Goal: Communication & Community: Answer question/provide support

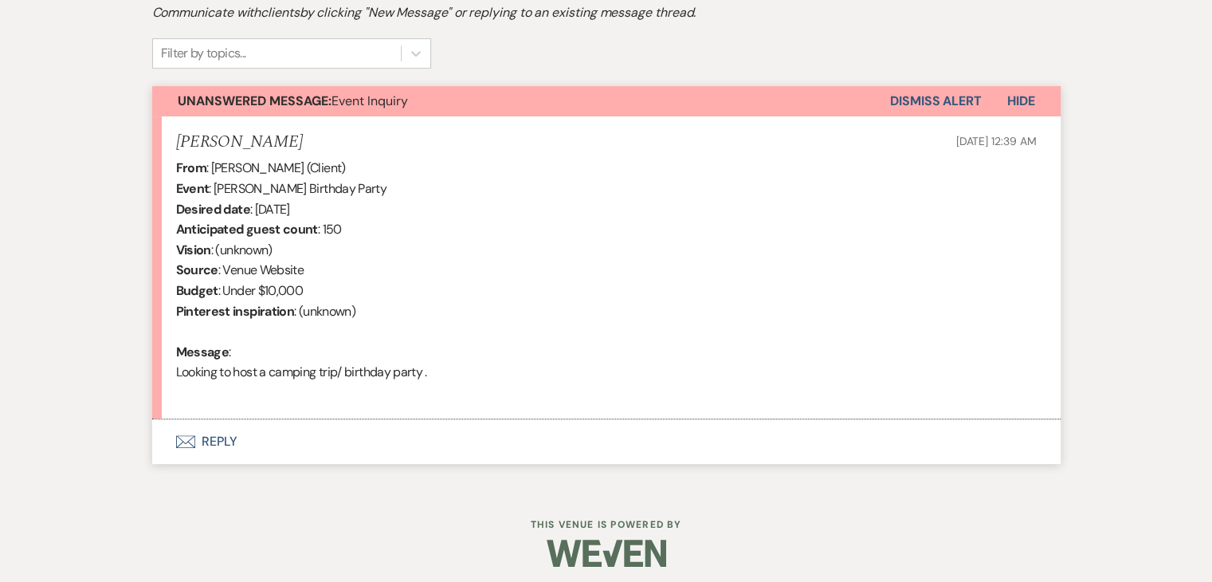
scroll to position [515, 0]
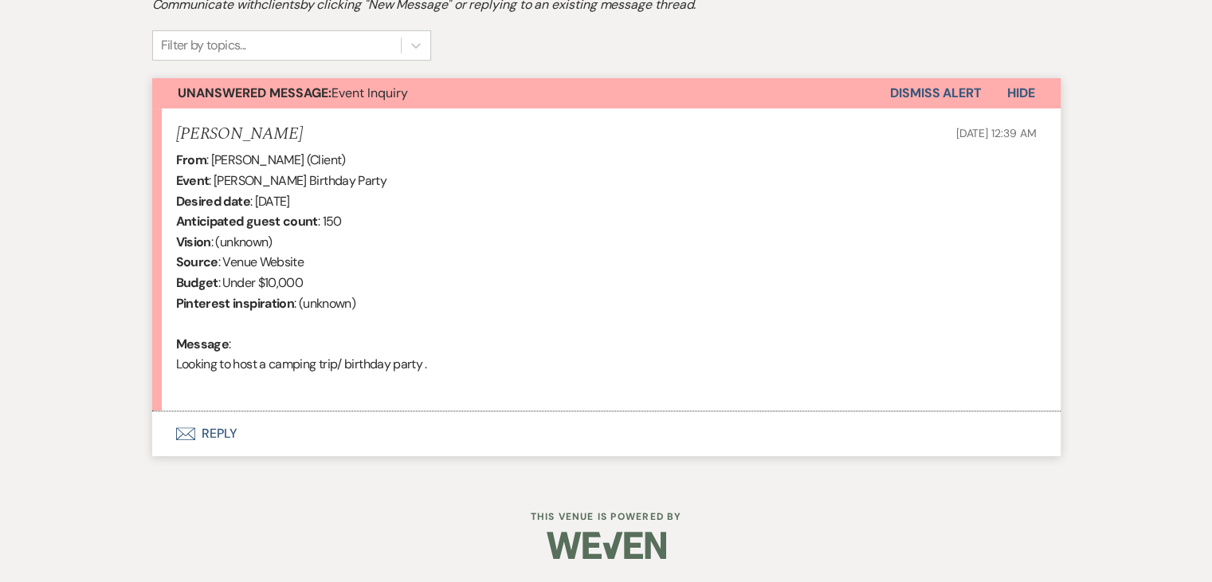
click at [230, 413] on button "Envelope Reply" at bounding box center [606, 433] width 908 height 45
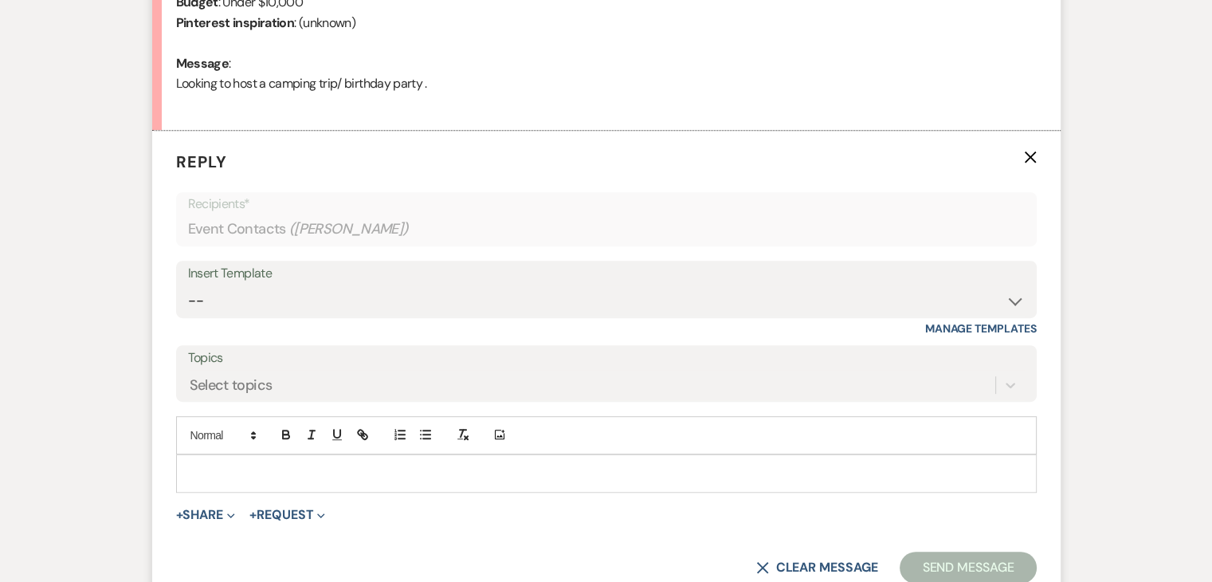
scroll to position [800, 0]
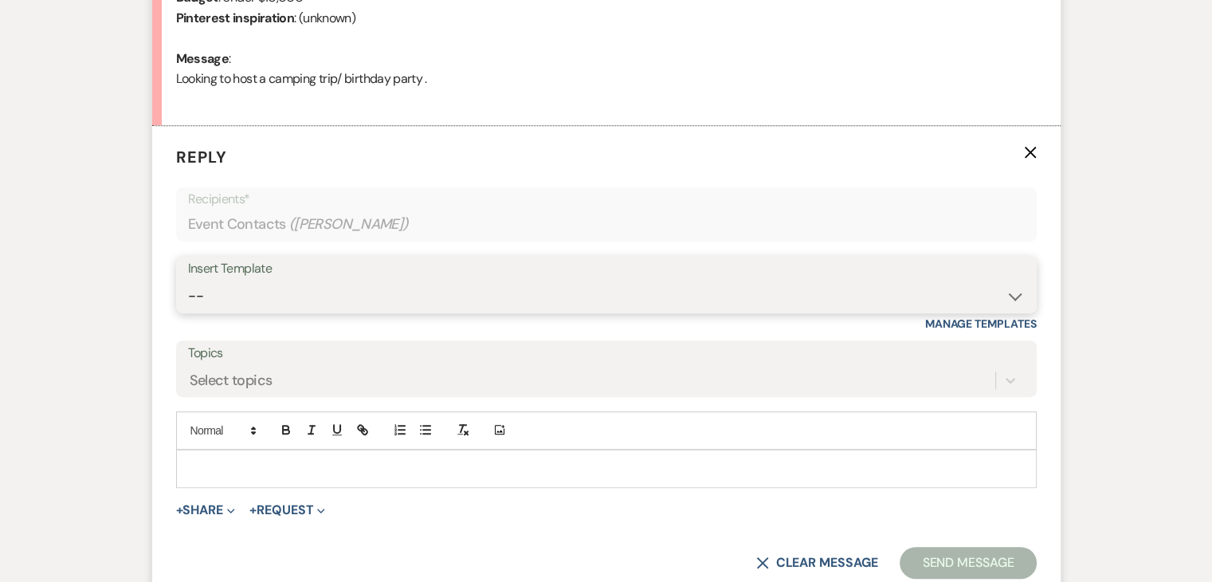
click at [308, 294] on select "-- Inquiry Follow Up Email #2 Contract Sending Template Payment Template Rental…" at bounding box center [606, 295] width 837 height 31
select select "4369"
click at [188, 280] on select "-- Inquiry Follow Up Email #2 Contract Sending Template Payment Template Rental…" at bounding box center [606, 295] width 837 height 31
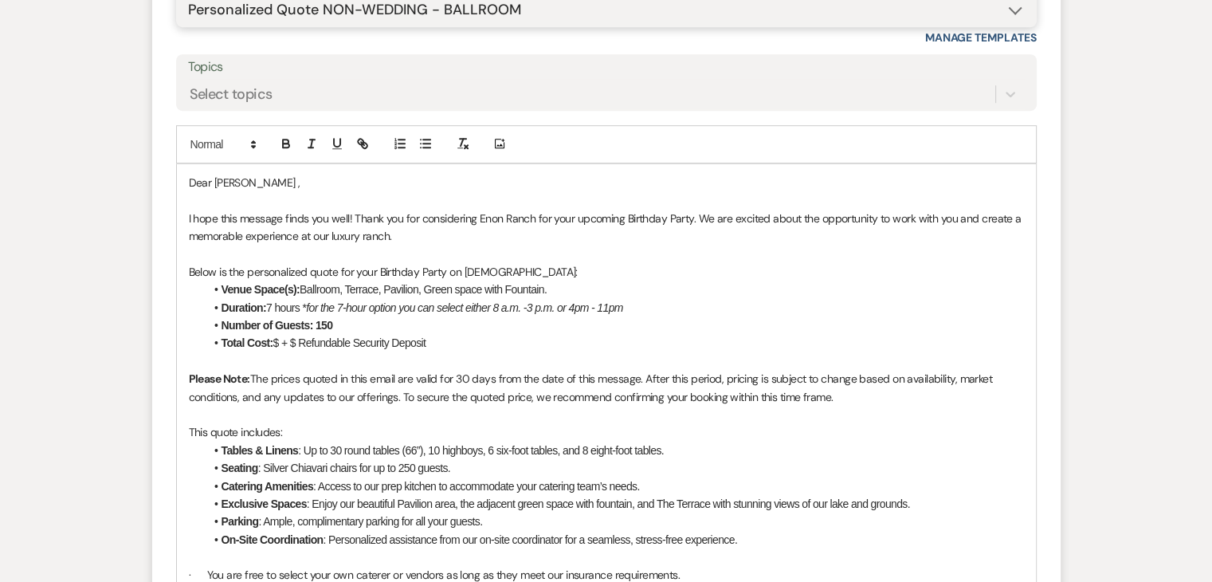
scroll to position [1119, 0]
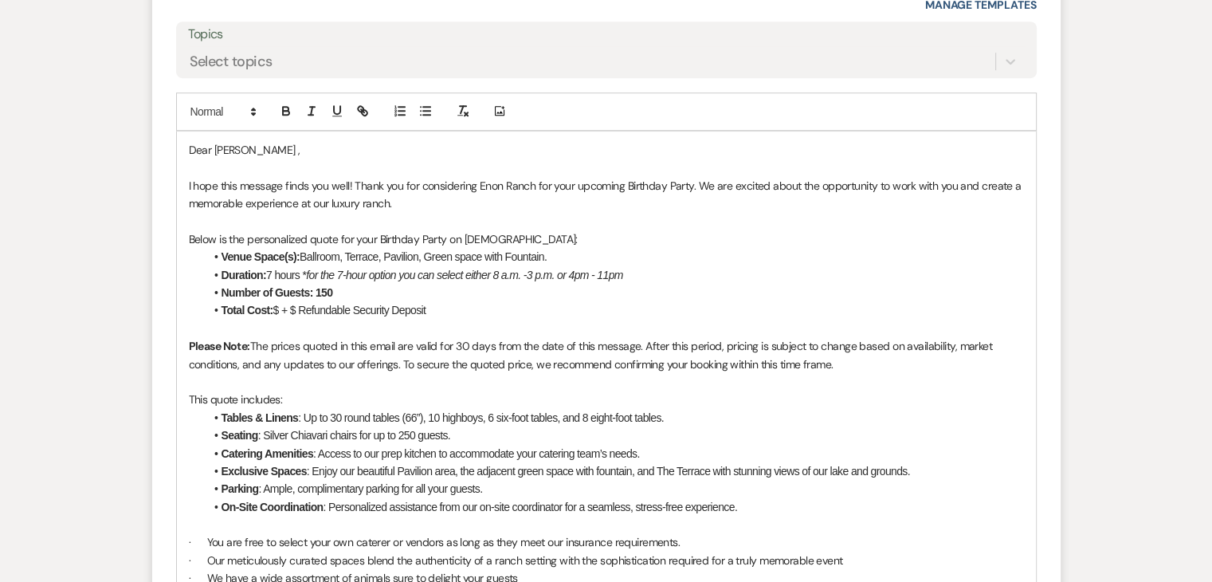
click at [285, 309] on li "Total Cost: $ + $ Refundable Security Deposit" at bounding box center [614, 310] width 819 height 18
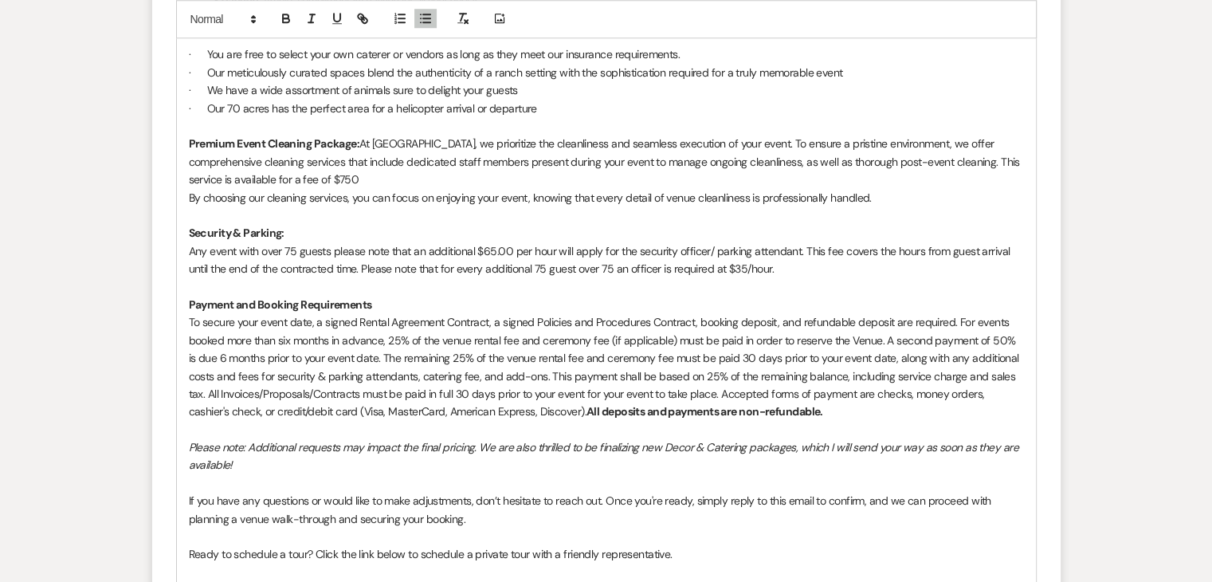
scroll to position [1916, 0]
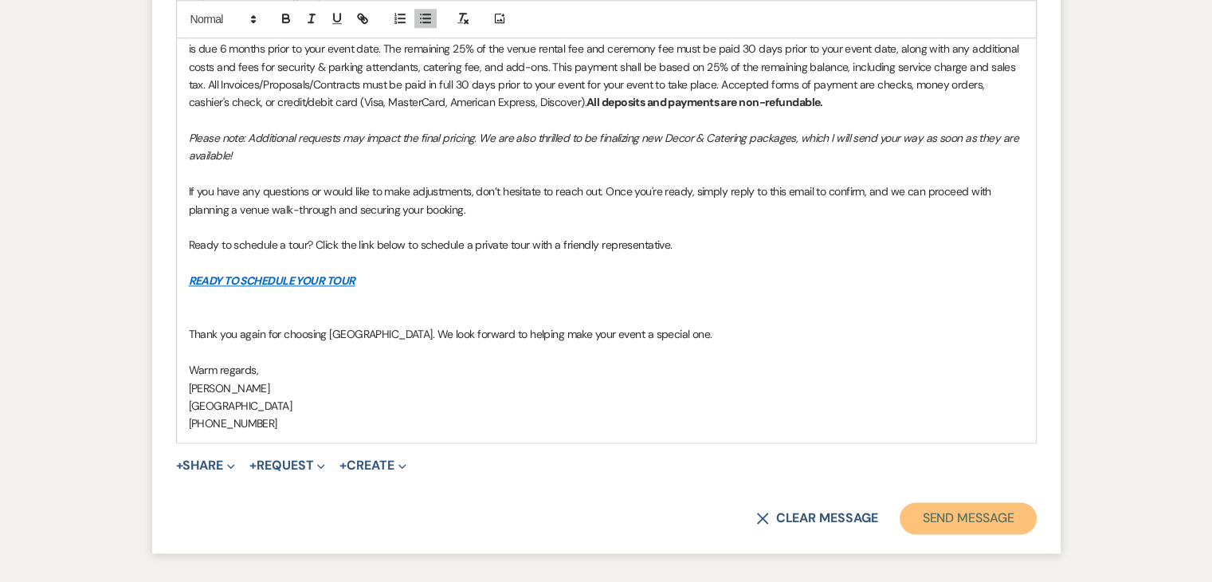
click at [969, 505] on button "Send Message" at bounding box center [968, 518] width 136 height 32
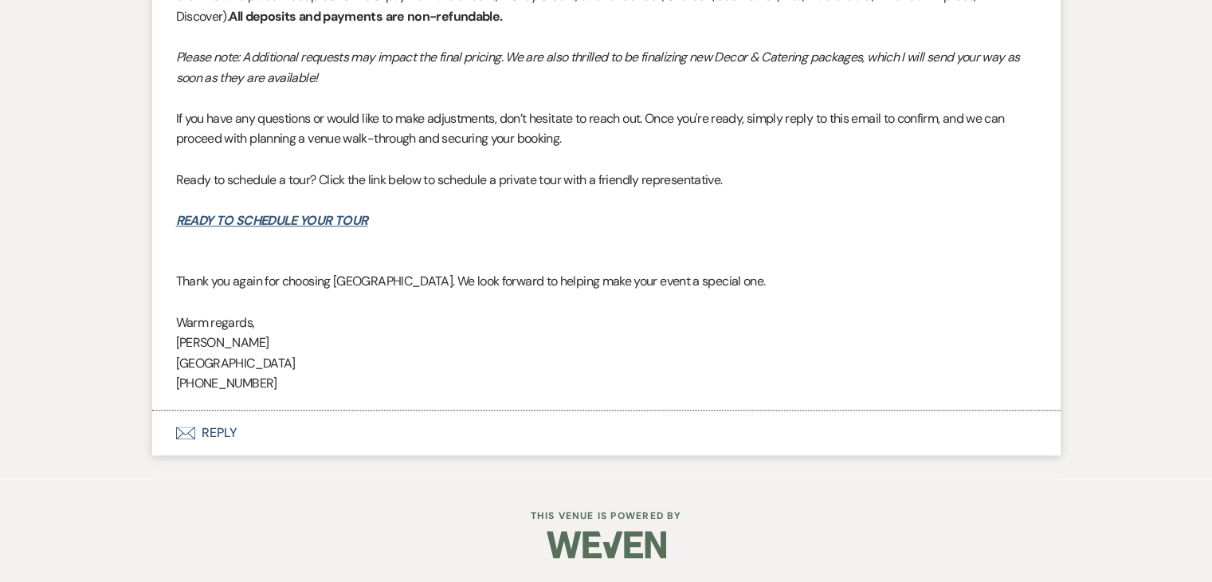
scroll to position [1853, 0]
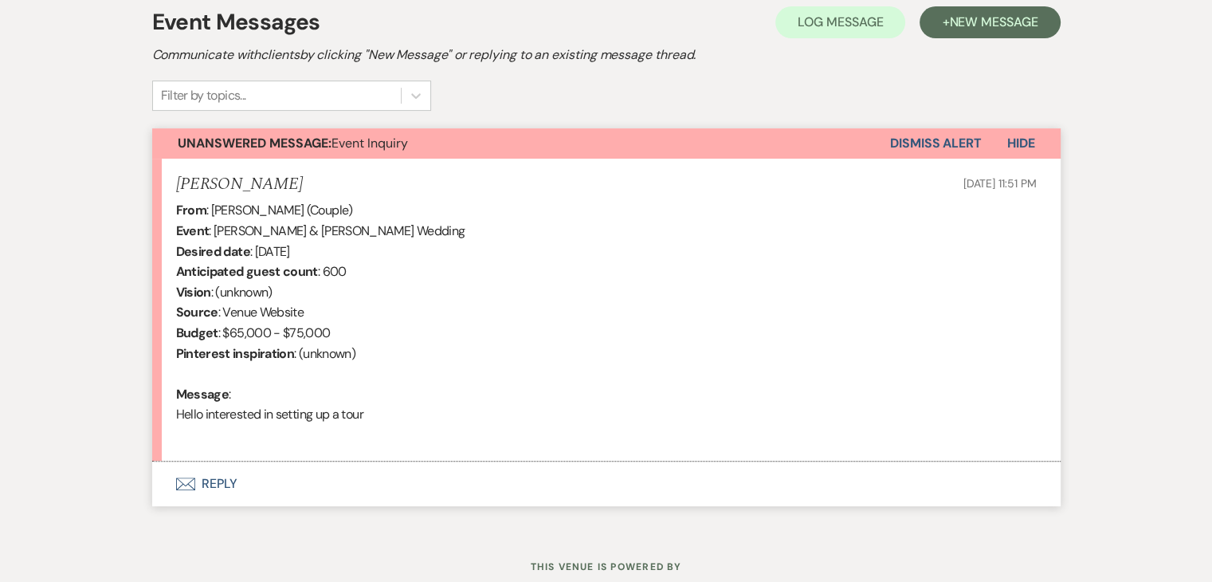
scroll to position [478, 0]
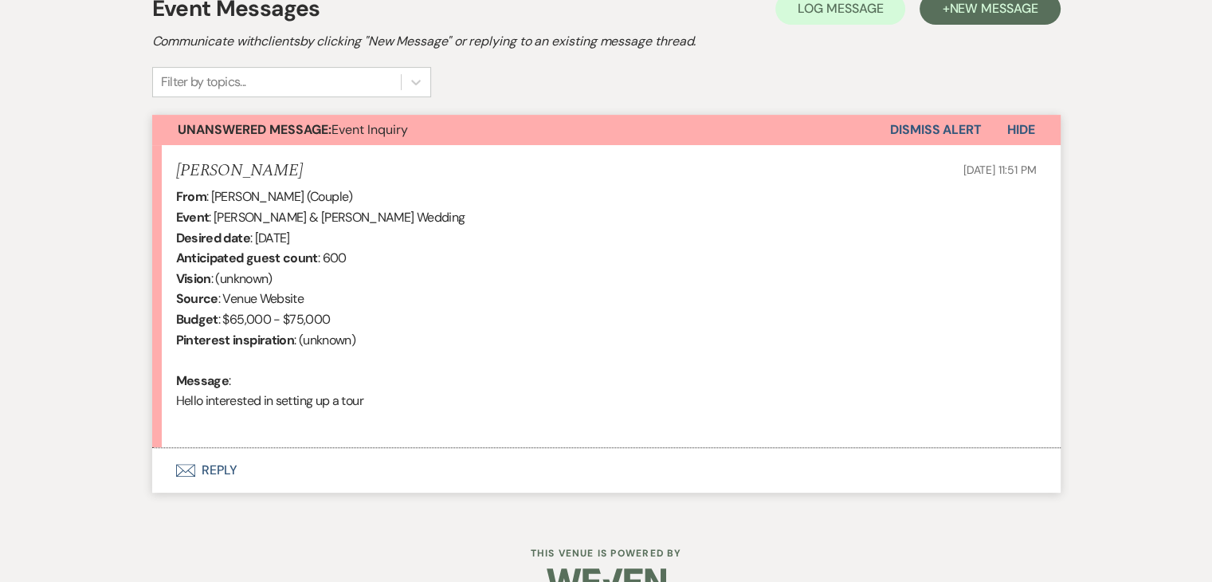
click at [256, 476] on button "Envelope Reply" at bounding box center [606, 470] width 908 height 45
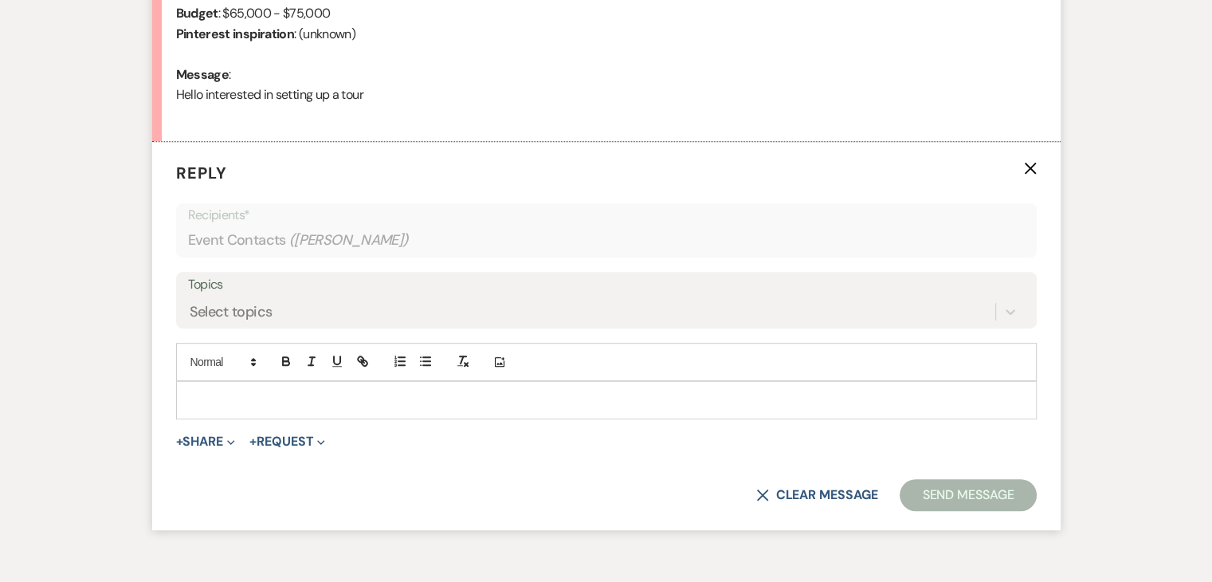
scroll to position [800, 0]
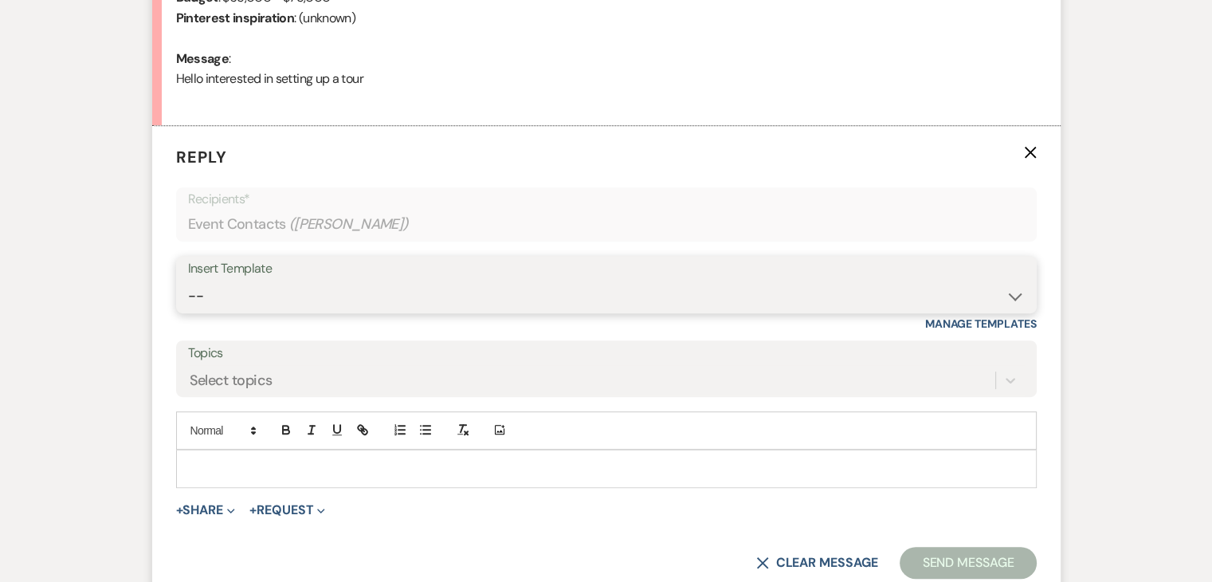
click at [278, 291] on select "-- Inquiry Follow Up Email #2 Contract Sending Template Payment Template Rental…" at bounding box center [606, 295] width 837 height 31
select select "4381"
click at [188, 280] on select "-- Inquiry Follow Up Email #2 Contract Sending Template Payment Template Rental…" at bounding box center [606, 295] width 837 height 31
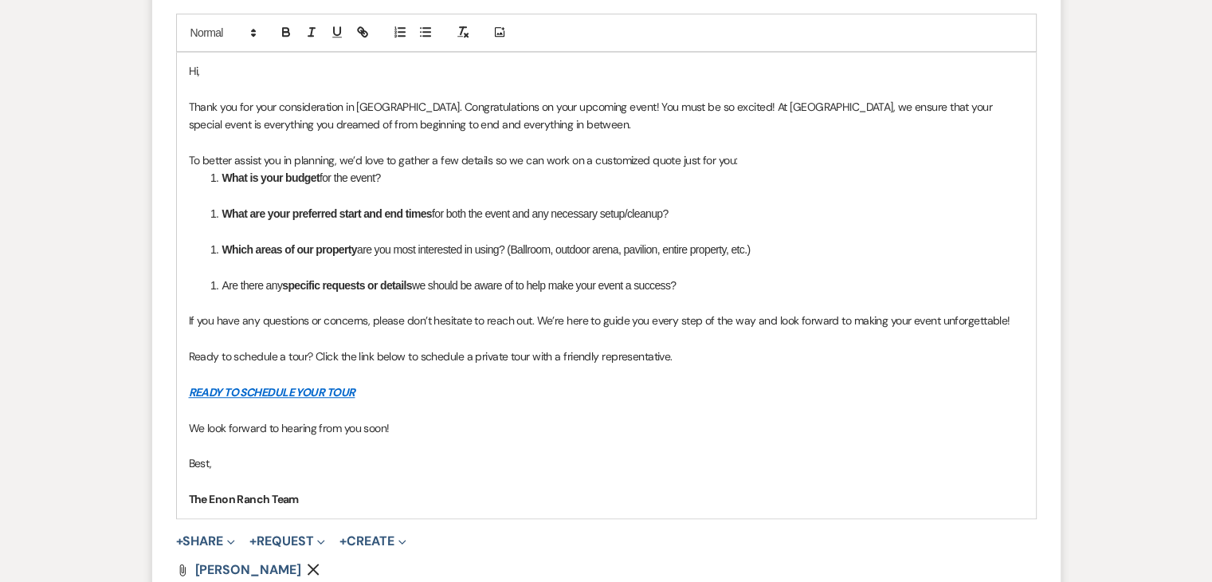
scroll to position [1198, 0]
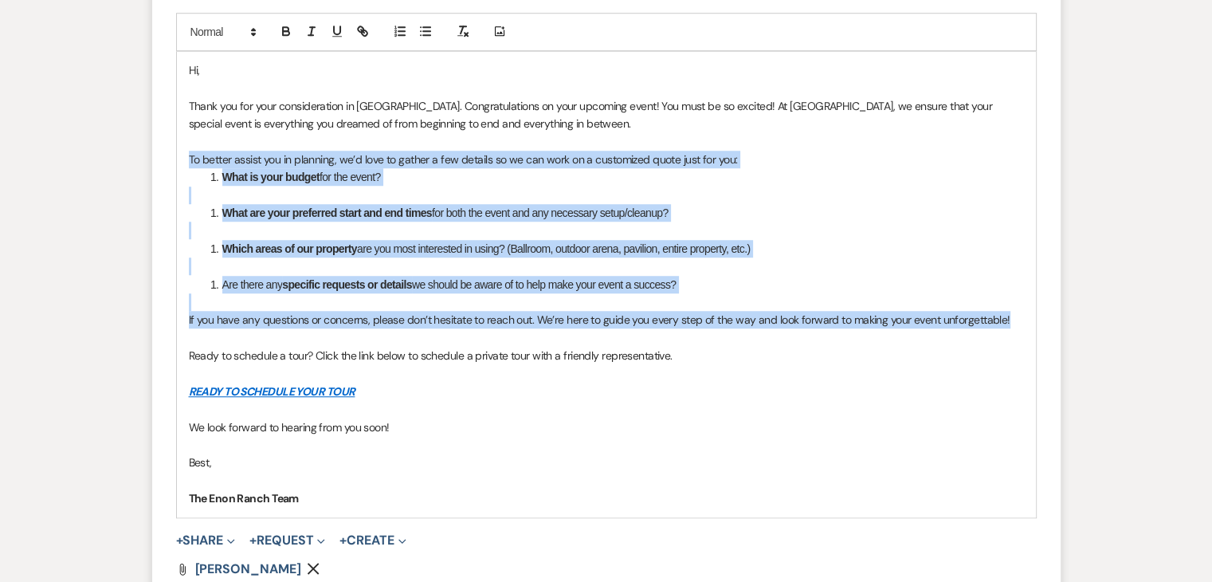
drag, startPoint x: 1019, startPoint y: 324, endPoint x: 182, endPoint y: 155, distance: 853.6
click at [182, 155] on div "Hi, Thank you for your consideration in Enon Ranch. Congratulations on your upc…" at bounding box center [606, 284] width 859 height 465
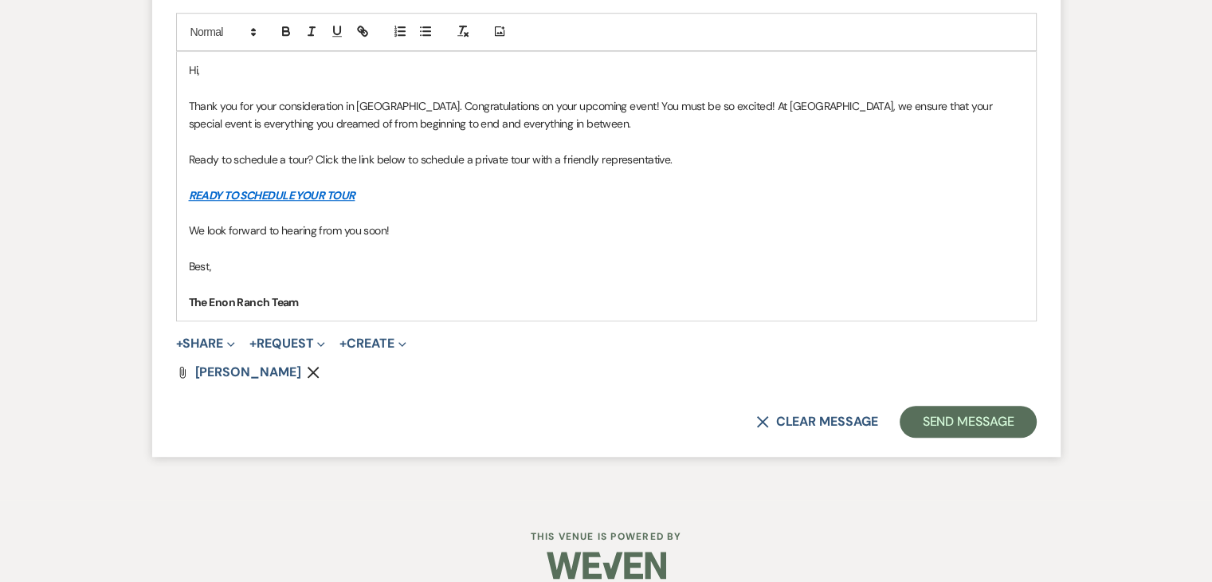
click at [218, 281] on p at bounding box center [606, 285] width 835 height 18
click at [237, 281] on p "Irene Ogaang" at bounding box center [606, 285] width 835 height 18
click at [969, 426] on button "Send Message" at bounding box center [968, 422] width 136 height 32
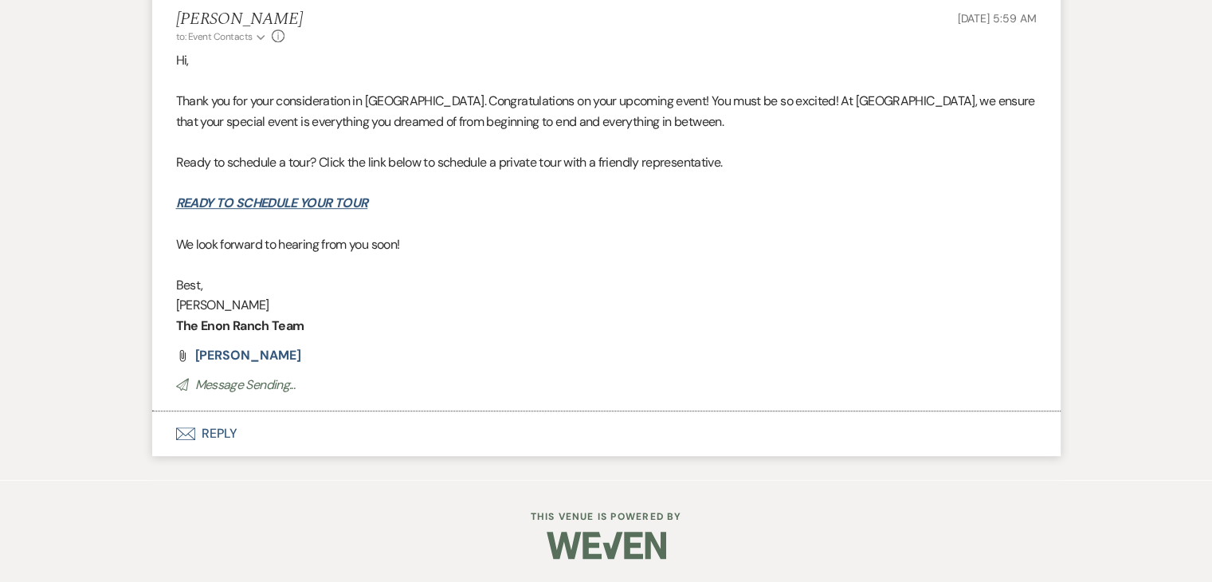
scroll to position [912, 0]
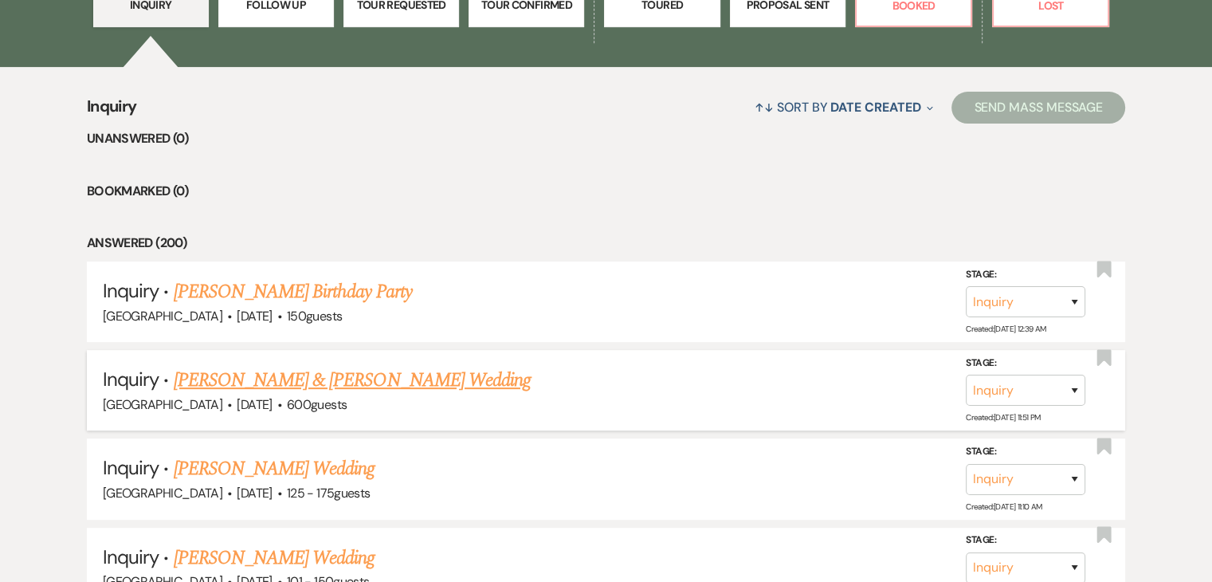
scroll to position [558, 0]
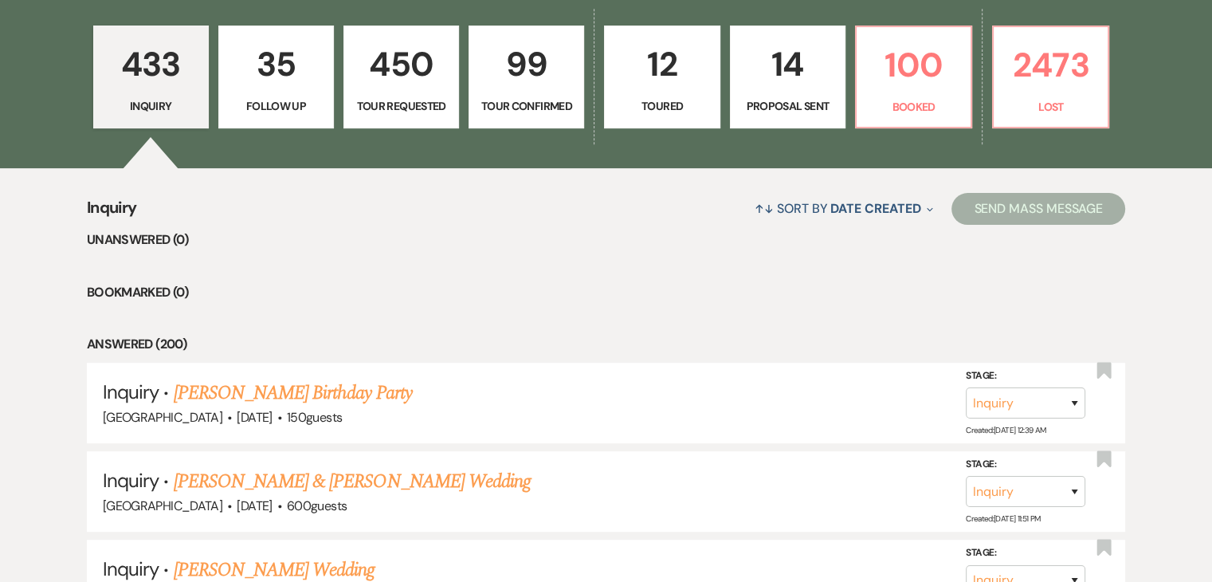
scroll to position [156, 0]
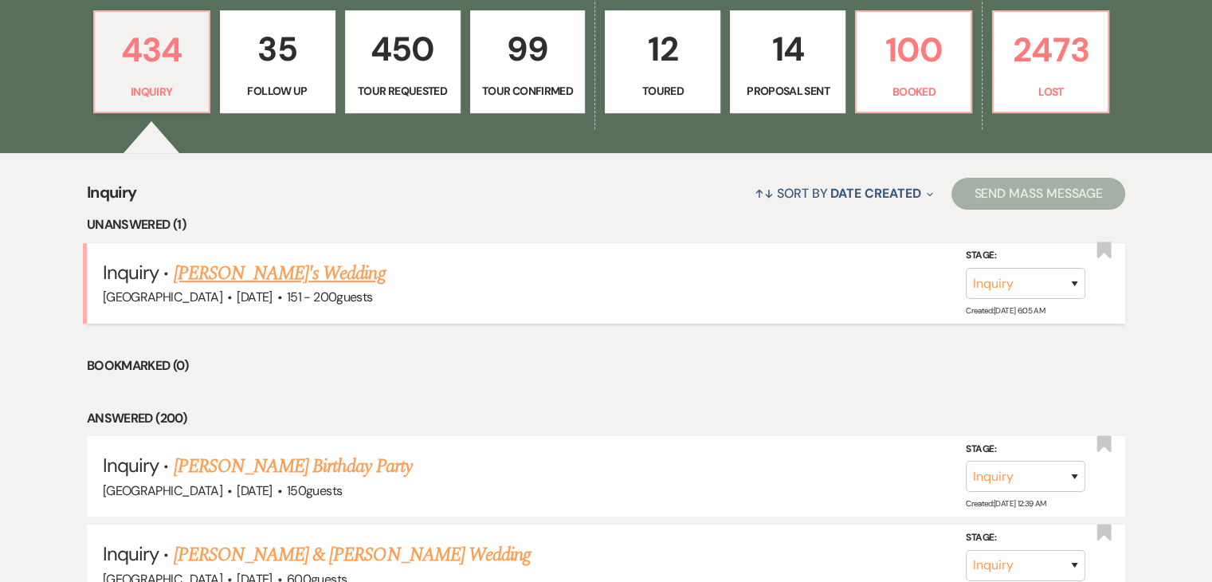
click at [318, 269] on link "[PERSON_NAME]'s Wedding" at bounding box center [280, 273] width 212 height 29
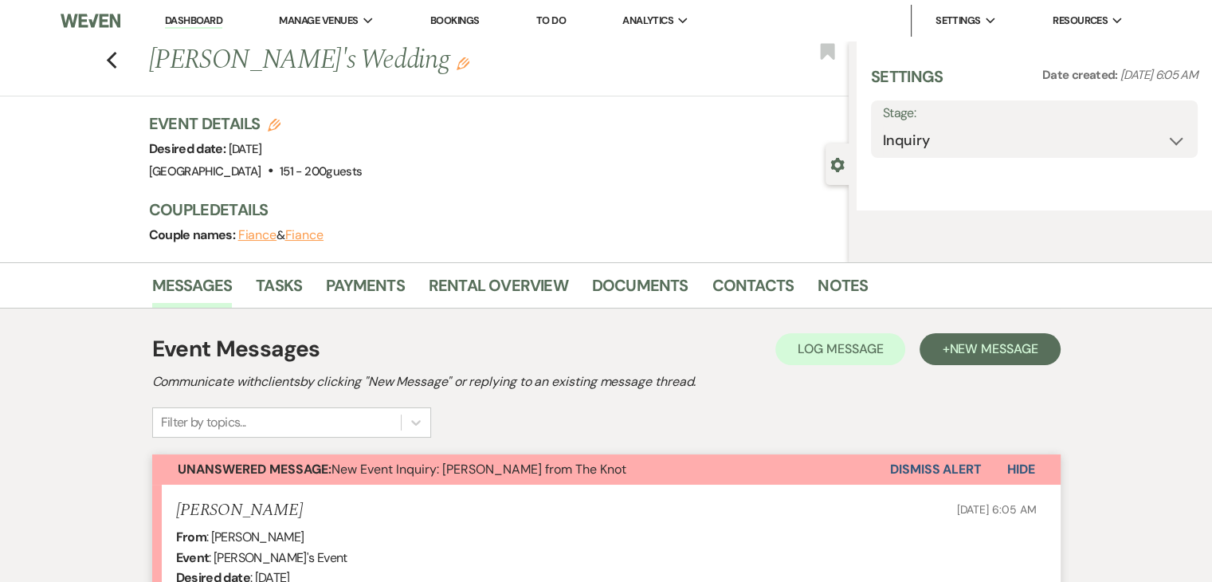
select select "2"
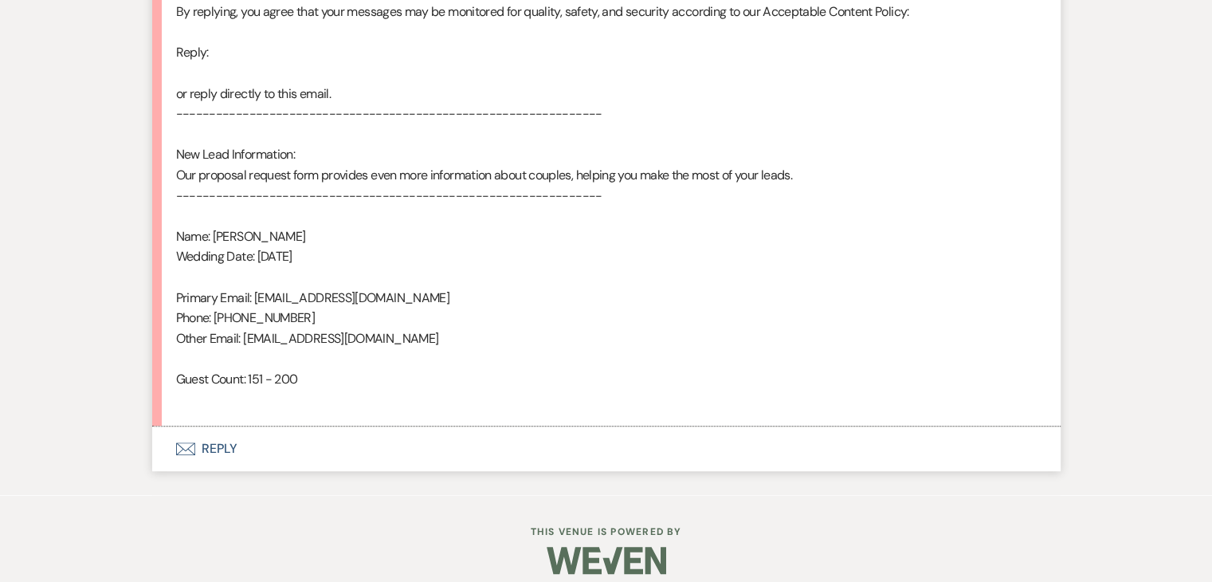
scroll to position [984, 0]
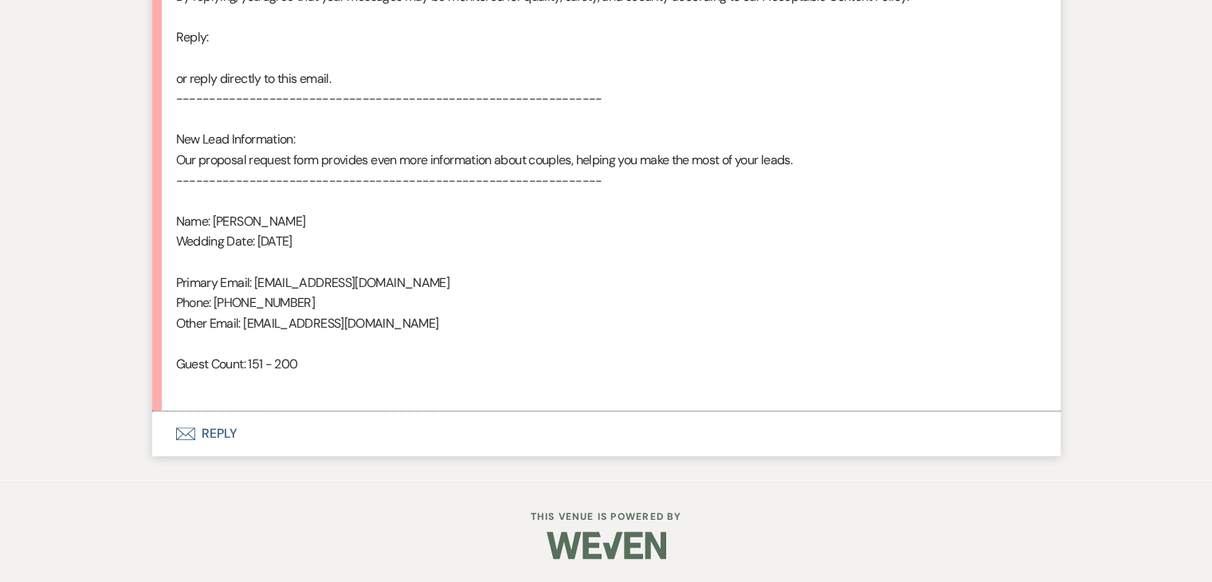
click at [238, 437] on button "Envelope Reply" at bounding box center [606, 433] width 908 height 45
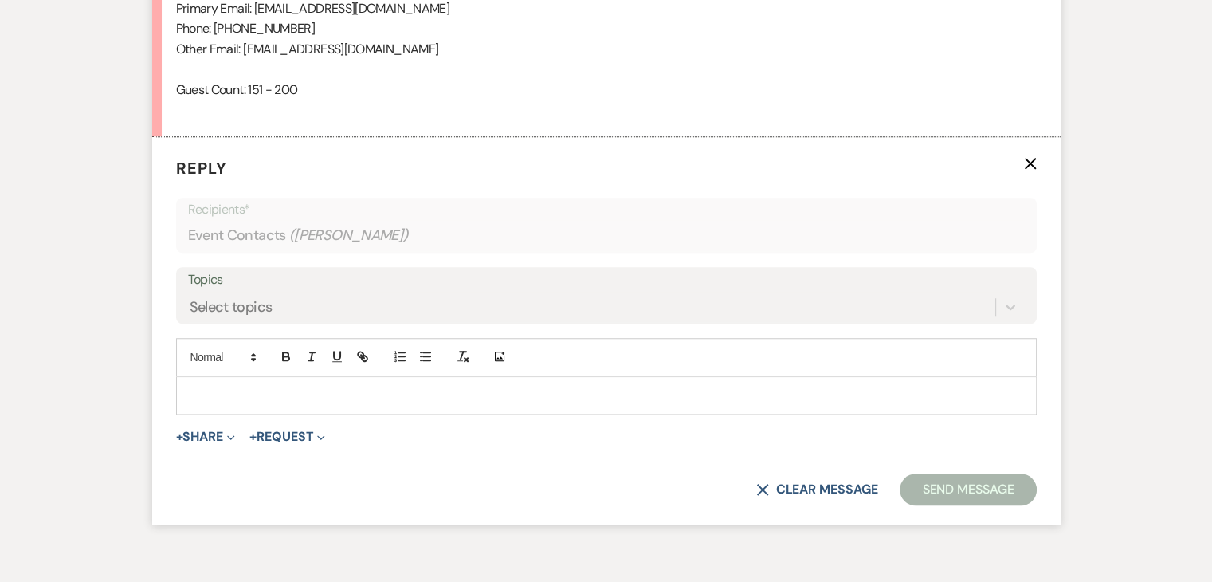
scroll to position [1269, 0]
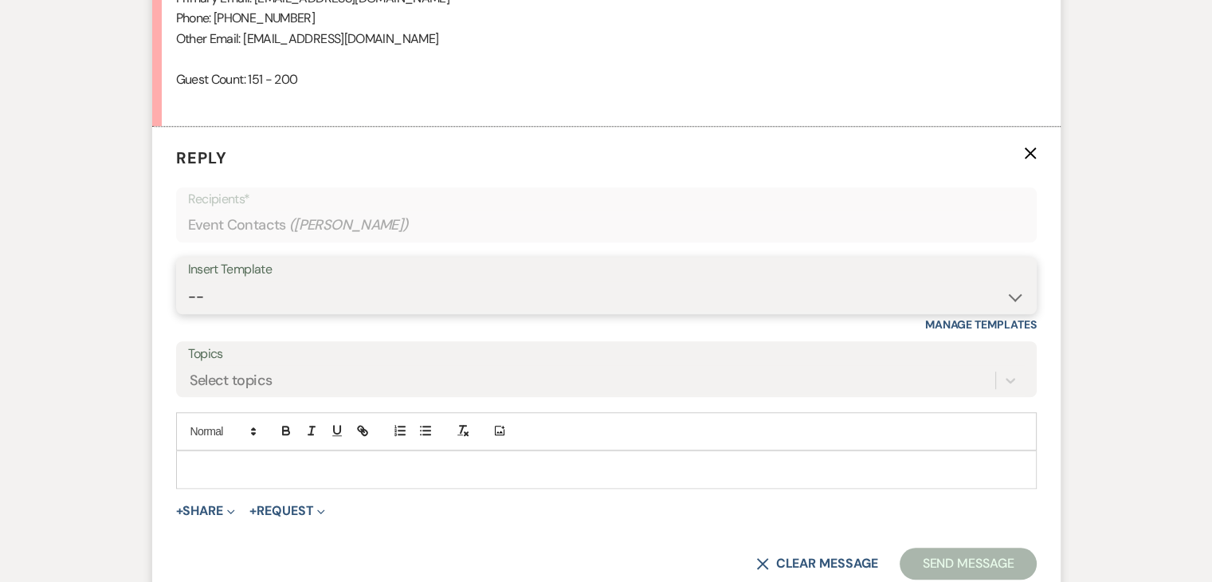
click at [361, 284] on select "-- Inquiry Follow Up Email #2 Contract Sending Template Payment Template Rental…" at bounding box center [606, 296] width 837 height 31
select select "4375"
click at [188, 281] on select "-- Inquiry Follow Up Email #2 Contract Sending Template Payment Template Rental…" at bounding box center [606, 296] width 837 height 31
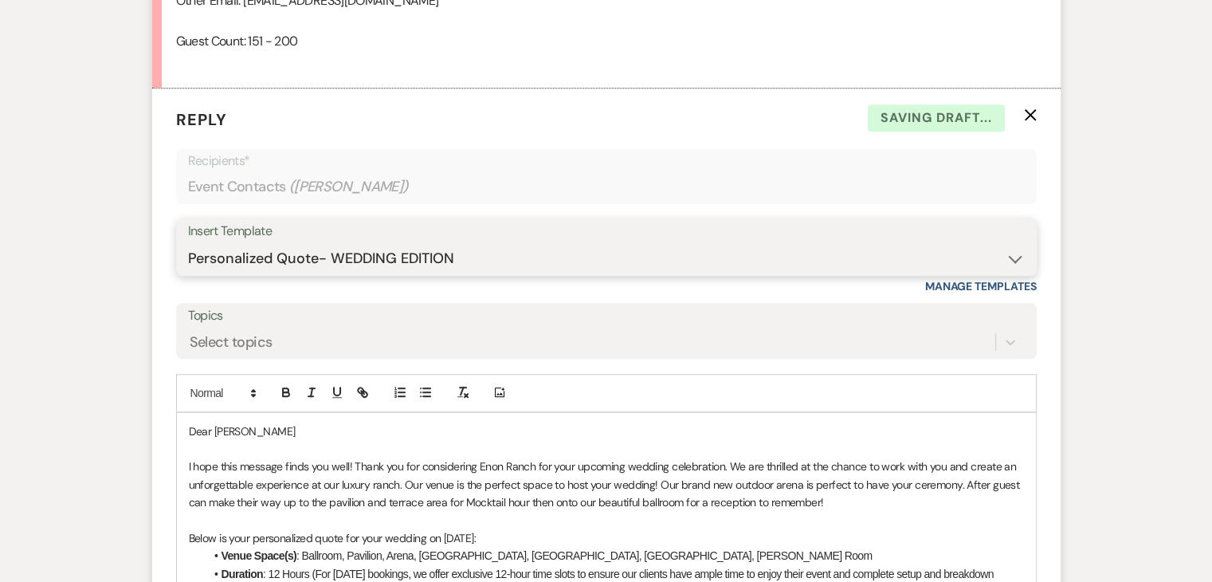
scroll to position [1587, 0]
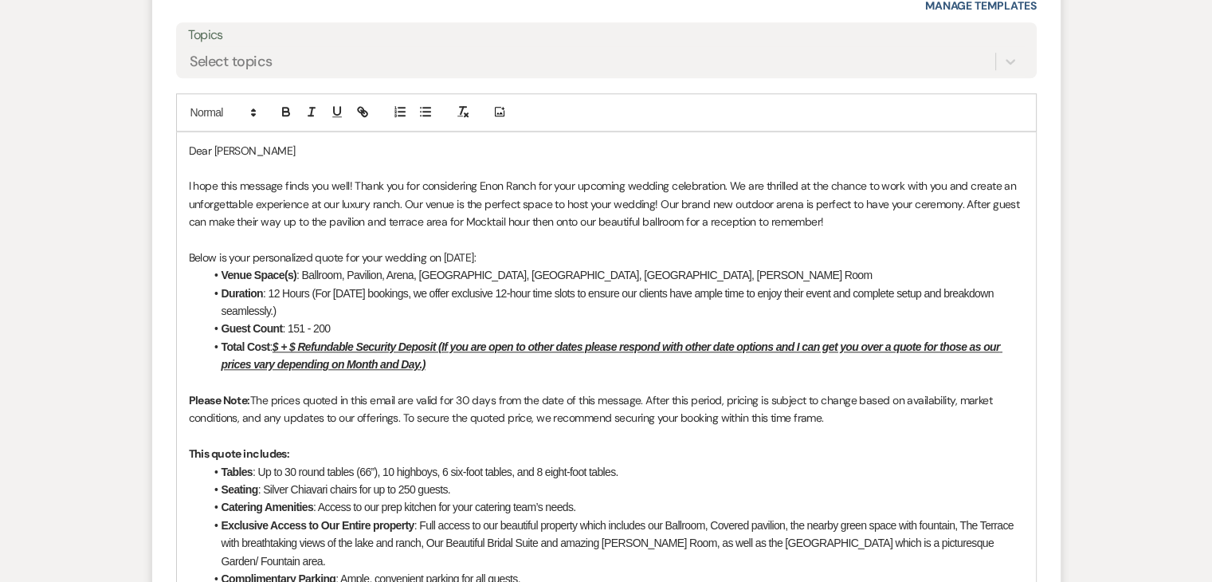
click at [288, 343] on u "$ + $ Refundable Security Deposit (If you are open to other dates please respon…" at bounding box center [612, 355] width 781 height 30
click at [282, 344] on u "$ + $ Refundable Security Deposit (If you are open to other dates please respon…" at bounding box center [612, 355] width 781 height 30
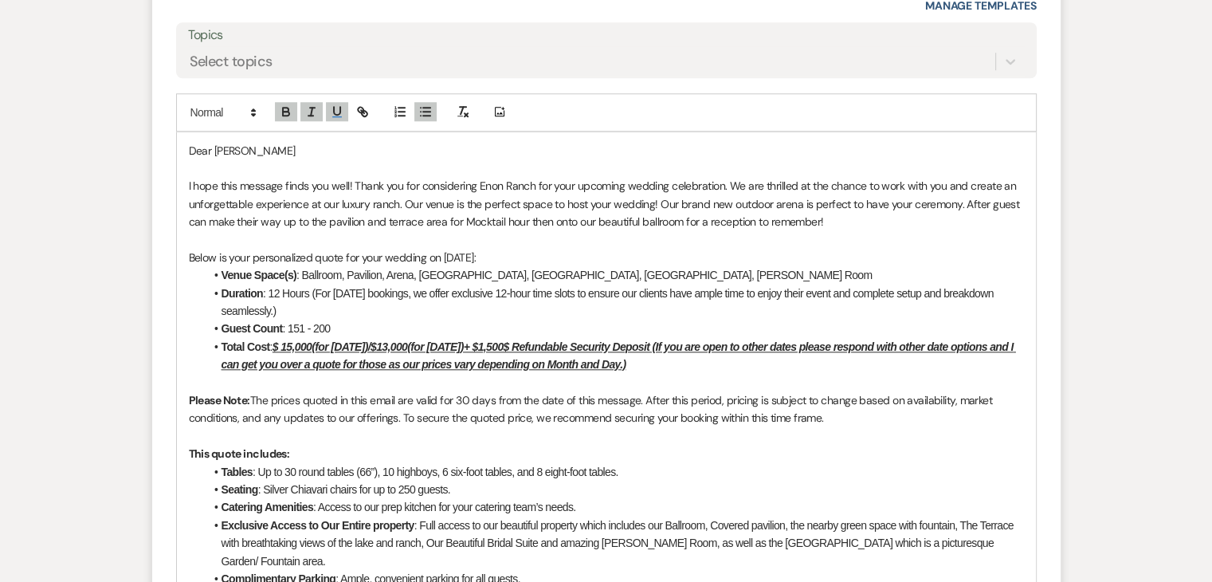
click at [526, 345] on u "$ 15,000(for Saturday)/$13,000(for Sunday)+ $1,500$ Refundable Security Deposit…" at bounding box center [619, 355] width 794 height 30
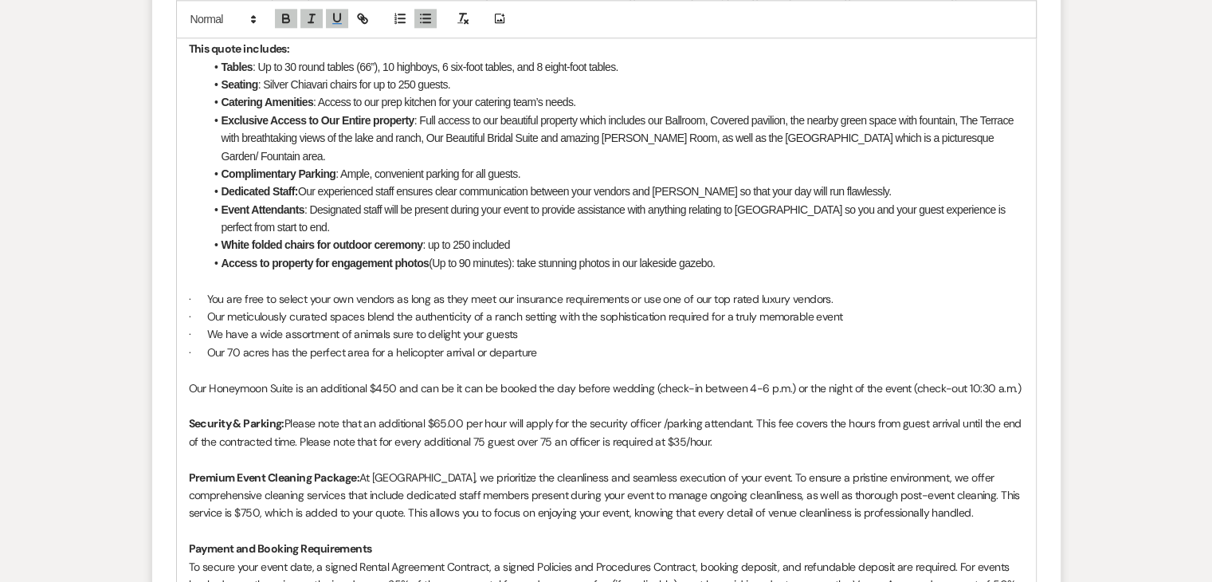
scroll to position [1986, 0]
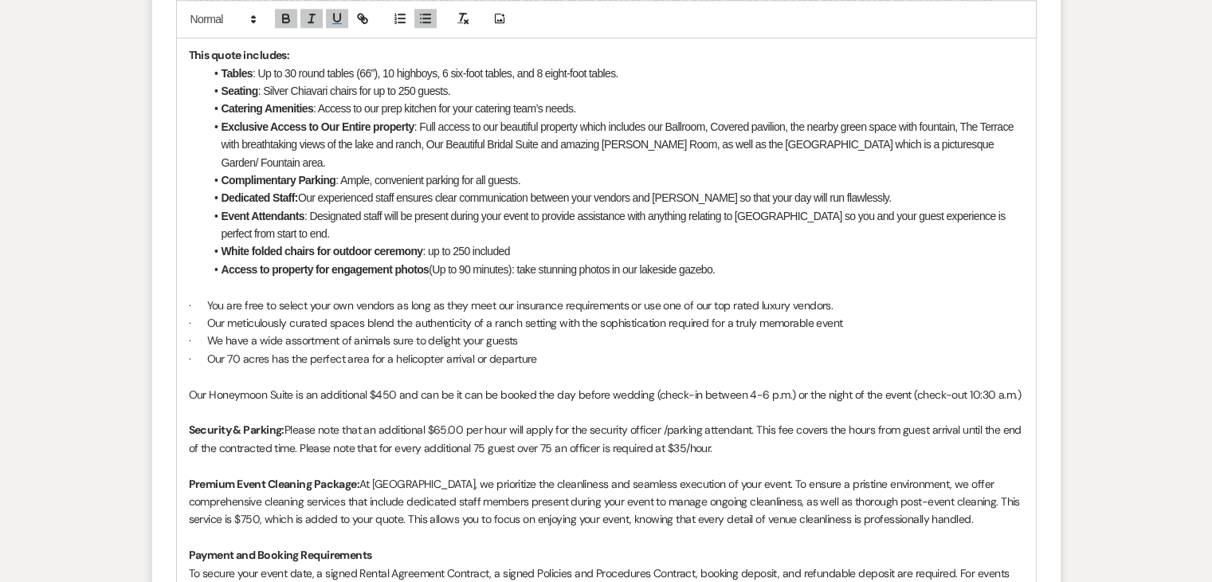
click at [740, 261] on li "Access to property for engagement photos (Up to 90 minutes): take stunning phot…" at bounding box center [614, 270] width 819 height 18
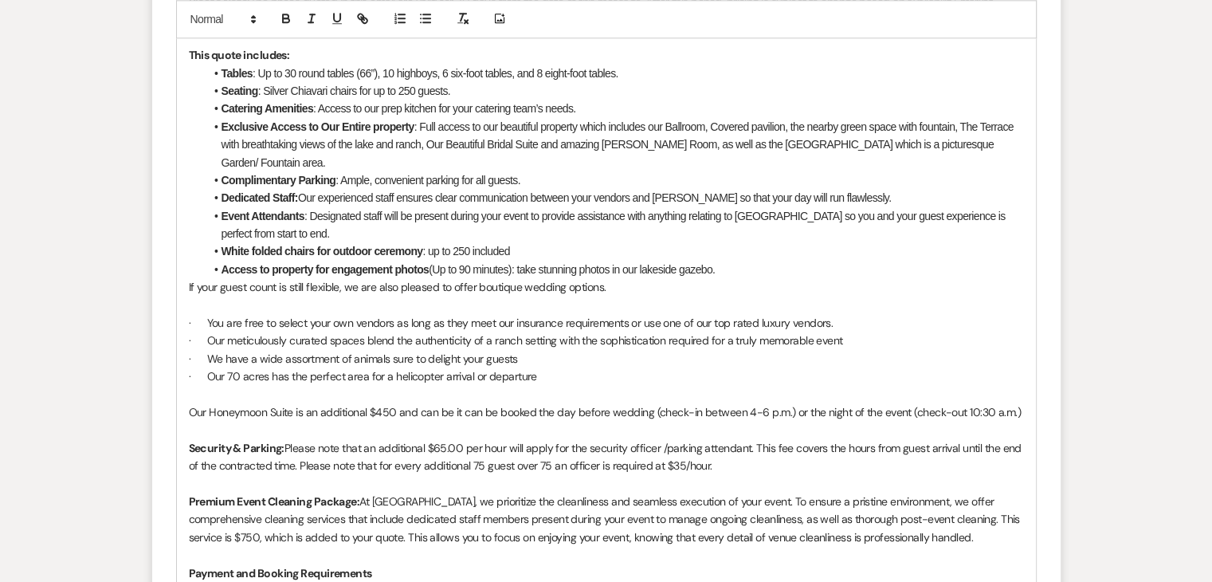
click at [186, 267] on div "Dear Elisabelle I hope this message finds you well! Thank you for considering E…" at bounding box center [606, 386] width 859 height 1304
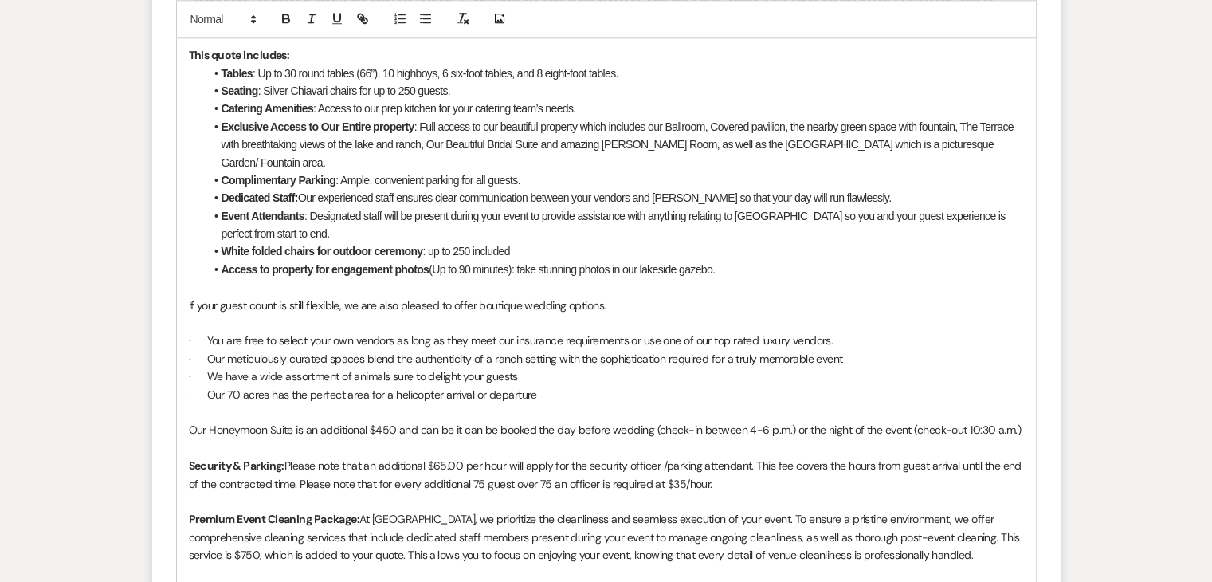
click at [202, 296] on p "If your guest count is still flexible, we are also pleased to offer boutique we…" at bounding box center [606, 305] width 835 height 18
click at [210, 296] on p "If your guest count is still flexible, we are also pleased to offer boutique we…" at bounding box center [606, 305] width 835 height 18
drag, startPoint x: 191, startPoint y: 281, endPoint x: 624, endPoint y: 290, distance: 432.8
click at [624, 296] on p "If your guest count is still flexible, we are also pleased to offer boutique we…" at bounding box center [606, 305] width 835 height 18
click at [292, 19] on button "button" at bounding box center [286, 18] width 22 height 19
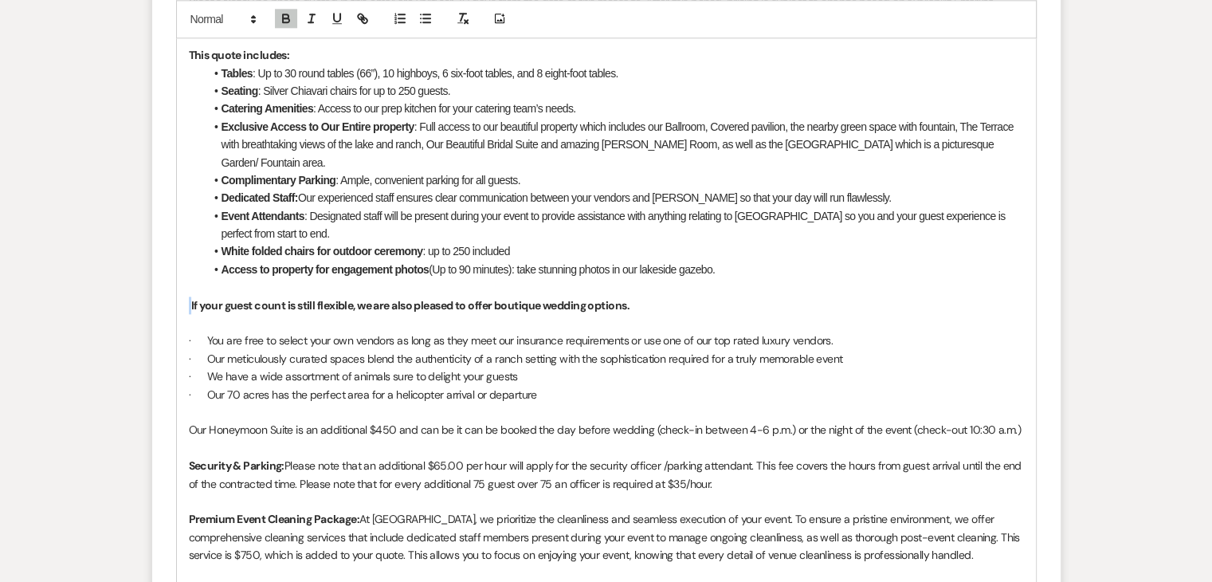
click at [667, 296] on p "If your guest count is still flexible, we are also pleased to offer boutique we…" at bounding box center [606, 305] width 835 height 18
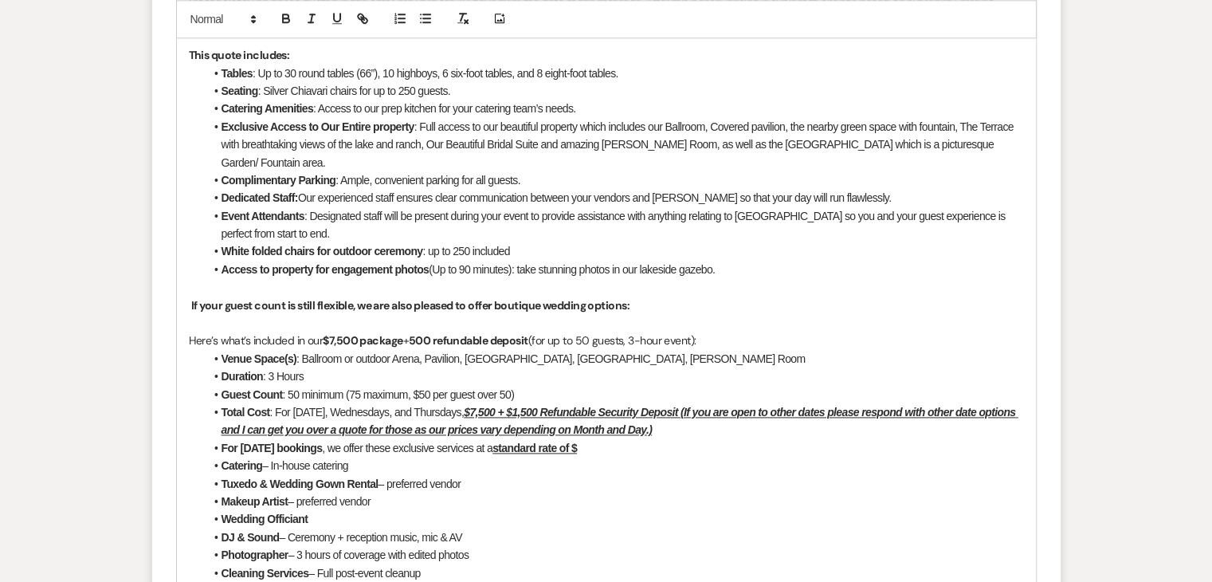
click at [186, 314] on div "Dear Elisabelle I hope this message finds you well! Thank you for considering E…" at bounding box center [606, 555] width 859 height 1643
click at [186, 316] on div "Dear Elisabelle I hope this message finds you well! Thank you for considering E…" at bounding box center [606, 555] width 859 height 1643
click at [187, 316] on div "Dear Elisabelle I hope this message finds you well! Thank you for considering E…" at bounding box center [606, 555] width 859 height 1643
click at [353, 333] on strong "$7,500 package" at bounding box center [363, 340] width 80 height 14
click at [433, 333] on strong "500 refundable deposit" at bounding box center [470, 340] width 120 height 14
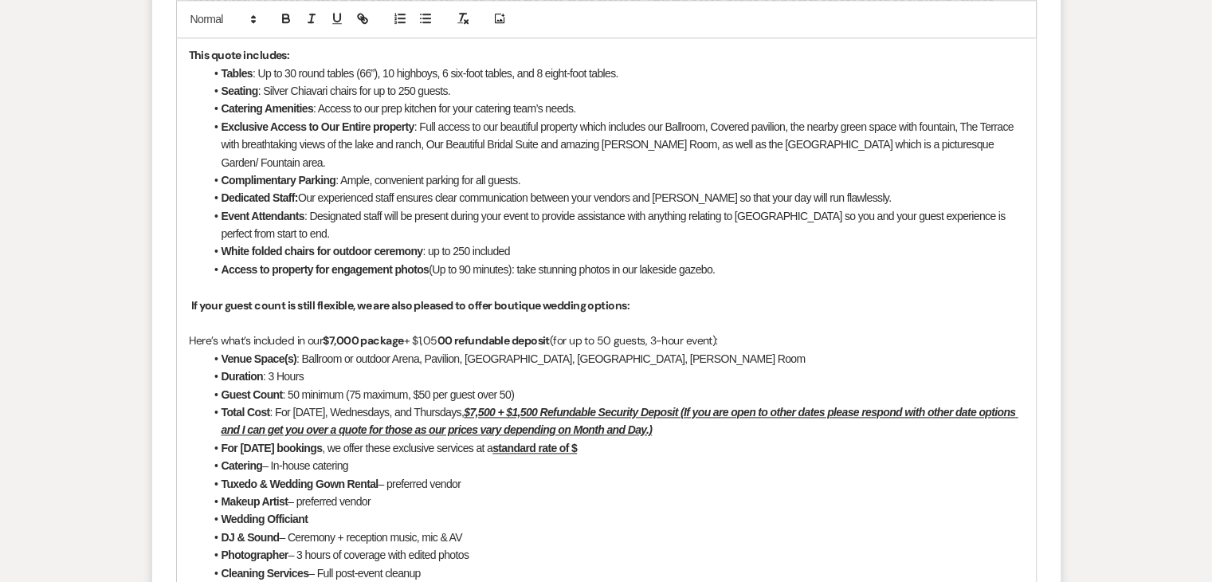
click at [456, 333] on strong "00 refundable deposit" at bounding box center [493, 340] width 112 height 14
drag, startPoint x: 454, startPoint y: 320, endPoint x: 416, endPoint y: 312, distance: 39.1
click at [416, 331] on p "Here’s what’s included in our $7,000 package + $1,05 0 refundable deposit (for …" at bounding box center [606, 340] width 835 height 18
click at [284, 12] on icon "button" at bounding box center [286, 18] width 14 height 14
click at [427, 367] on li "Duration : 3 Hours" at bounding box center [614, 376] width 819 height 18
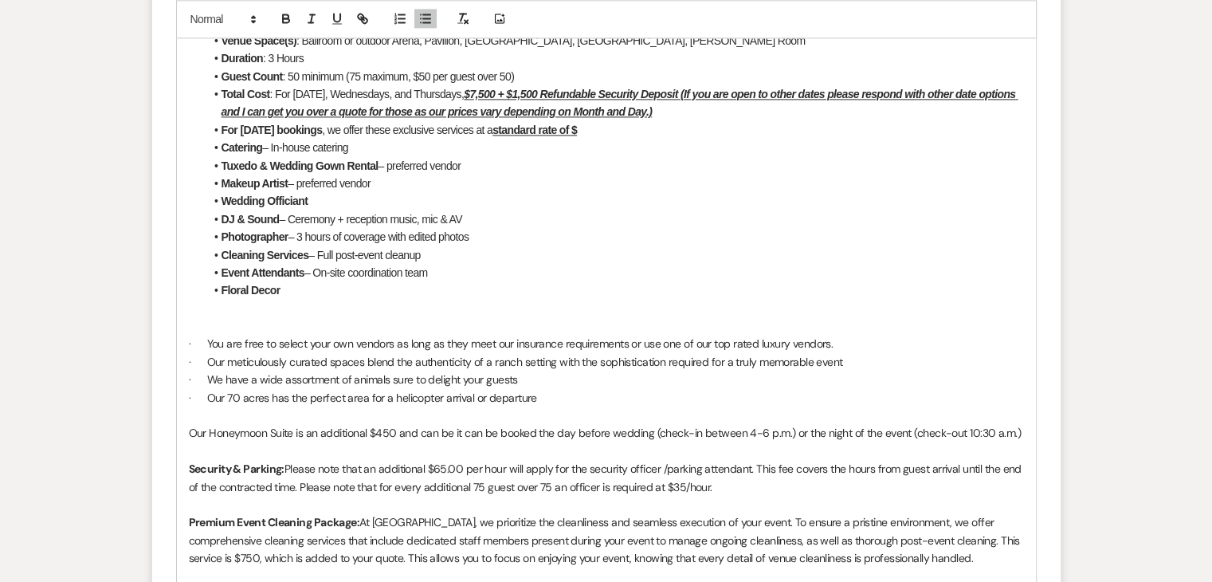
scroll to position [2304, 0]
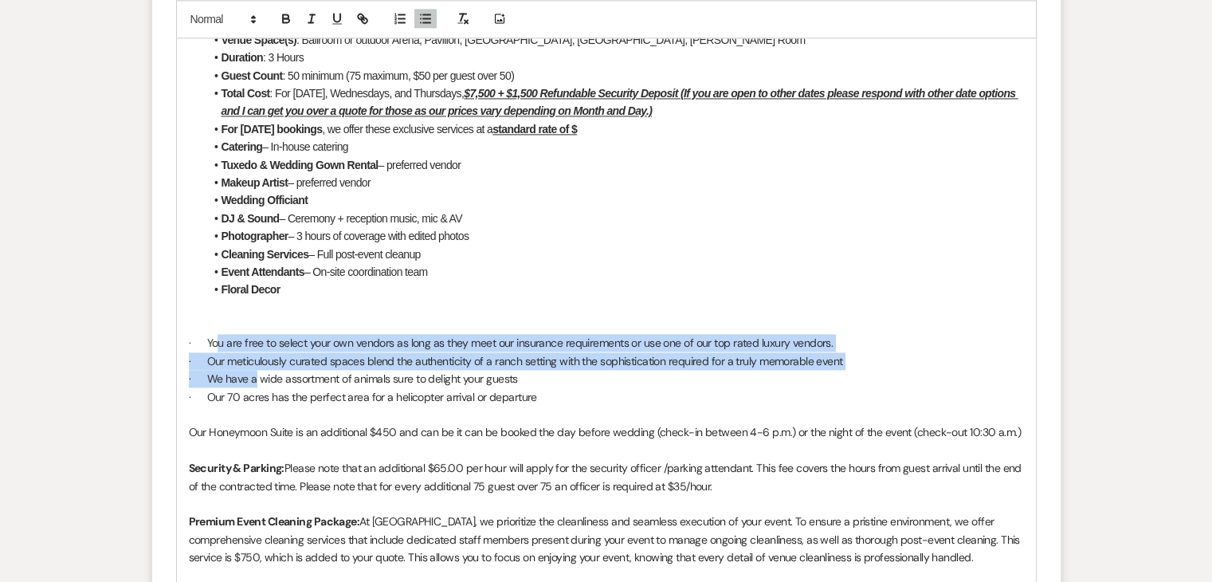
drag, startPoint x: 219, startPoint y: 316, endPoint x: 252, endPoint y: 367, distance: 60.6
click at [252, 367] on div "Dear Elisabelle I hope this message finds you well! Thank you for considering E…" at bounding box center [606, 236] width 859 height 1643
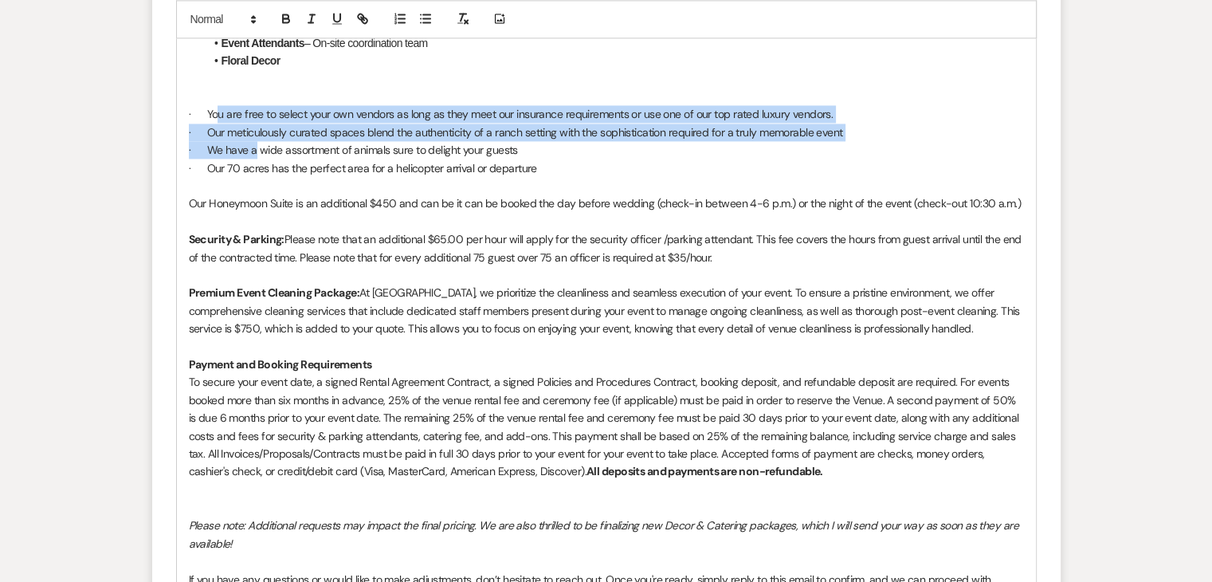
scroll to position [2543, 0]
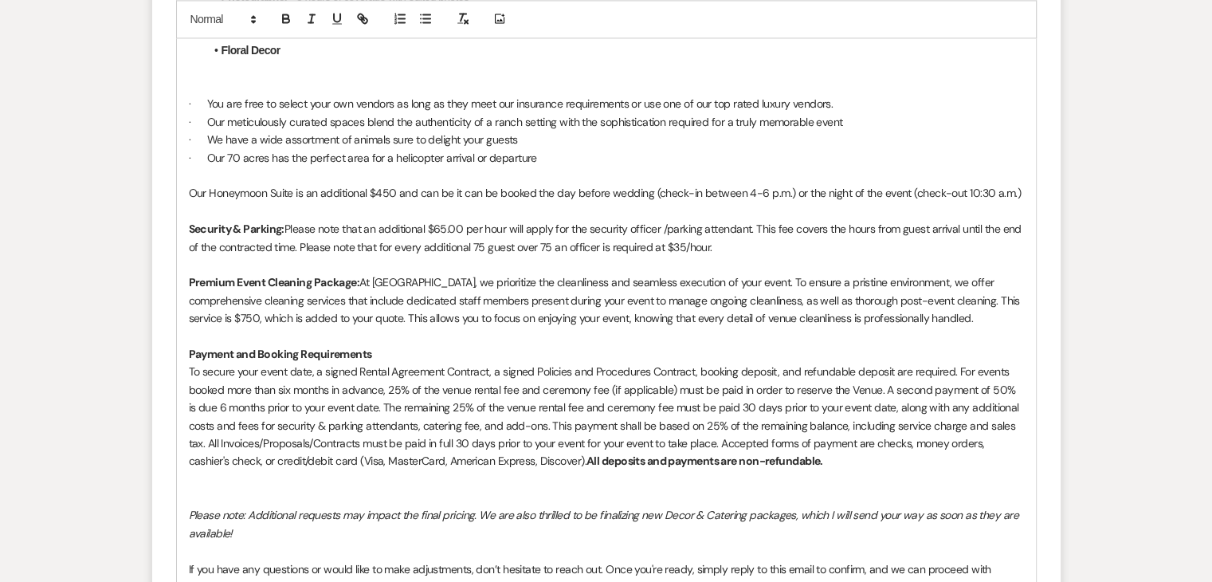
click at [271, 202] on p at bounding box center [606, 211] width 835 height 18
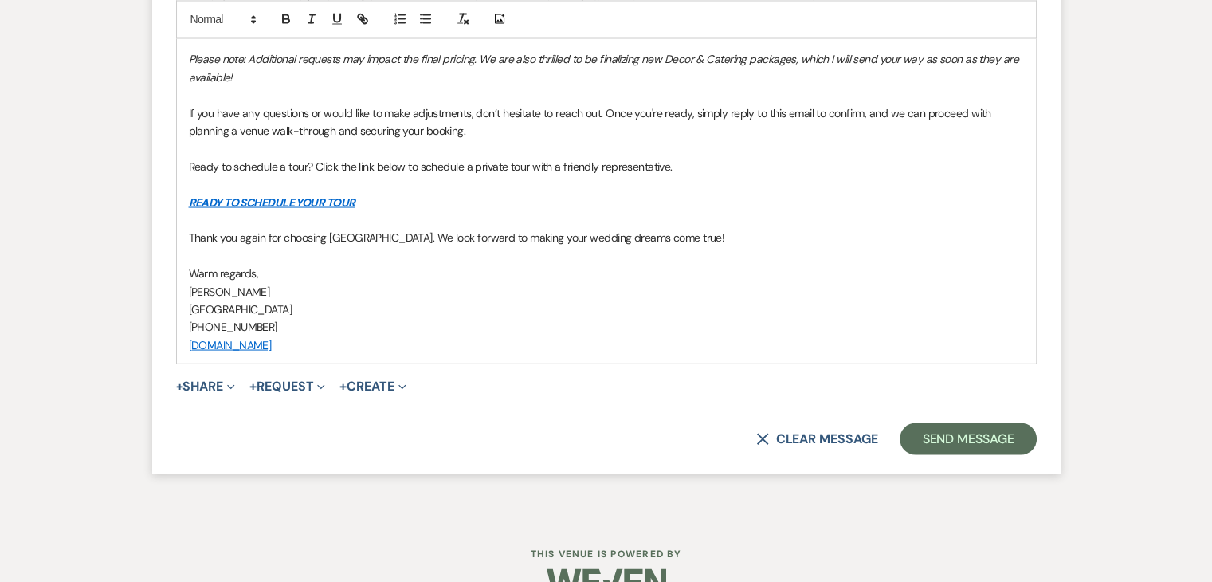
scroll to position [3018, 0]
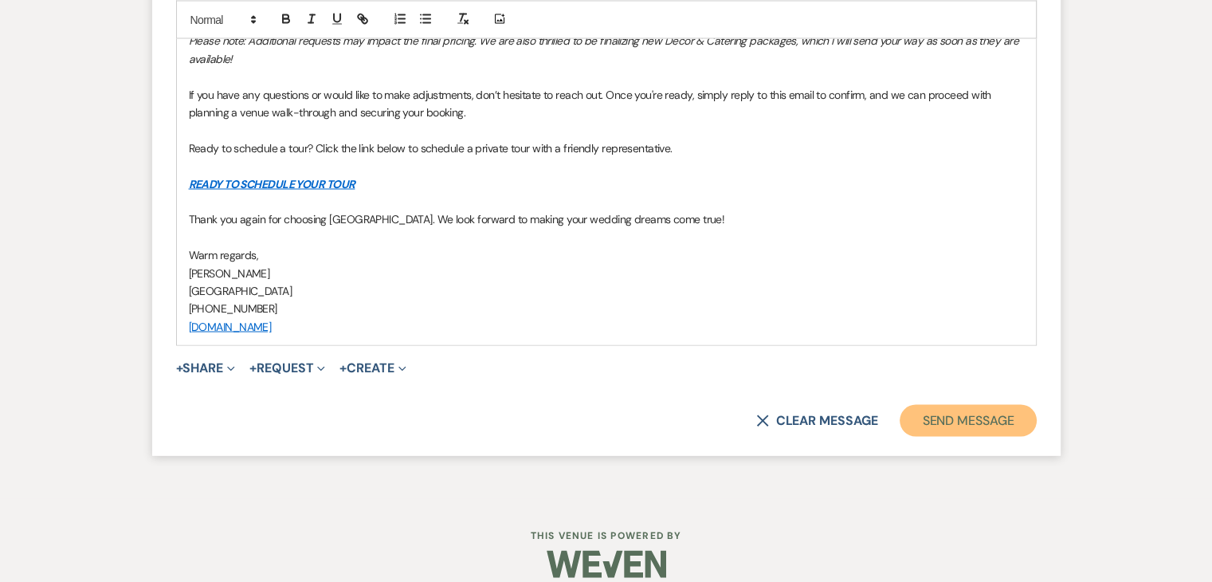
click at [960, 404] on button "Send Message" at bounding box center [968, 420] width 136 height 32
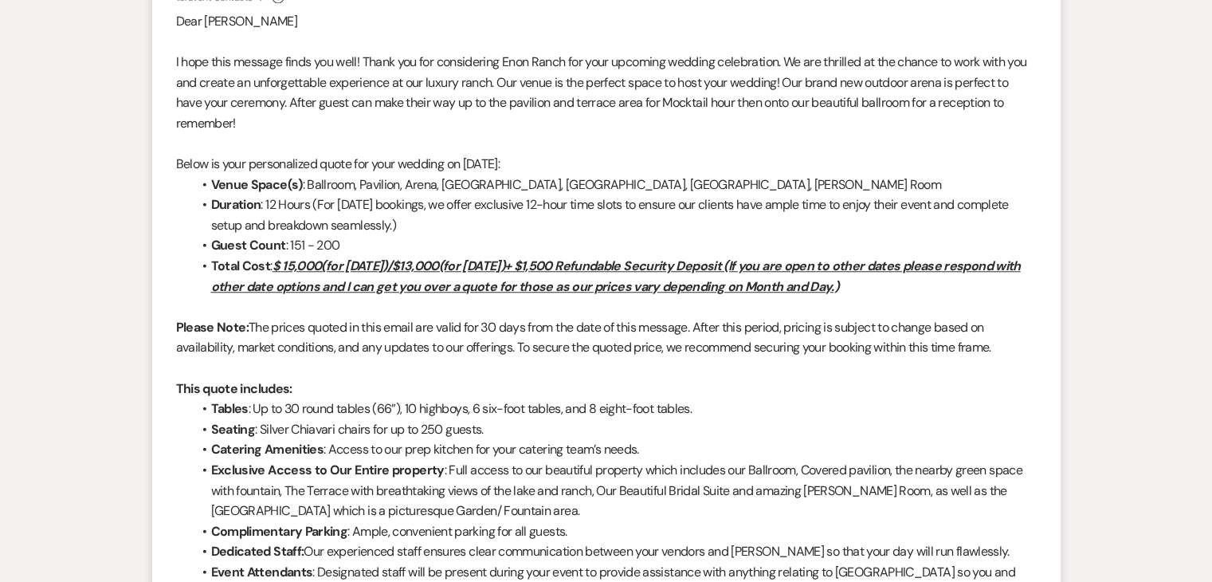
scroll to position [1381, 0]
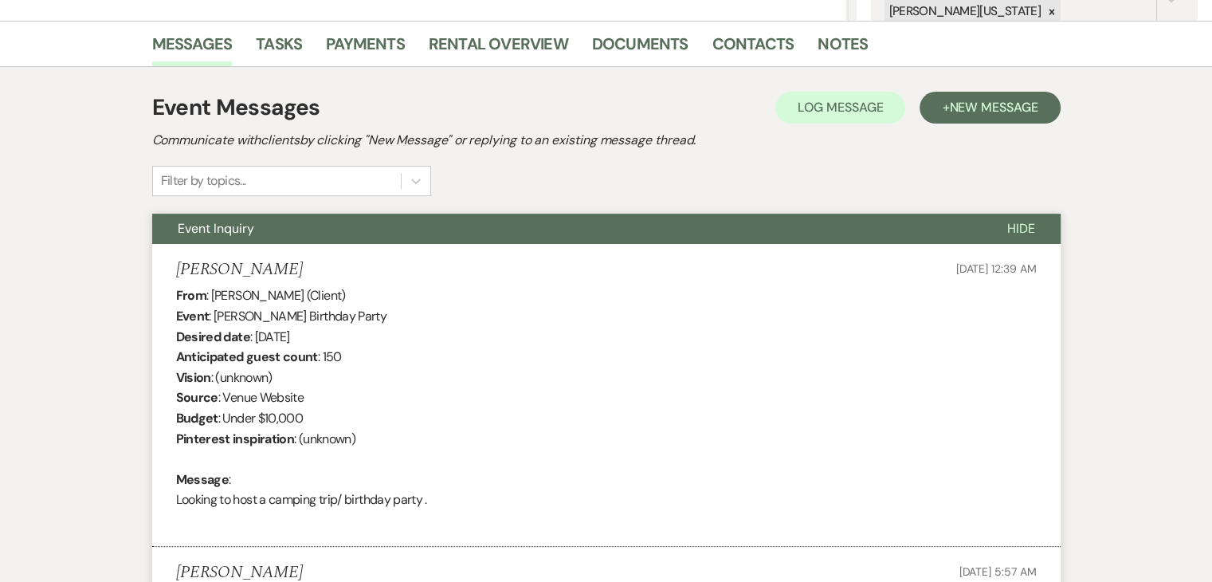
scroll to position [179, 0]
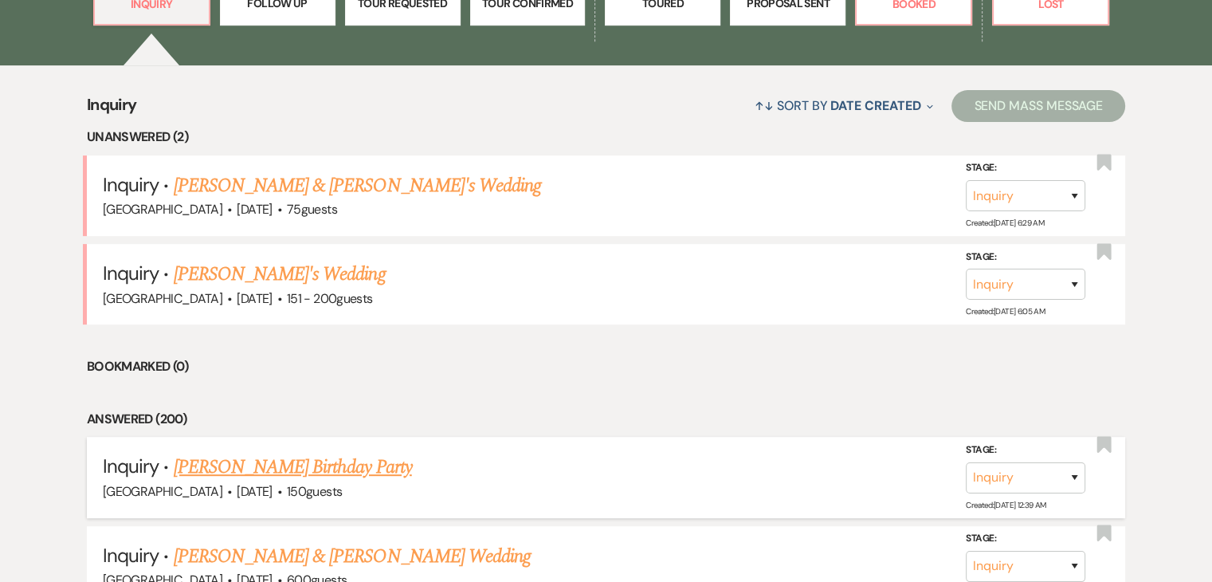
click at [257, 459] on link "[PERSON_NAME] Birthday Party" at bounding box center [293, 467] width 238 height 29
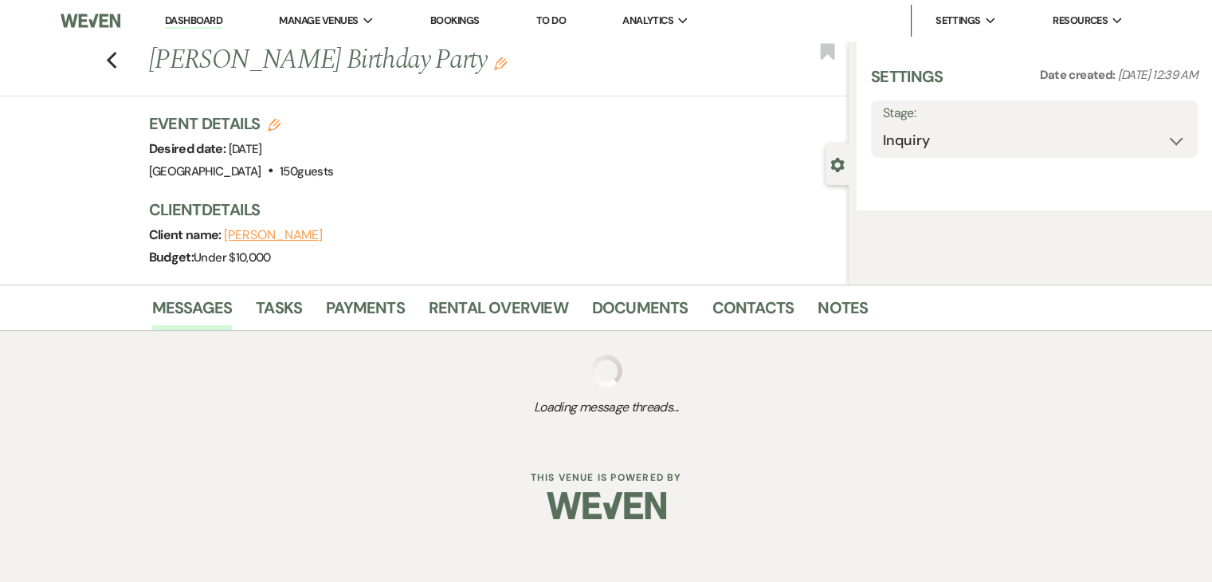
select select "5"
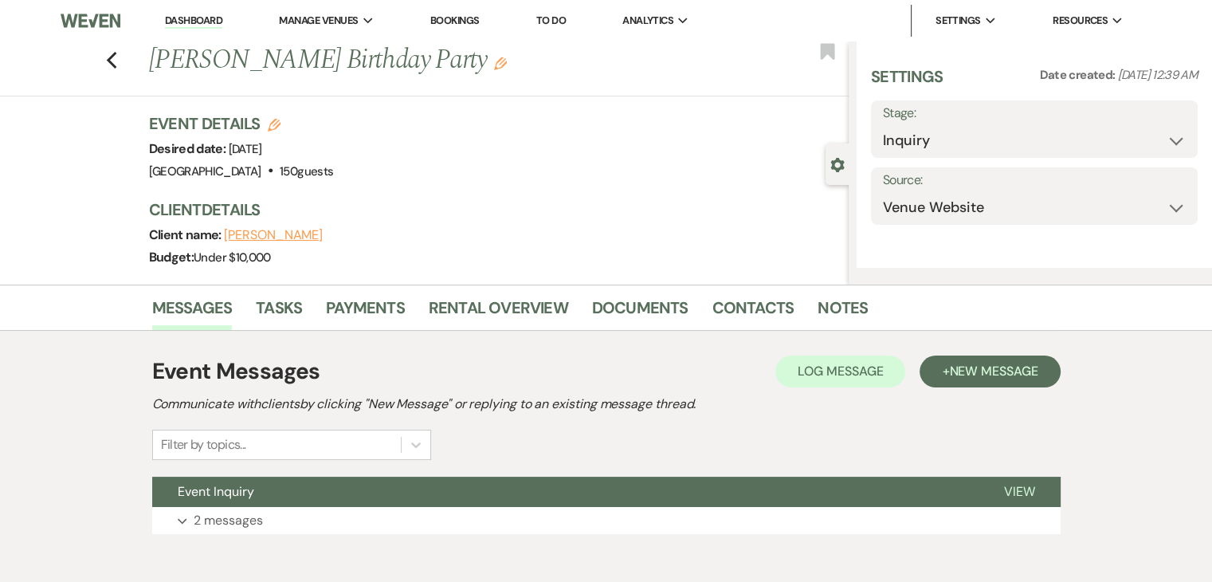
select select "4"
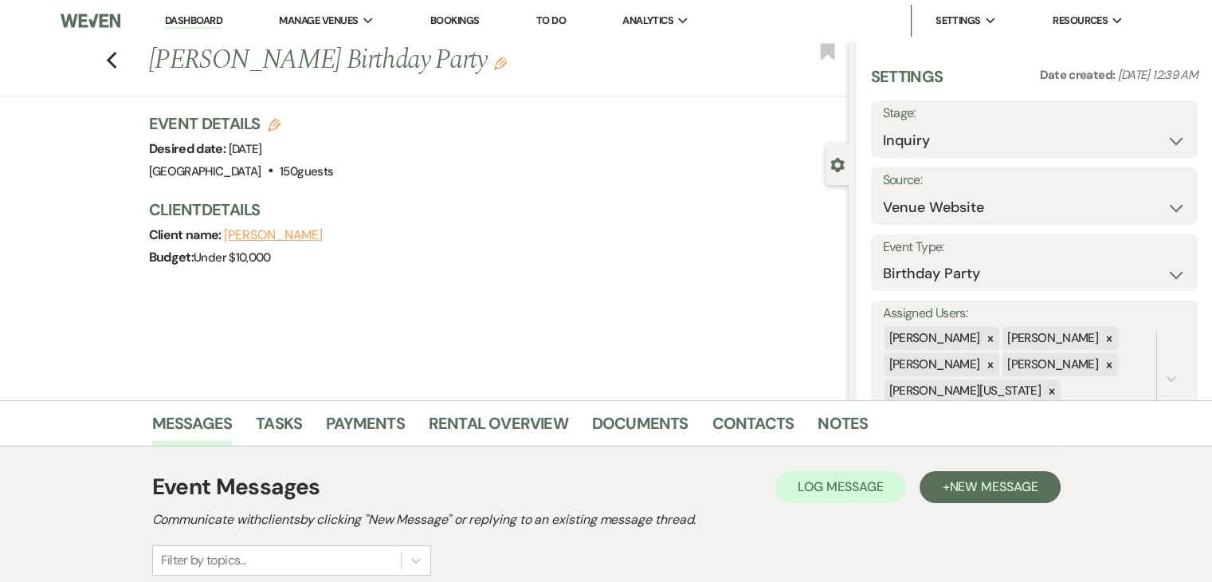
scroll to position [194, 0]
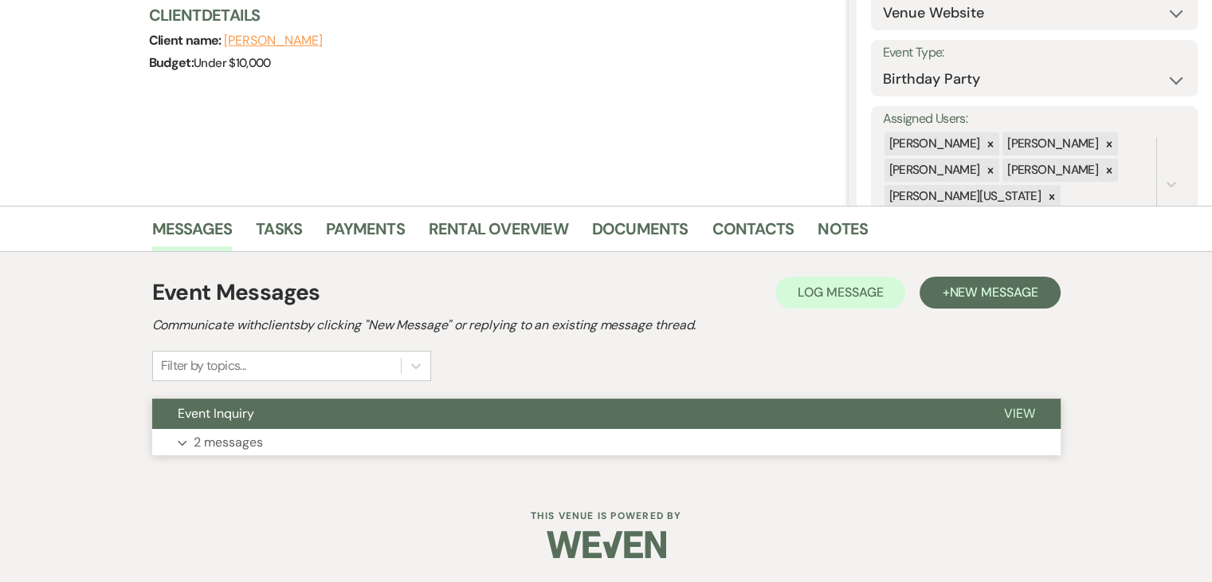
click at [449, 447] on button "Expand 2 messages" at bounding box center [606, 442] width 908 height 27
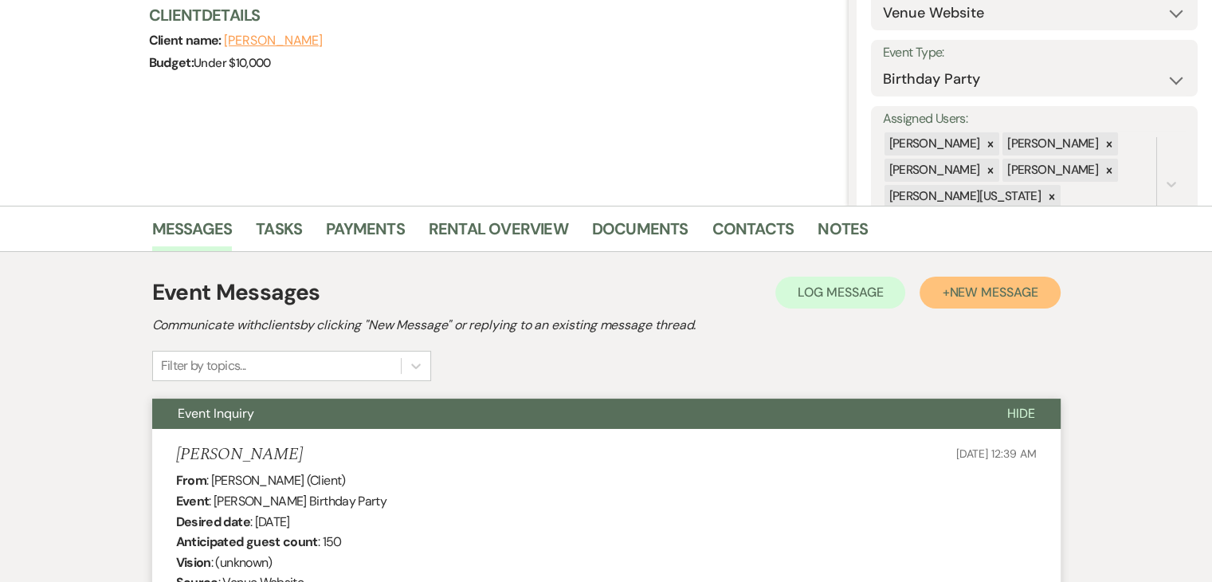
click at [966, 292] on span "New Message" at bounding box center [993, 292] width 88 height 17
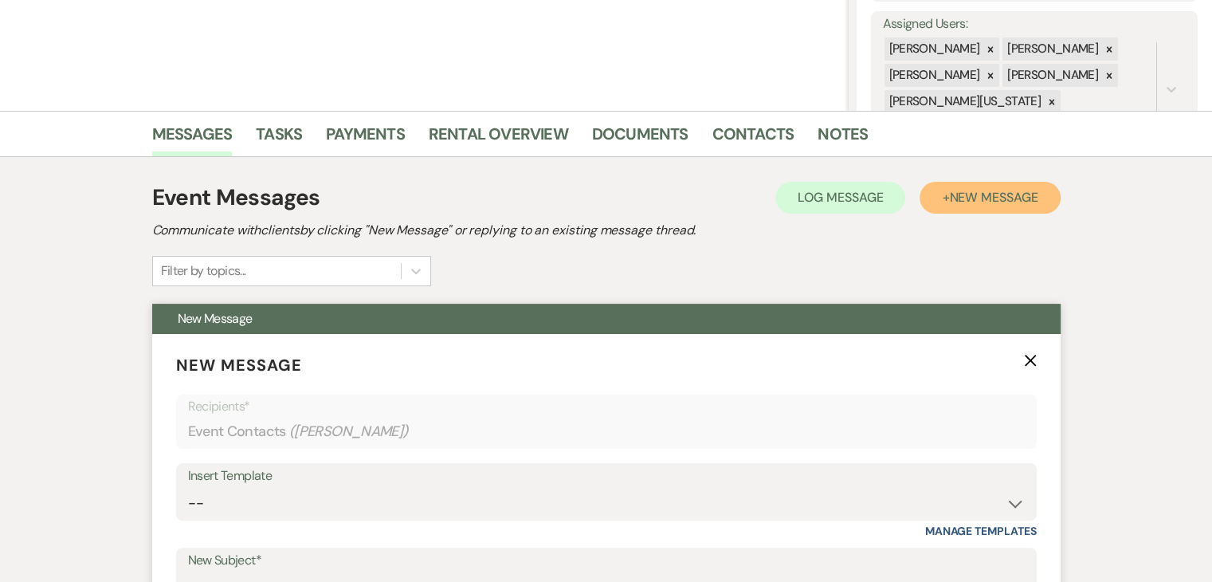
scroll to position [513, 0]
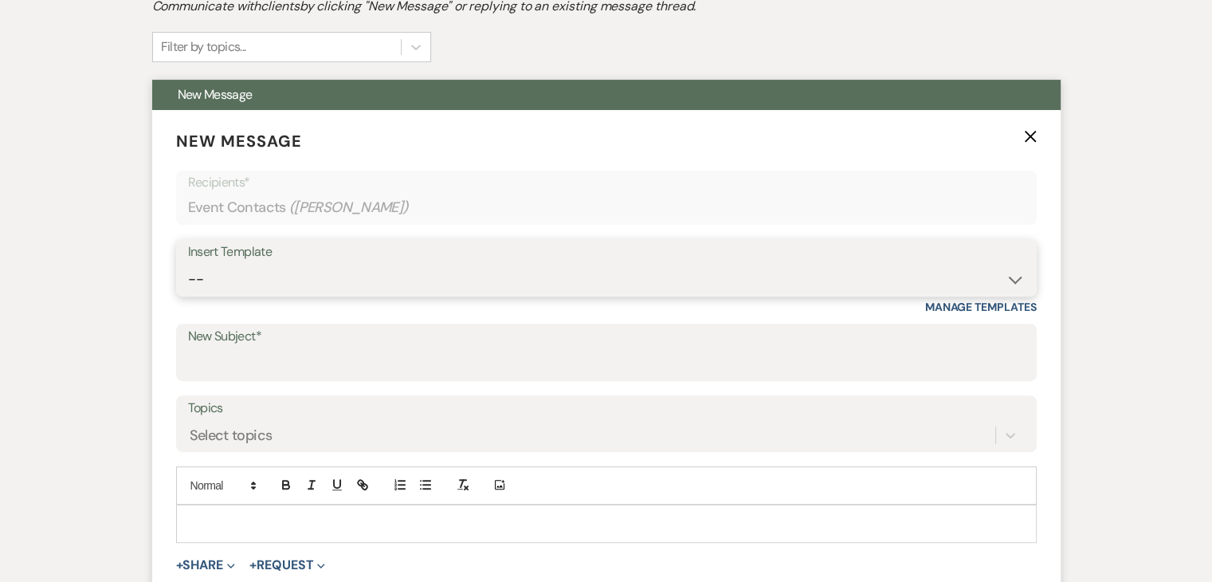
click at [648, 281] on select "-- Inquiry Follow Up Email #2 Contract Sending Template Payment Template Rental…" at bounding box center [606, 279] width 837 height 31
select select "5986"
click at [188, 264] on select "-- Inquiry Follow Up Email #2 Contract Sending Template Payment Template Rental…" at bounding box center [606, 279] width 837 height 31
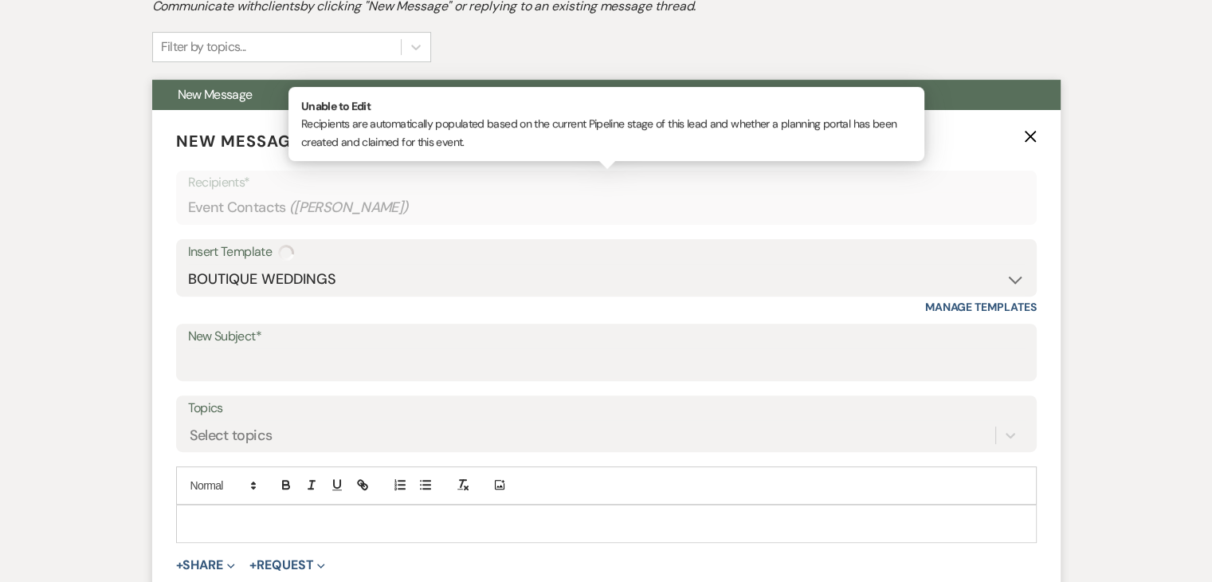
click at [338, 221] on div "Event Contacts ( Jenesis Beckley )" at bounding box center [606, 207] width 837 height 31
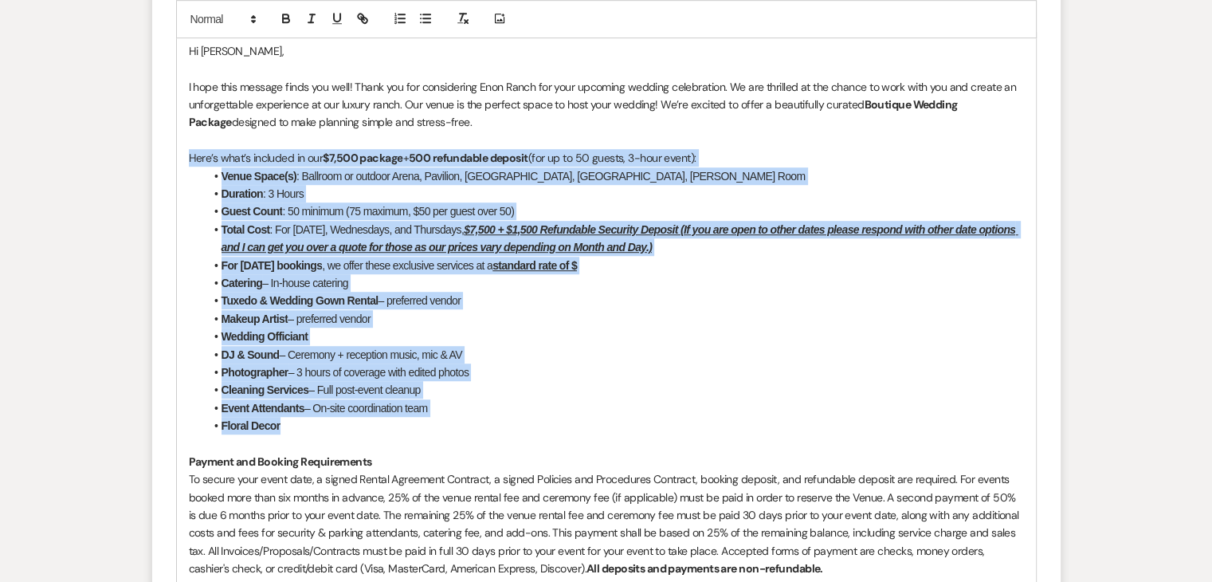
scroll to position [991, 0]
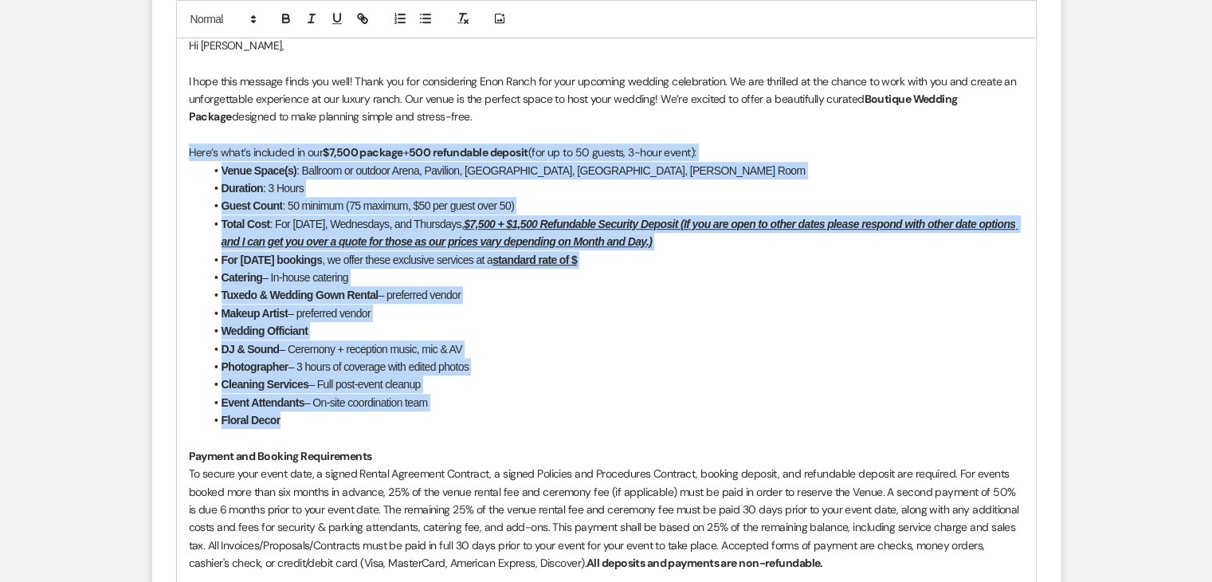
drag, startPoint x: 181, startPoint y: 306, endPoint x: 669, endPoint y: 414, distance: 500.2
click at [669, 414] on div "Hi Jenesis, I hope this message finds you well! Thank you for considering Enon …" at bounding box center [606, 473] width 859 height 893
copy div "Here’s what’s included in our $7,500 package + 500 refundable deposit (for up t…"
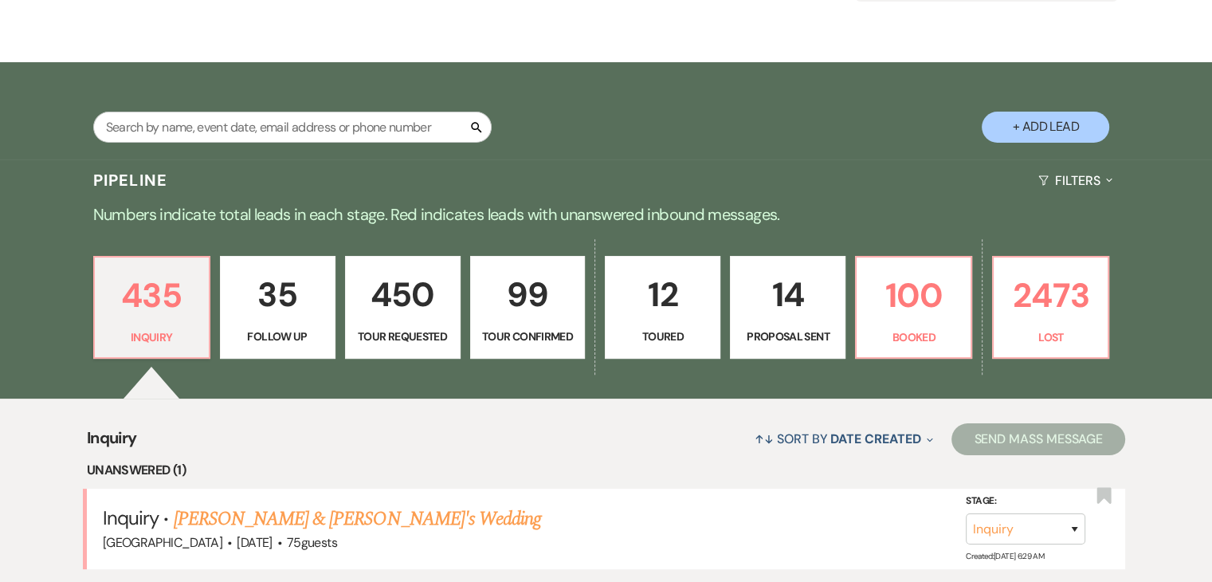
scroll to position [478, 0]
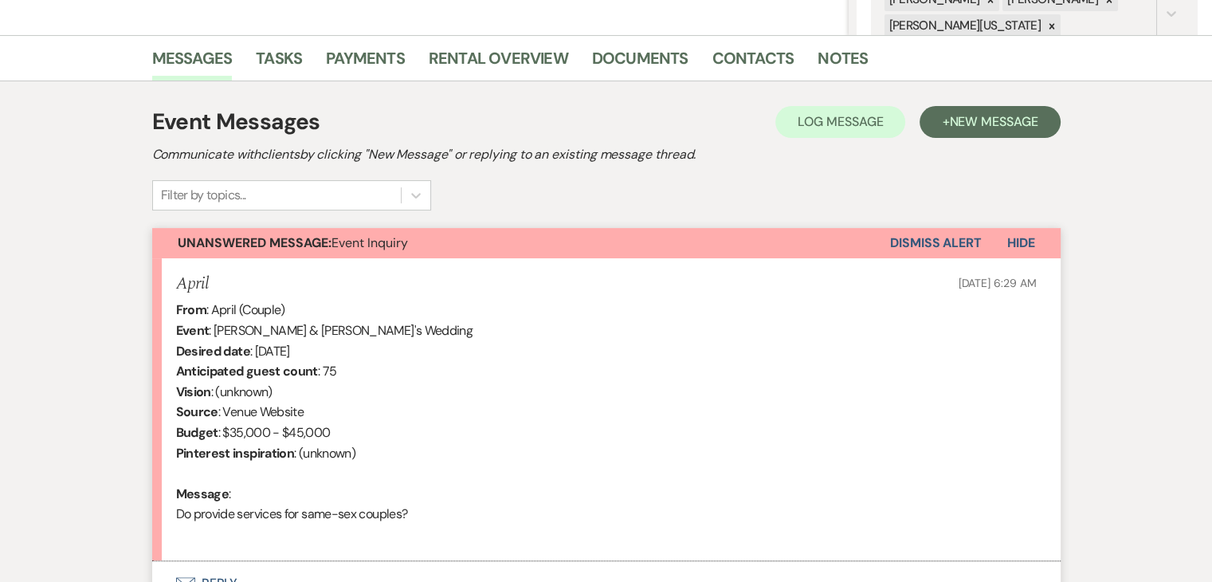
scroll to position [515, 0]
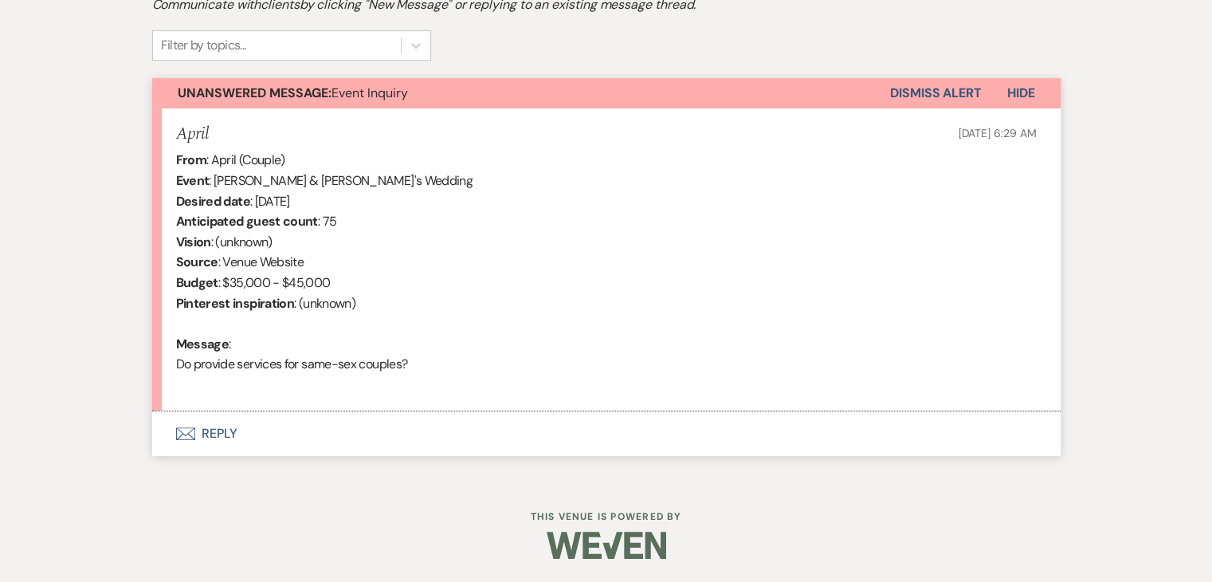
click at [188, 431] on icon "Envelope" at bounding box center [185, 433] width 19 height 13
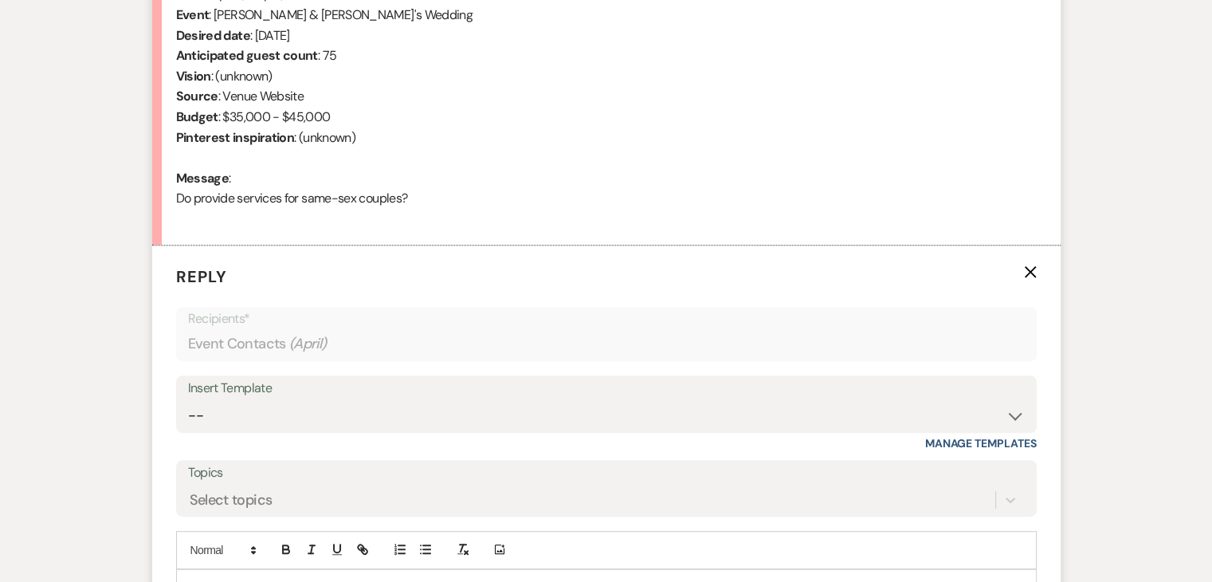
scroll to position [641, 0]
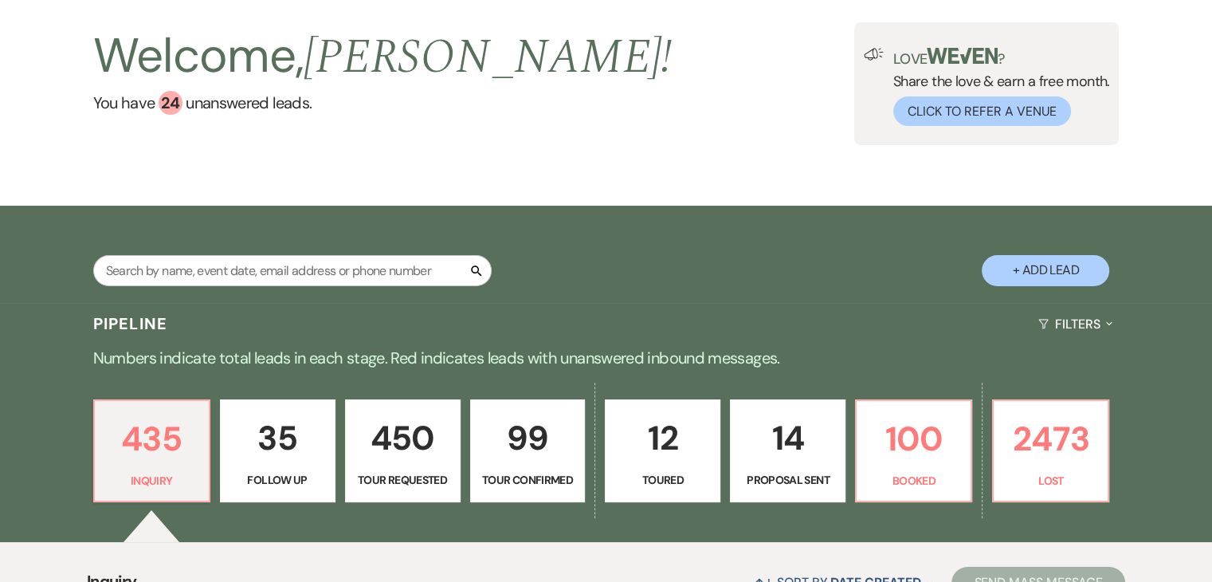
scroll to position [319, 0]
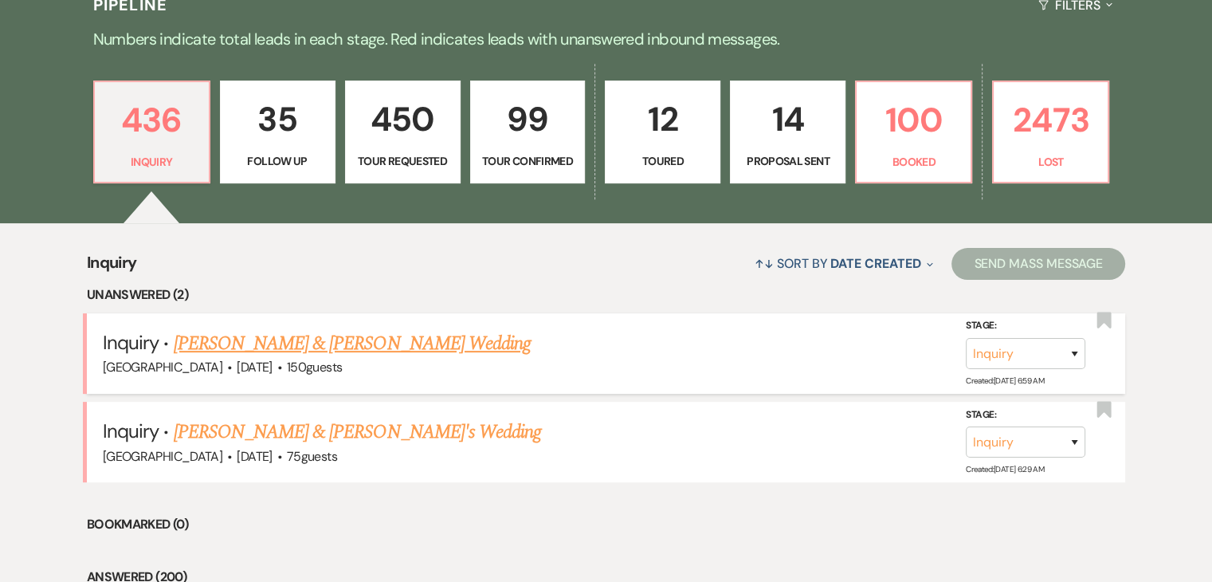
drag, startPoint x: 0, startPoint y: 0, endPoint x: 358, endPoint y: 346, distance: 497.6
click at [358, 346] on link "[PERSON_NAME] & [PERSON_NAME] Wedding" at bounding box center [352, 343] width 357 height 29
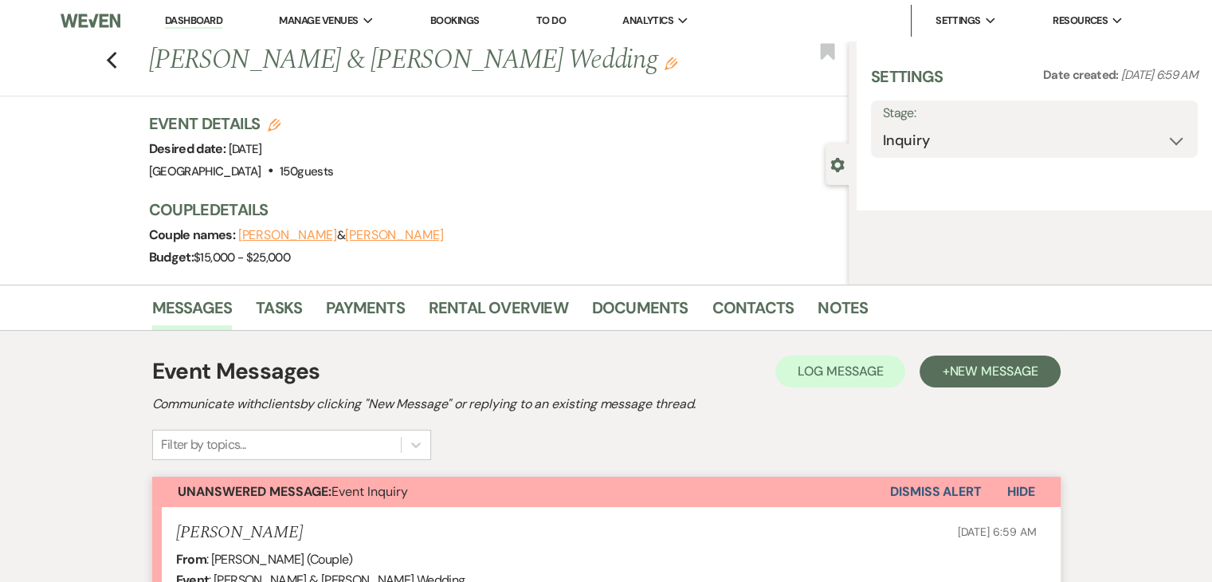
select select "5"
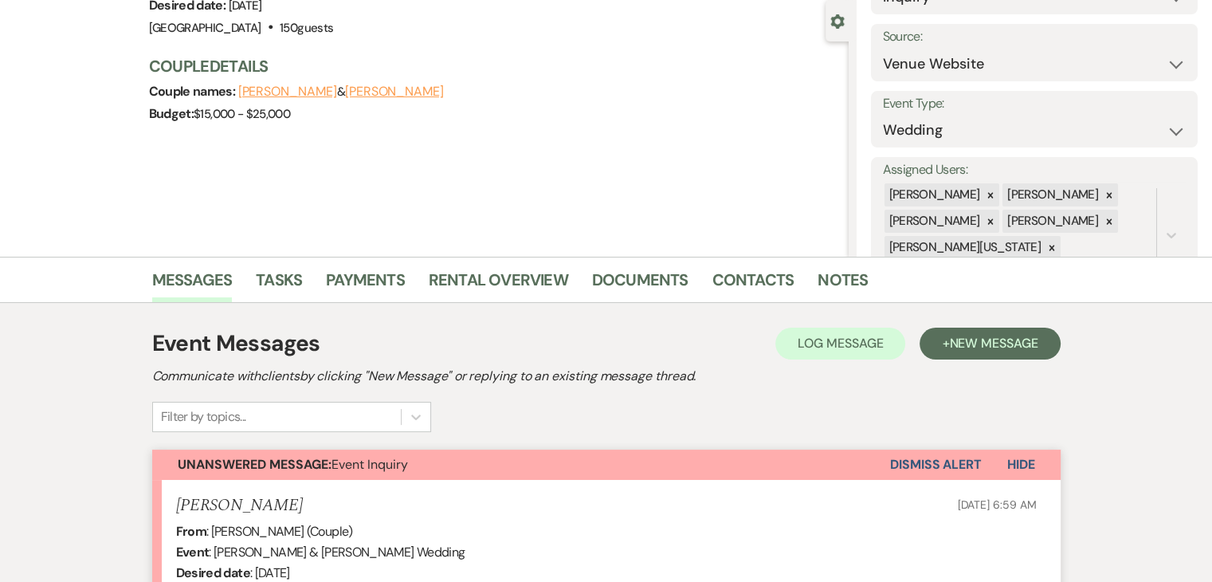
scroll to position [478, 0]
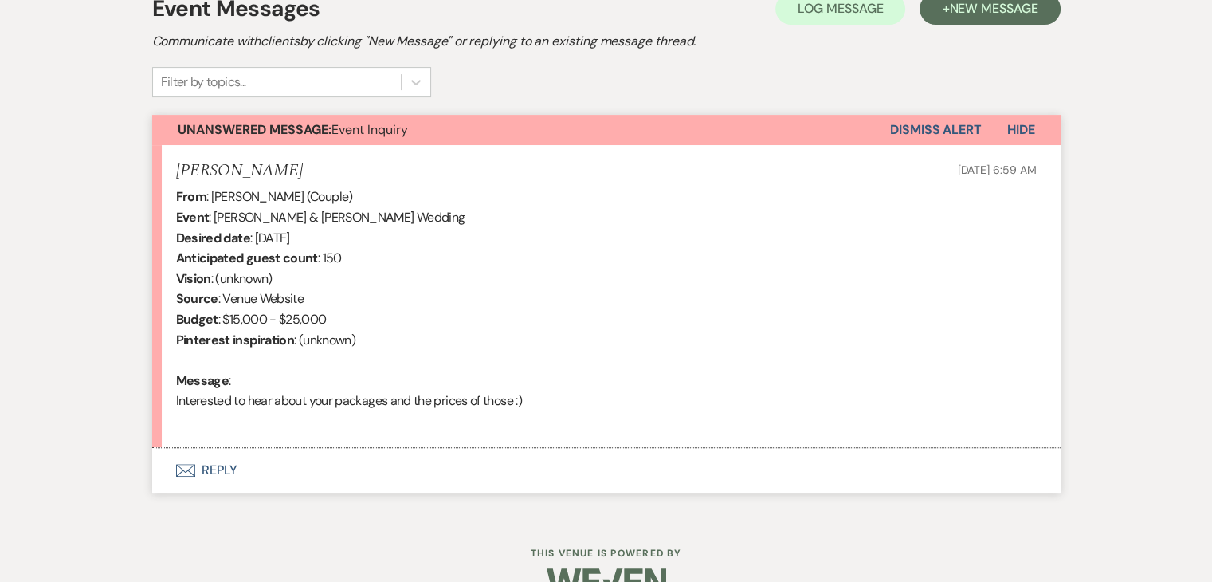
click at [239, 466] on button "Envelope Reply" at bounding box center [606, 470] width 908 height 45
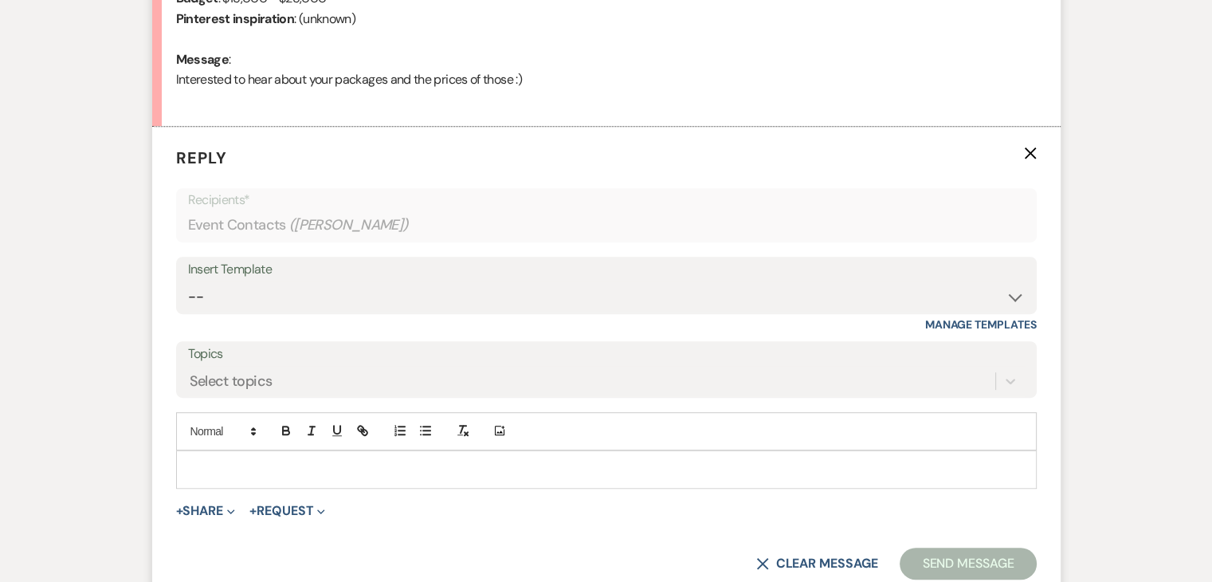
scroll to position [800, 0]
click at [303, 266] on div "Insert Template" at bounding box center [606, 268] width 837 height 23
click at [332, 287] on select "-- Inquiry Follow Up Email #2 Contract Sending Template Payment Template Rental…" at bounding box center [606, 295] width 837 height 31
select select "4375"
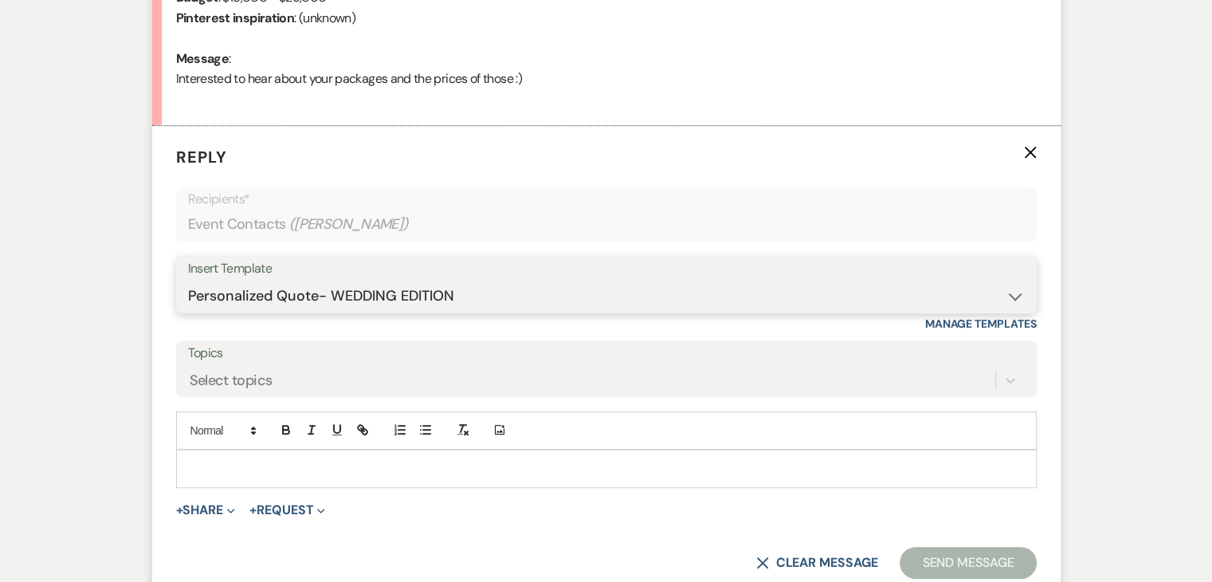
click at [188, 280] on select "-- Inquiry Follow Up Email #2 Contract Sending Template Payment Template Rental…" at bounding box center [606, 295] width 837 height 31
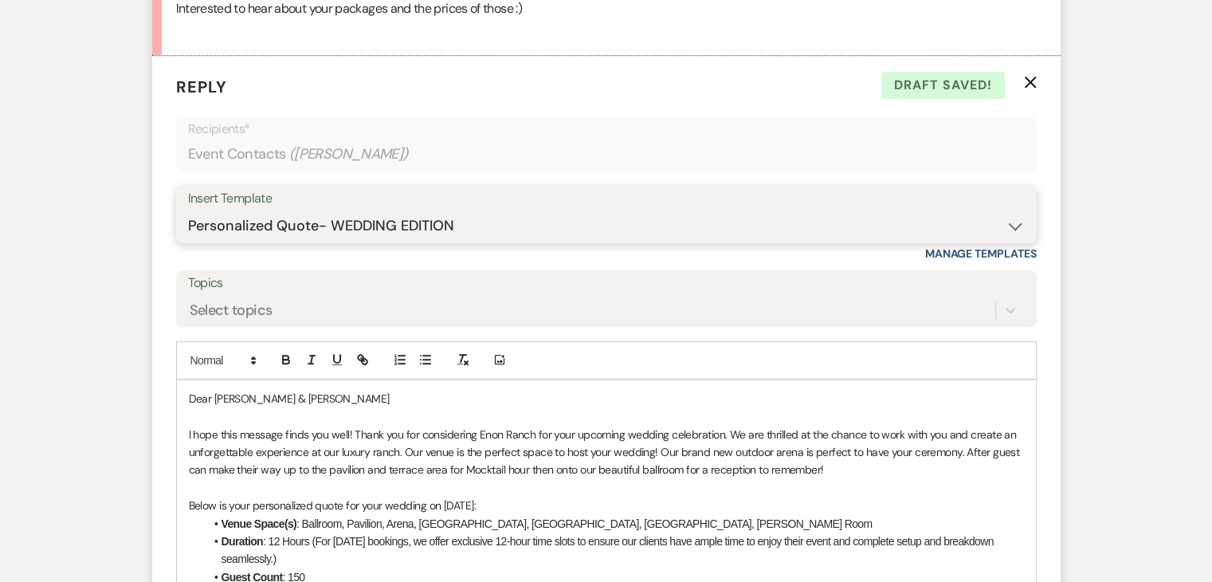
scroll to position [1119, 0]
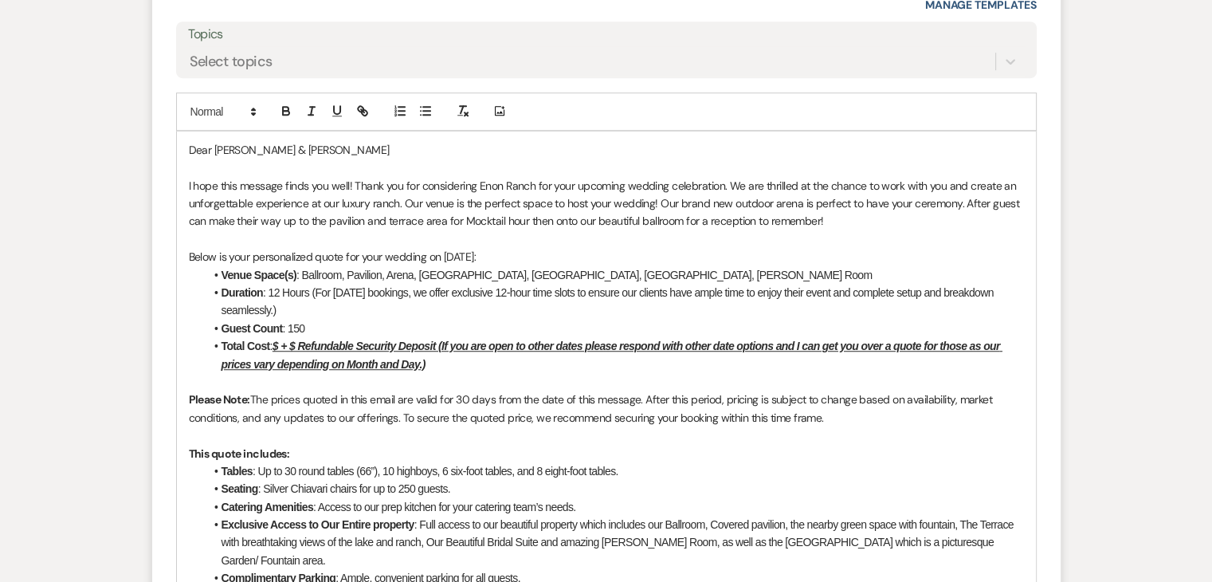
click at [280, 348] on u "$ + $ Refundable Security Deposit (If you are open to other dates please respon…" at bounding box center [612, 354] width 781 height 30
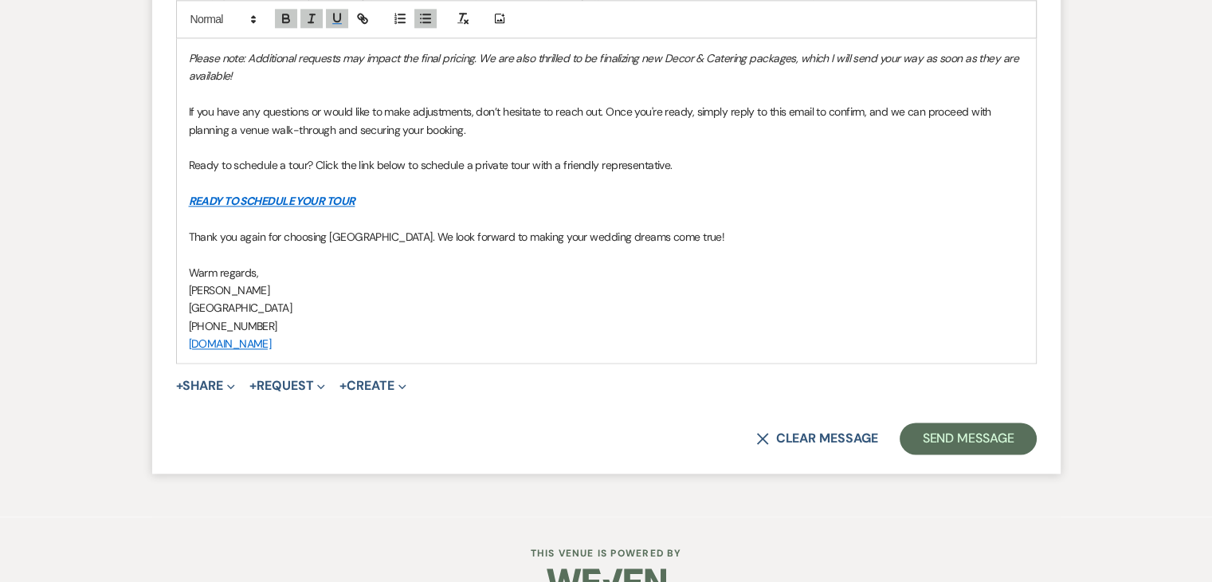
scroll to position [2191, 0]
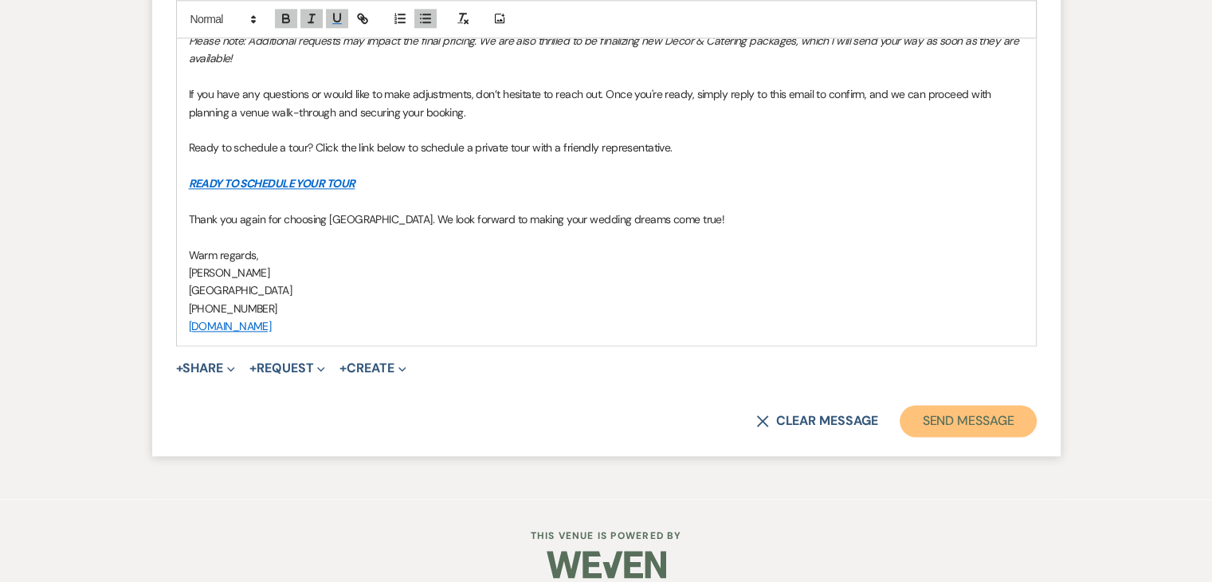
click at [976, 405] on button "Send Message" at bounding box center [968, 421] width 136 height 32
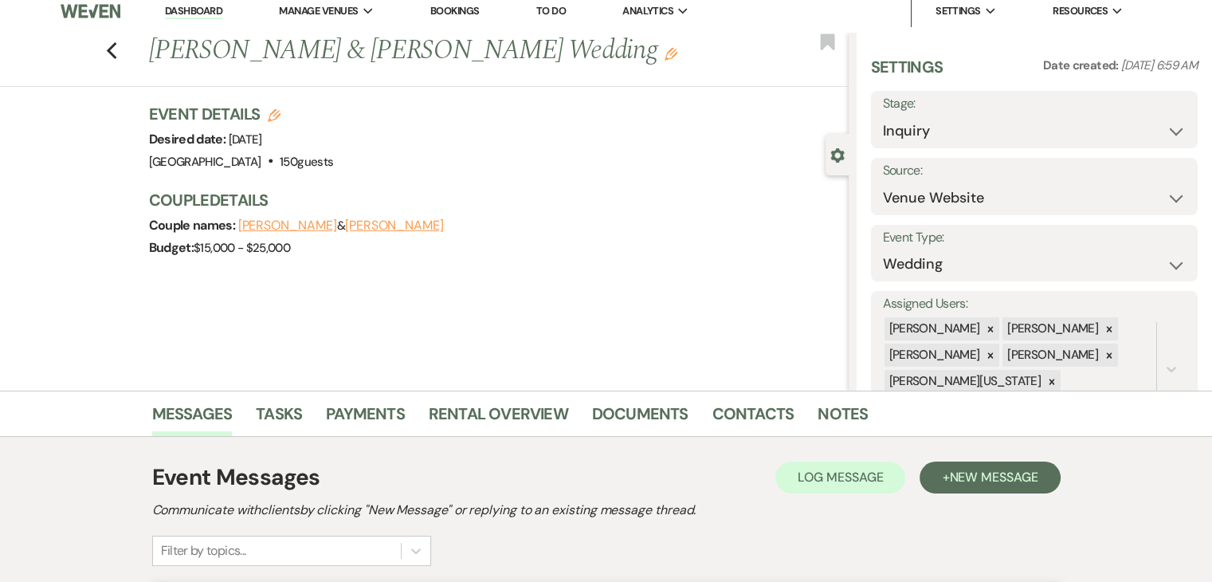
scroll to position [0, 0]
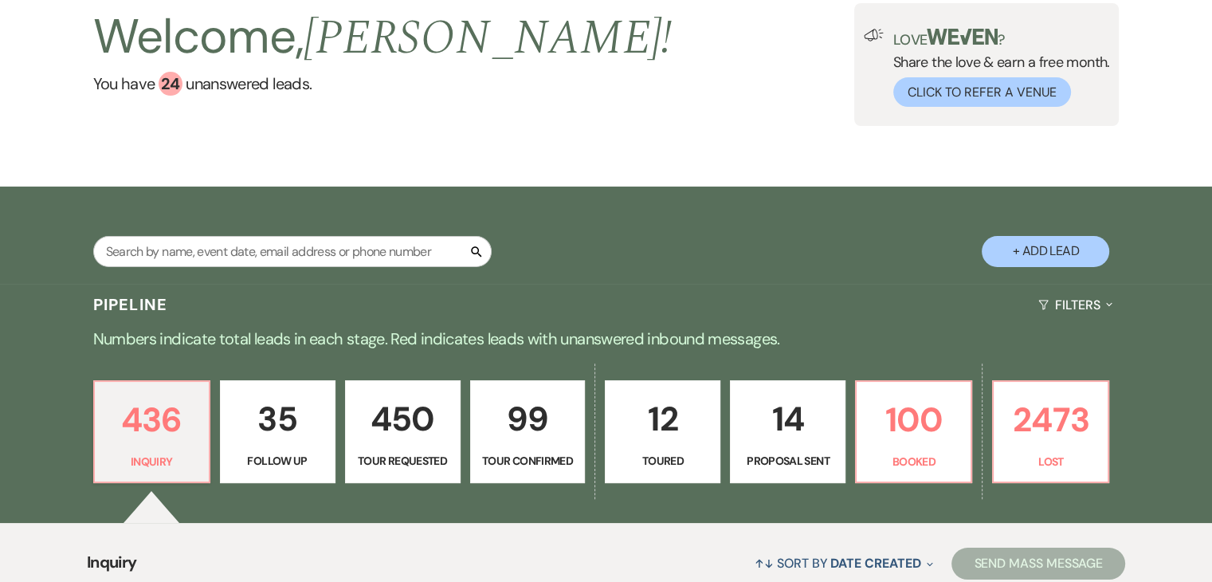
scroll to position [80, 0]
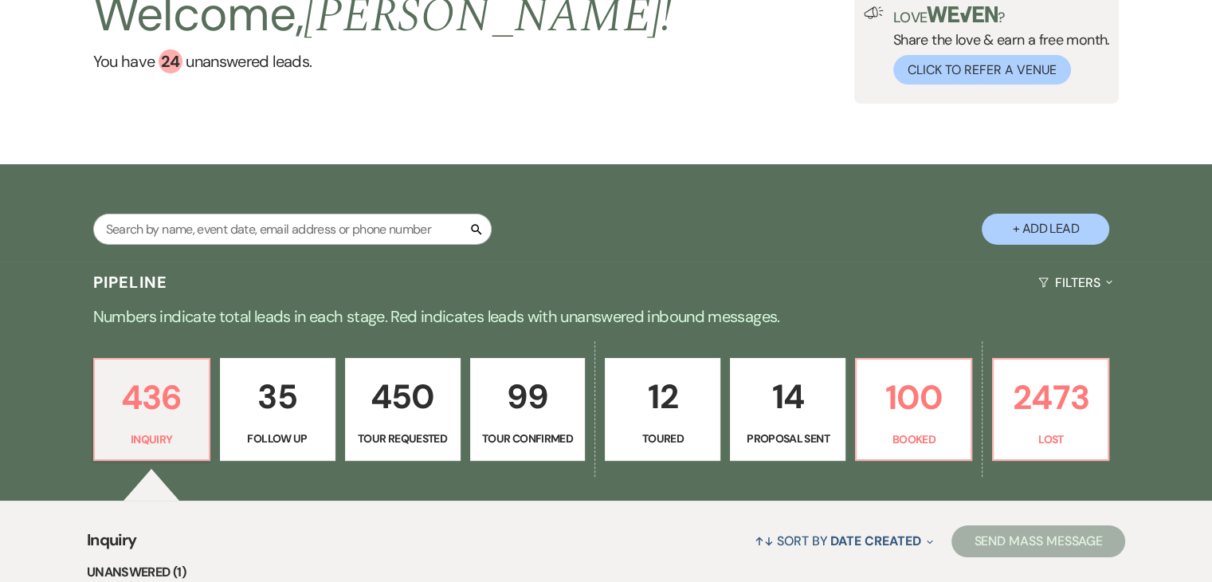
scroll to position [478, 0]
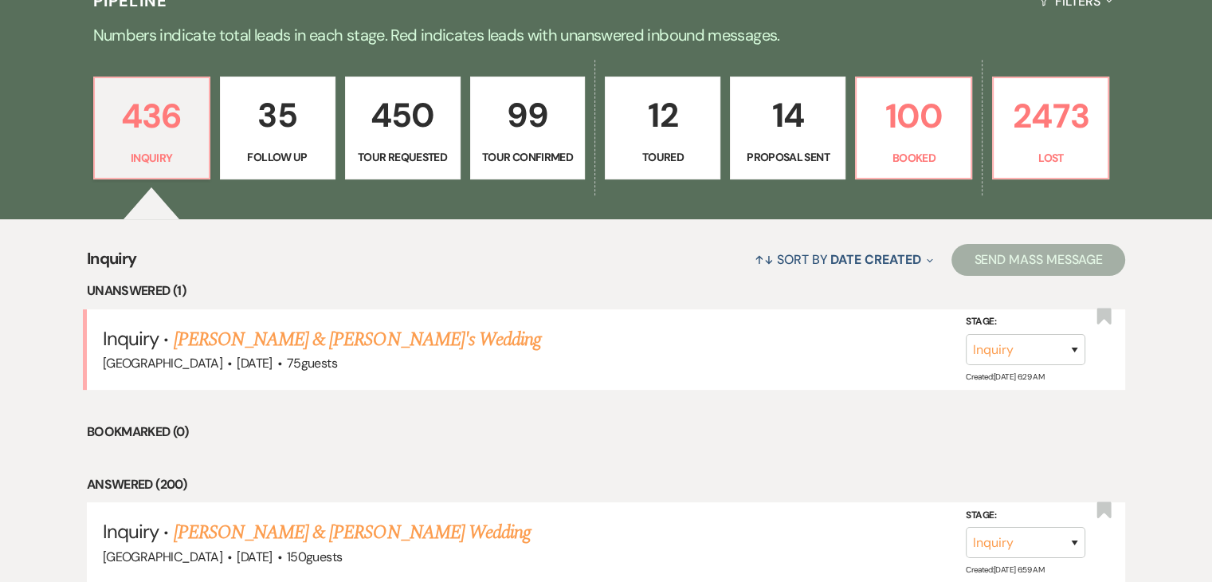
scroll to position [398, 0]
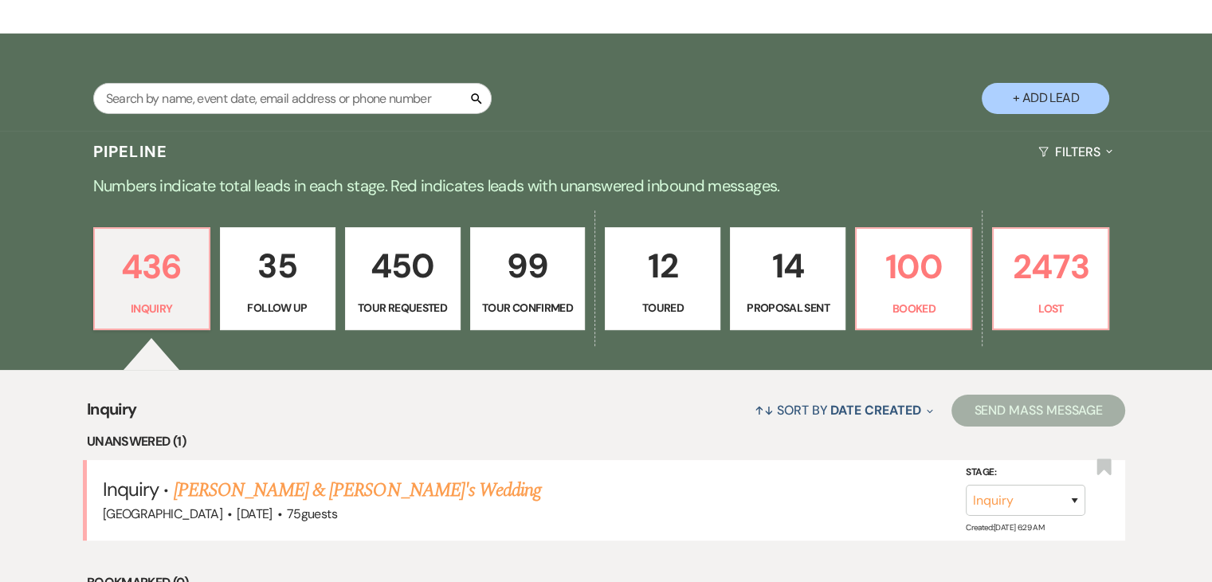
scroll to position [153, 0]
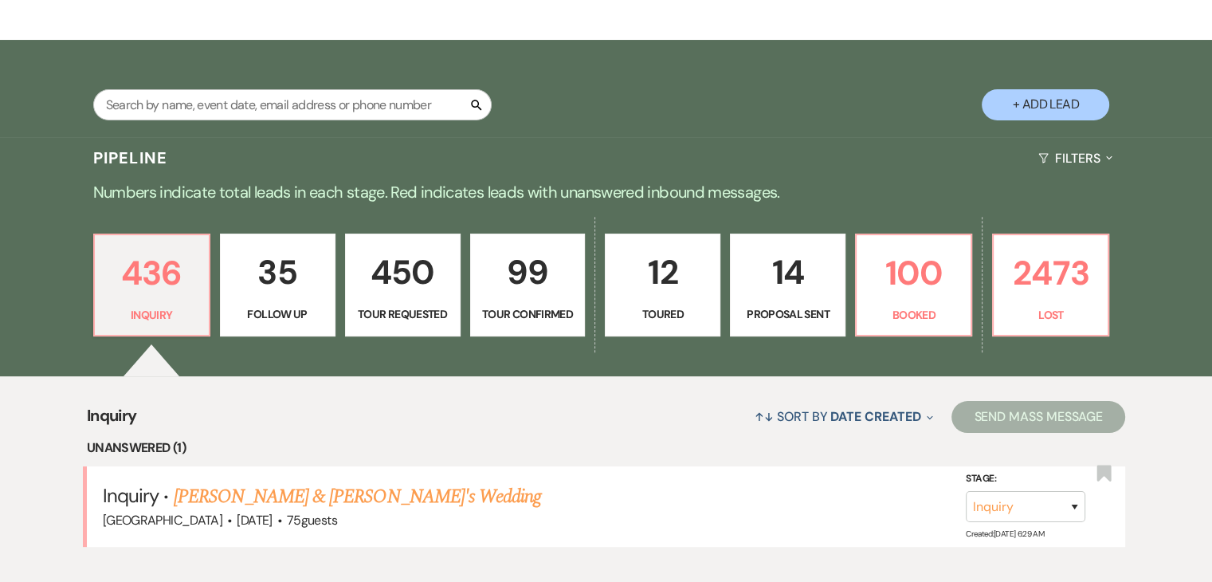
scroll to position [239, 0]
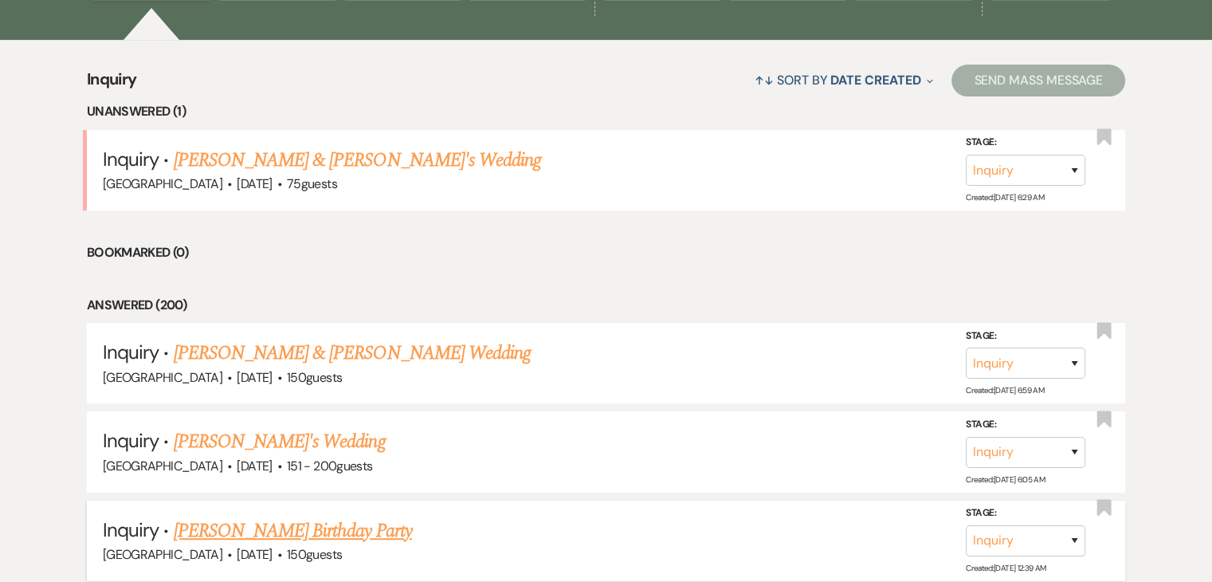
scroll to position [558, 0]
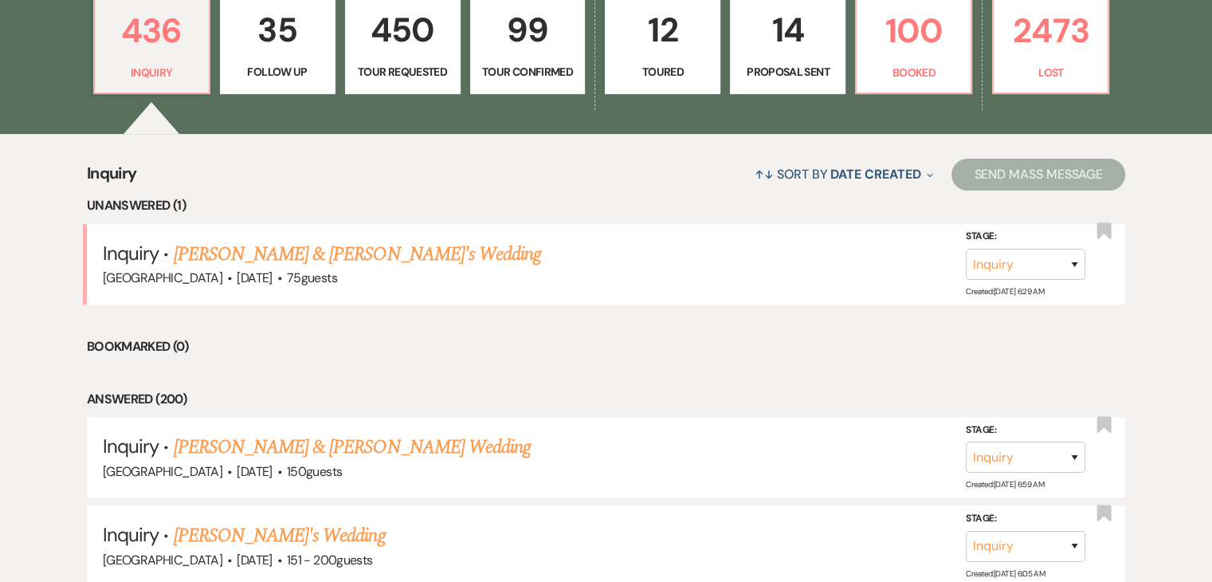
scroll to position [237, 0]
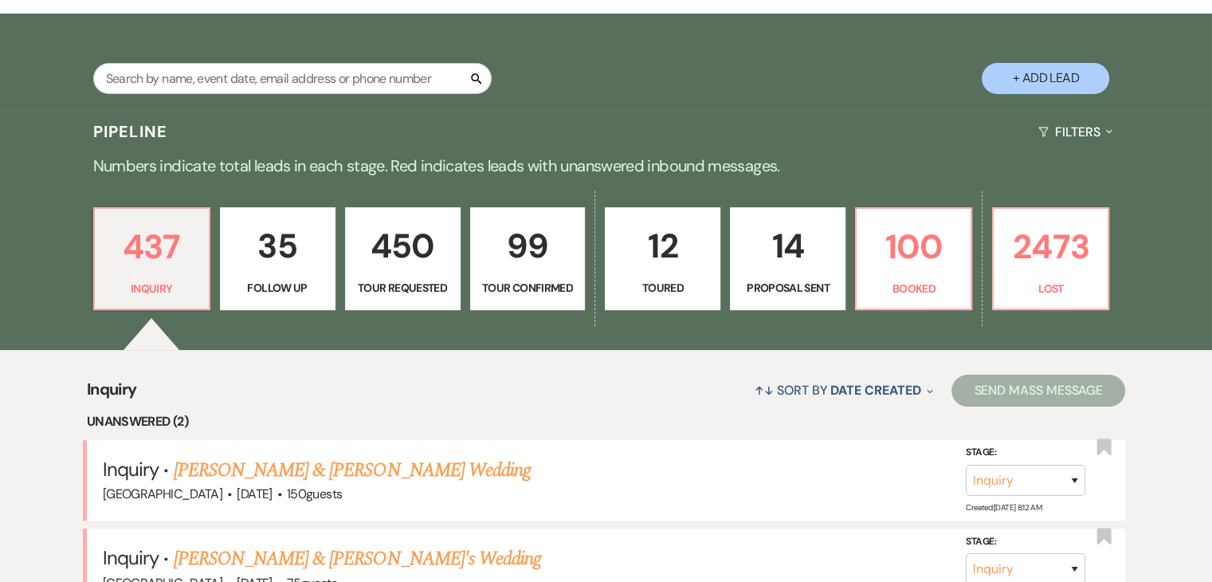
scroll to position [396, 0]
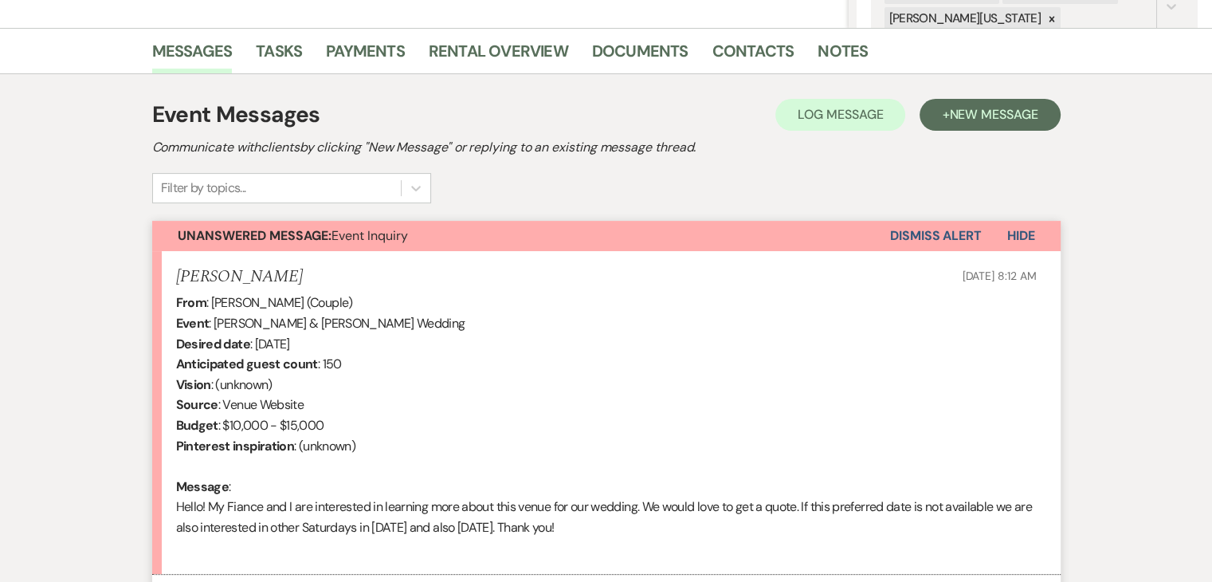
scroll to position [398, 0]
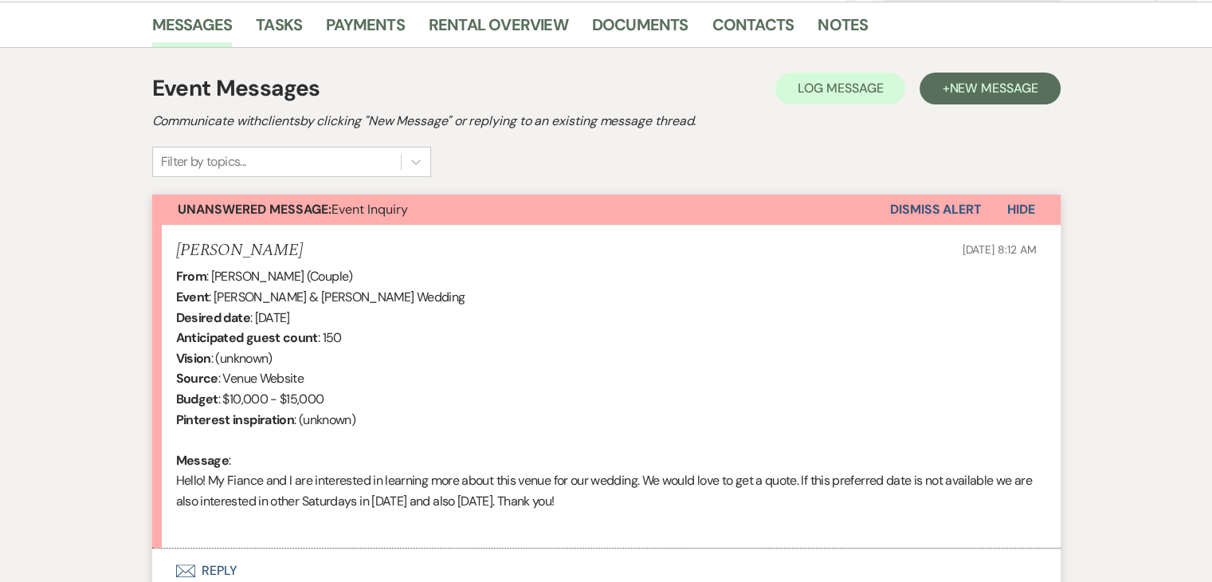
drag, startPoint x: 358, startPoint y: 467, endPoint x: 606, endPoint y: 504, distance: 250.6
click at [606, 504] on div "From : [PERSON_NAME] (Couple) Event : [PERSON_NAME] & [PERSON_NAME] Wedding Des…" at bounding box center [606, 398] width 861 height 265
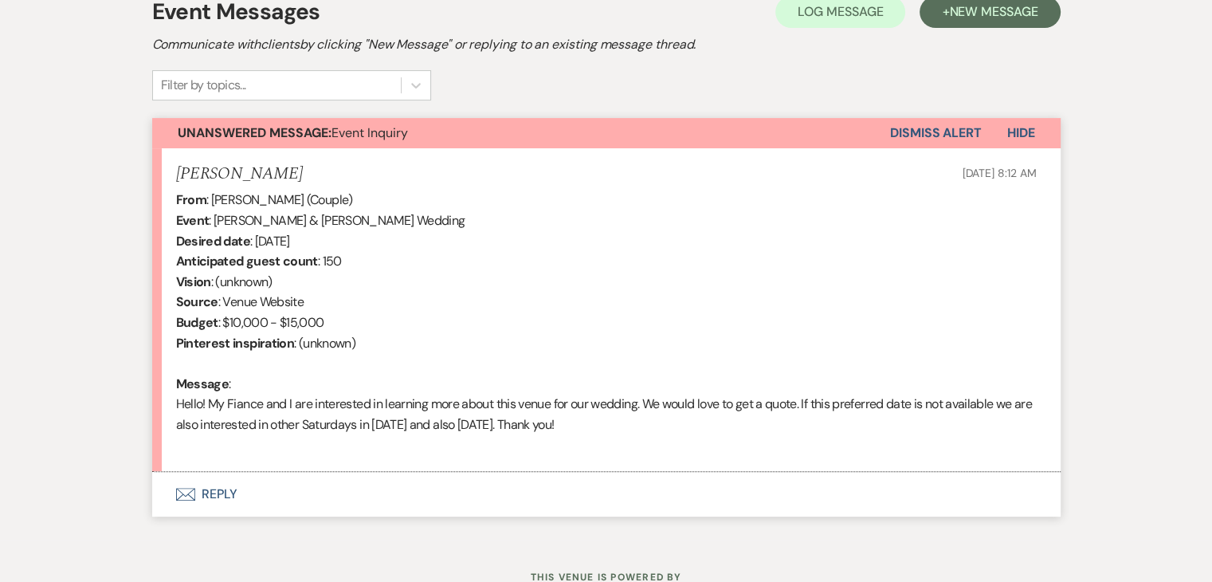
scroll to position [478, 0]
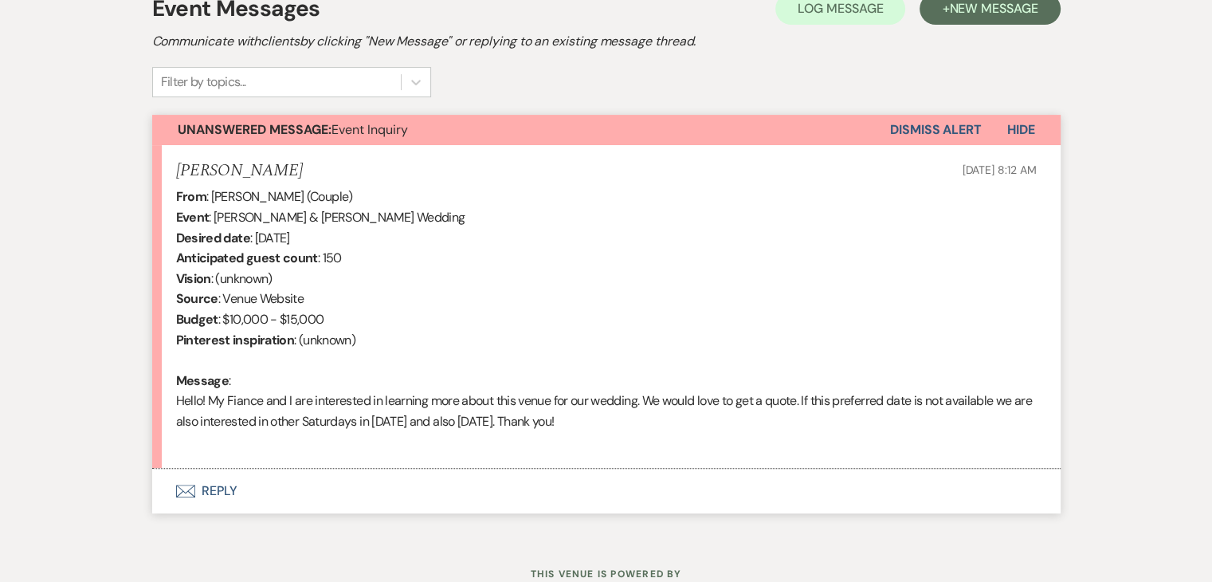
click at [395, 415] on div "From : [PERSON_NAME] (Couple) Event : [PERSON_NAME] & [PERSON_NAME] Wedding Des…" at bounding box center [606, 318] width 861 height 265
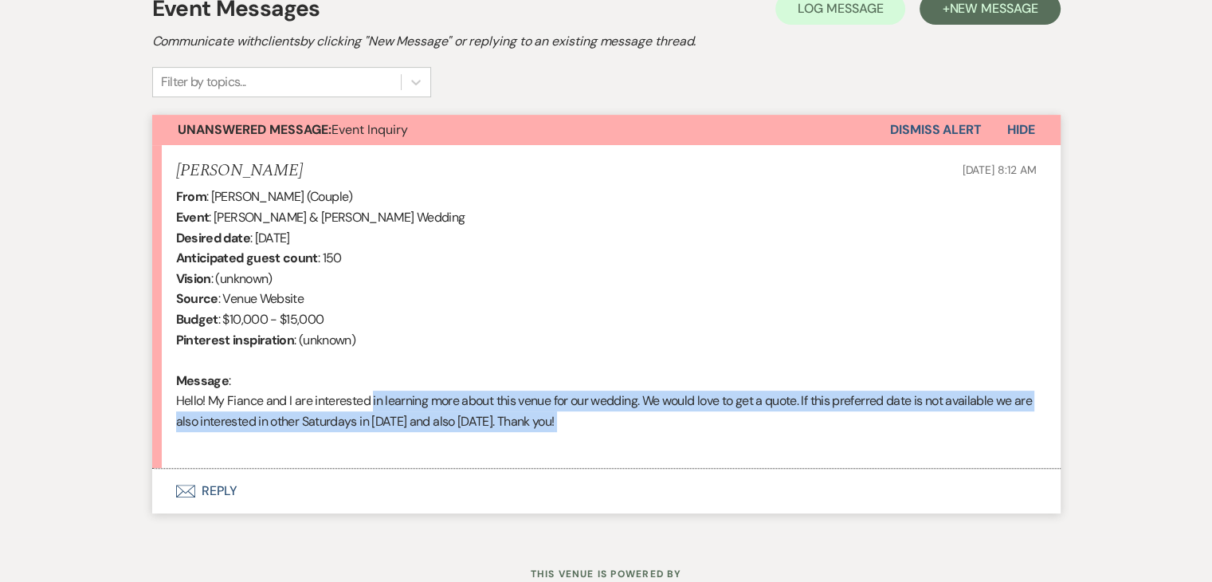
drag, startPoint x: 364, startPoint y: 406, endPoint x: 601, endPoint y: 439, distance: 238.9
click at [601, 439] on div "From : [PERSON_NAME] (Couple) Event : [PERSON_NAME] & [PERSON_NAME] Wedding Des…" at bounding box center [606, 318] width 861 height 265
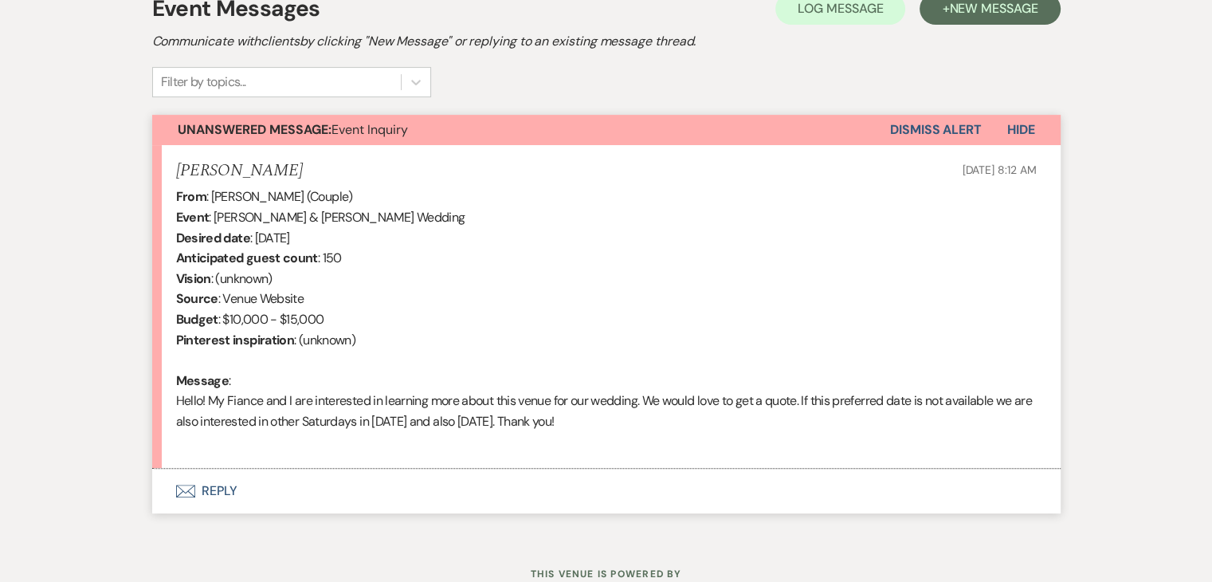
click at [209, 494] on button "Envelope Reply" at bounding box center [606, 491] width 908 height 45
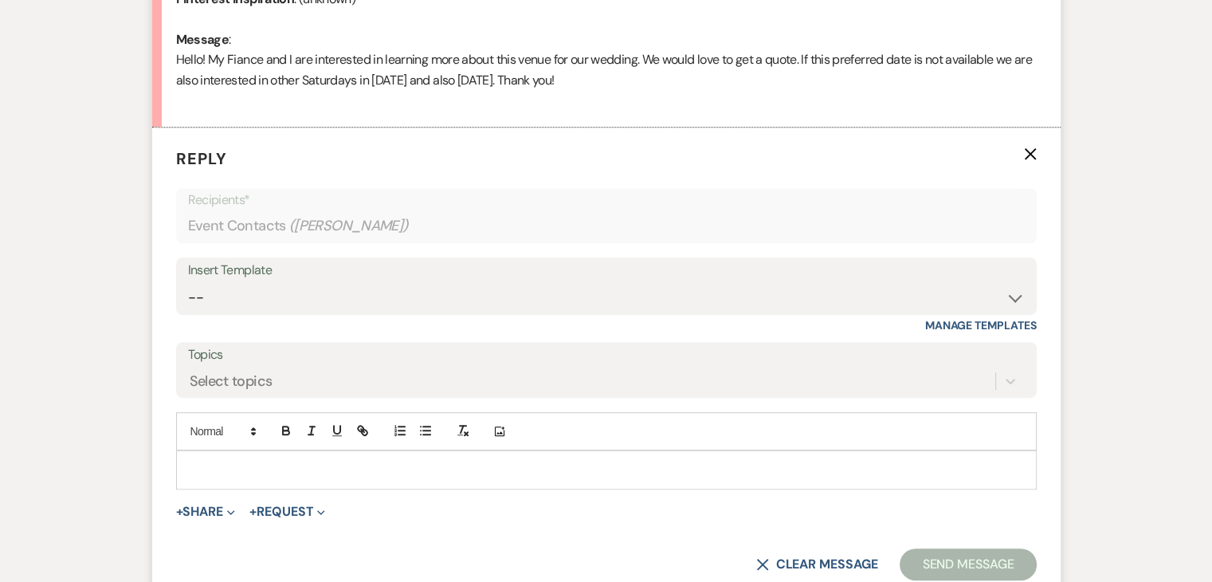
scroll to position [820, 0]
click at [389, 300] on select "-- Inquiry Follow Up Email #2 Contract Sending Template Payment Template Rental…" at bounding box center [606, 296] width 837 height 31
select select "4375"
click at [188, 281] on select "-- Inquiry Follow Up Email #2 Contract Sending Template Payment Template Rental…" at bounding box center [606, 296] width 837 height 31
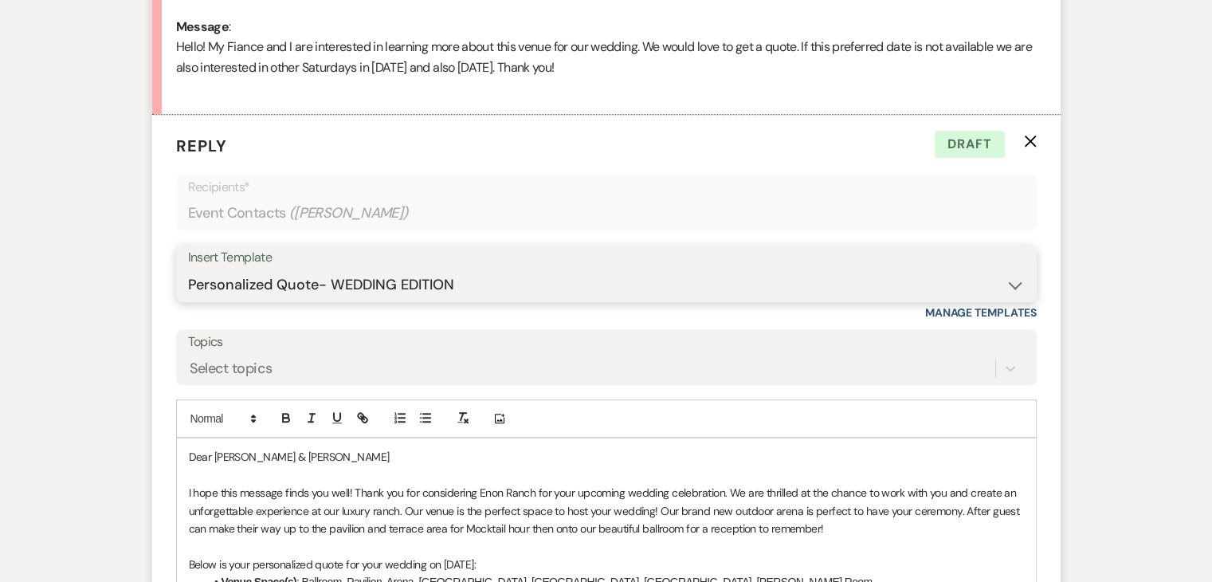
scroll to position [979, 0]
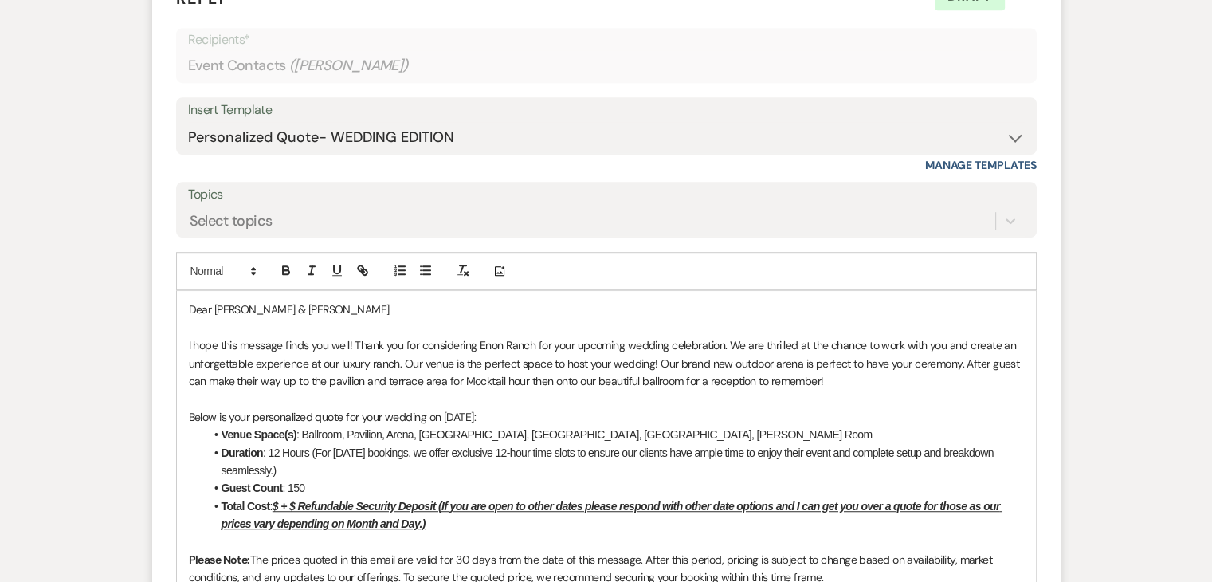
click at [283, 504] on u "$ + $ Refundable Security Deposit (If you are open to other dates please respon…" at bounding box center [612, 515] width 781 height 30
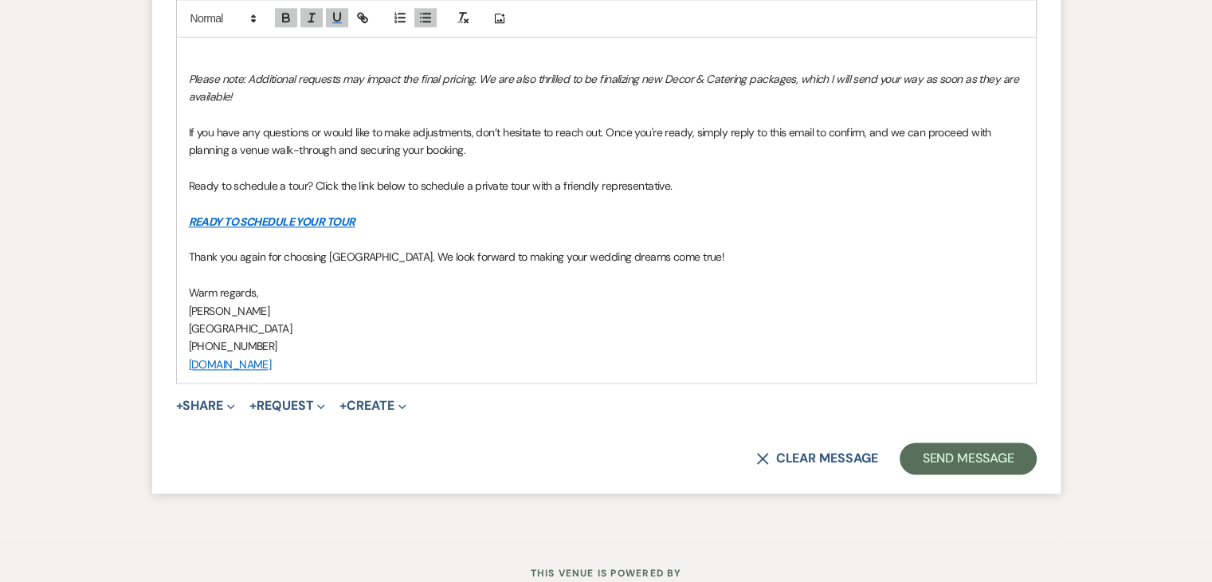
scroll to position [2175, 0]
click at [950, 441] on button "Send Message" at bounding box center [968, 457] width 136 height 32
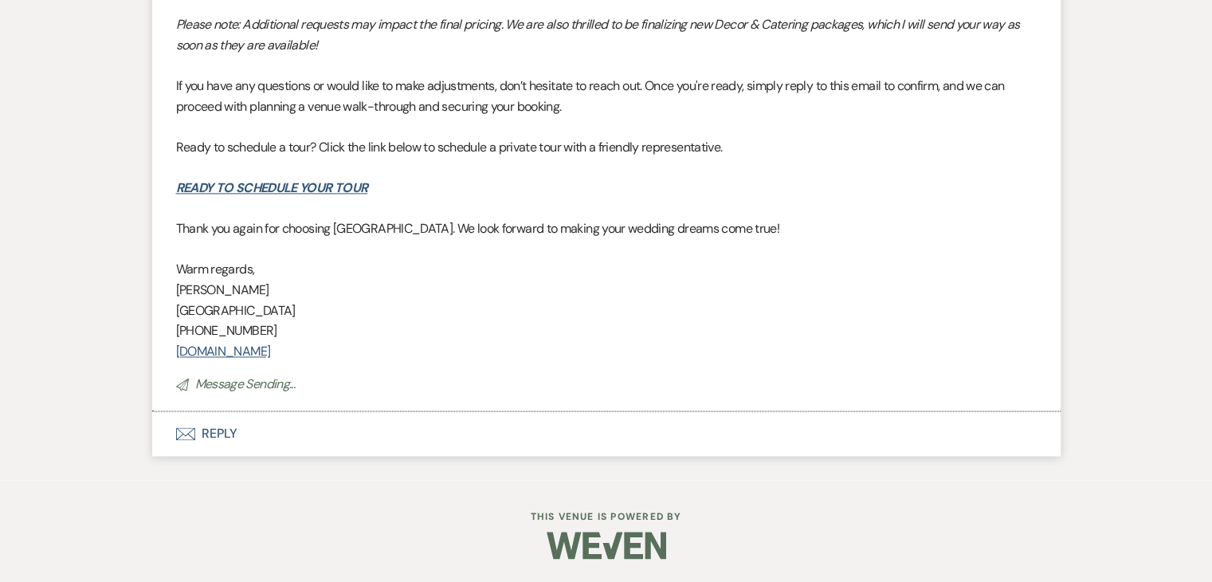
scroll to position [2139, 0]
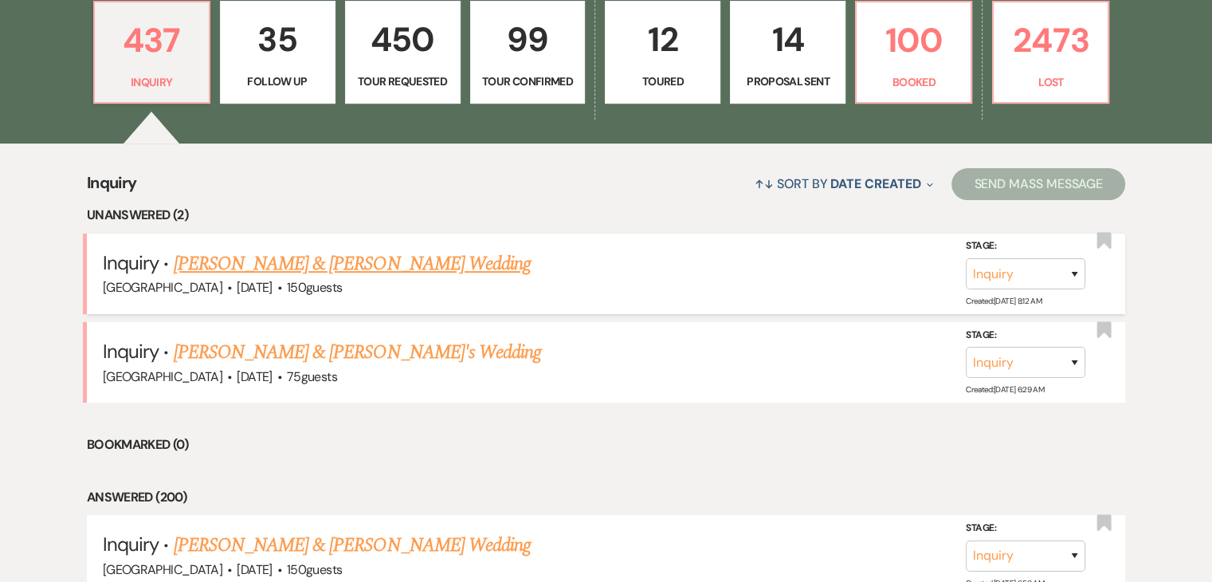
drag, startPoint x: 0, startPoint y: 0, endPoint x: 382, endPoint y: 259, distance: 461.9
click at [382, 259] on link "Sammy Otoo & Doris Amouzou's Wedding" at bounding box center [352, 263] width 357 height 29
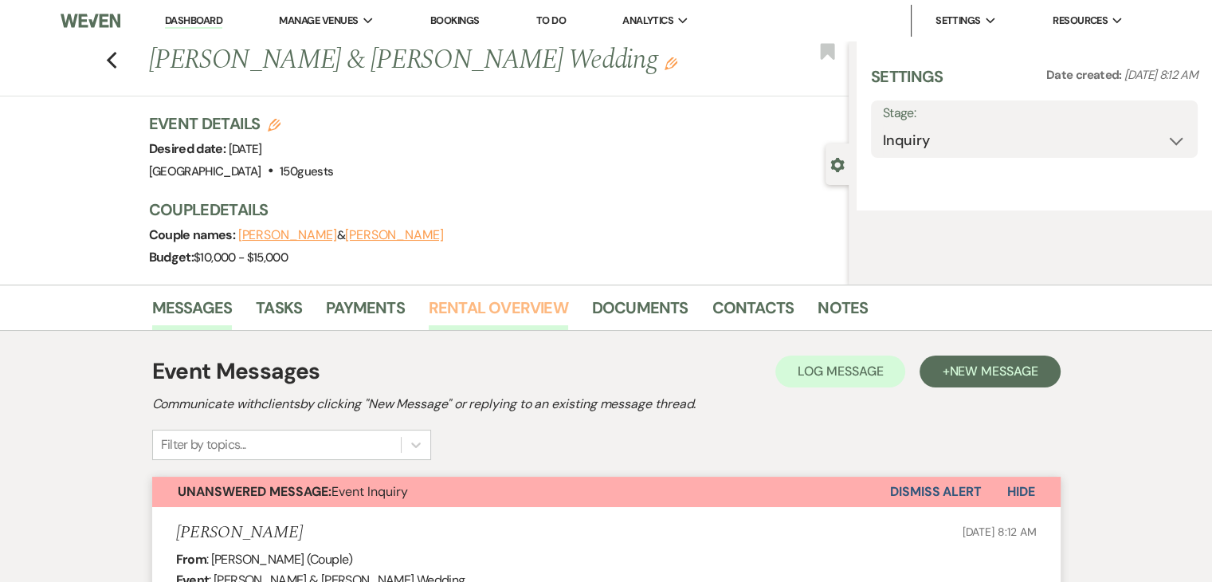
select select "5"
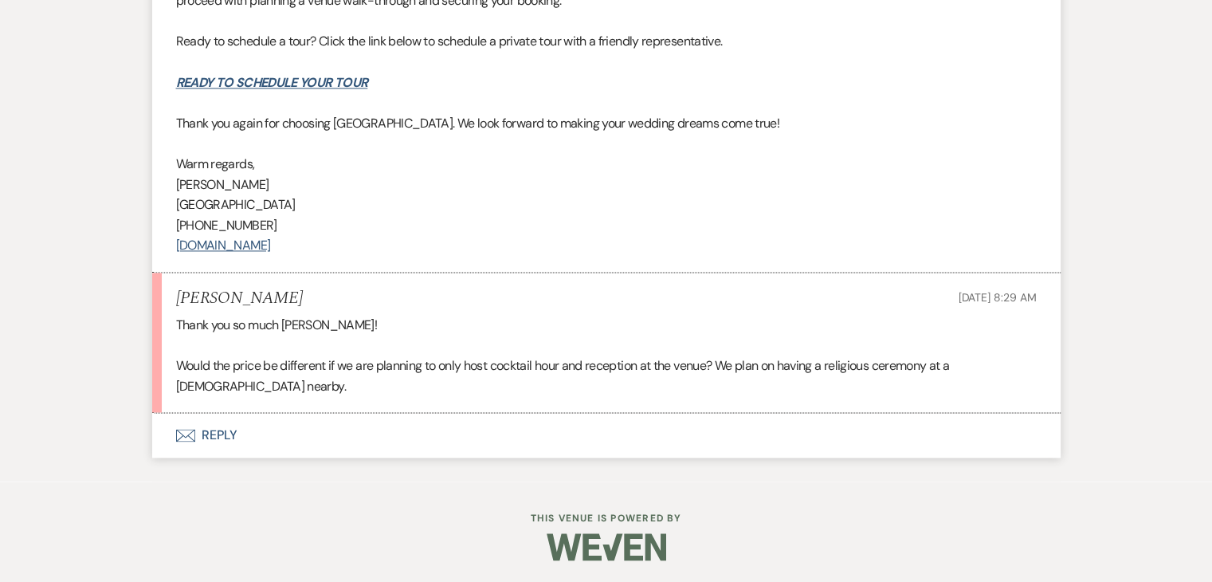
scroll to position [2279, 0]
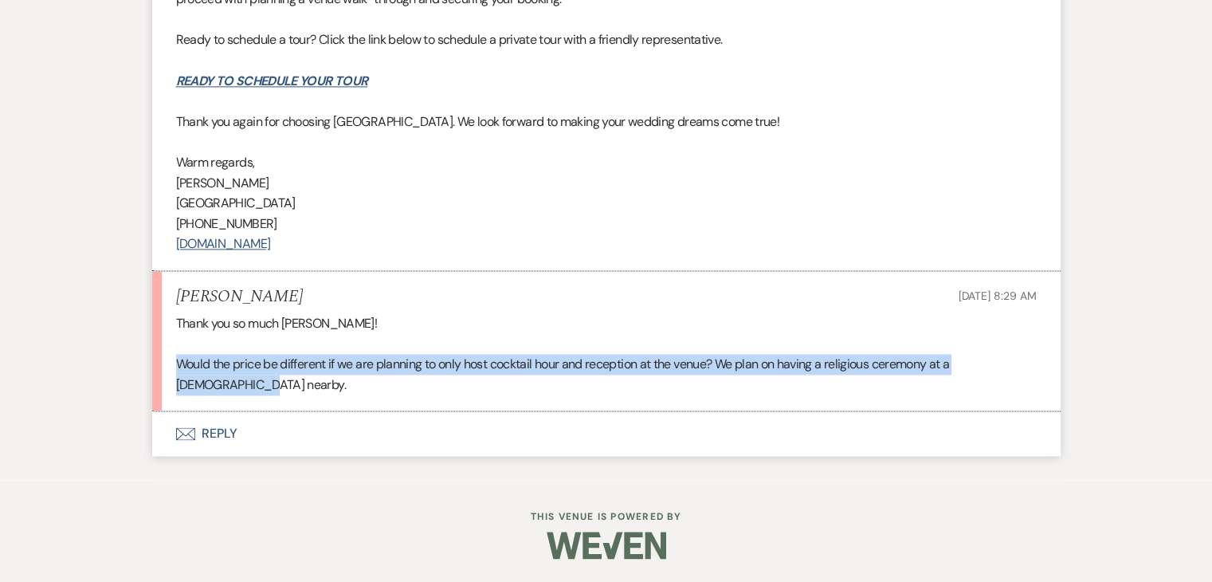
drag, startPoint x: 304, startPoint y: 397, endPoint x: 169, endPoint y: 367, distance: 138.6
click at [169, 367] on li "Doris Amouzou Sep 22, 2025, 8:29 AM Thank you so much Irene! Would the price be…" at bounding box center [606, 341] width 908 height 140
copy p "Would the price be different if we are planning to only host cocktail hour and …"
click at [241, 433] on button "Envelope Reply" at bounding box center [606, 433] width 908 height 45
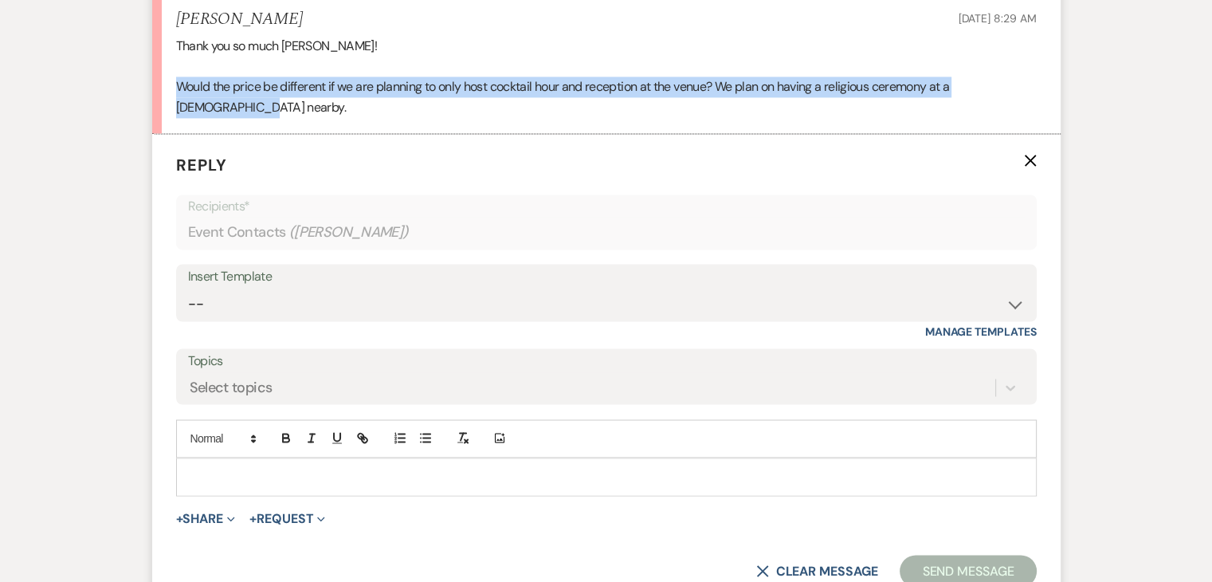
scroll to position [2563, 0]
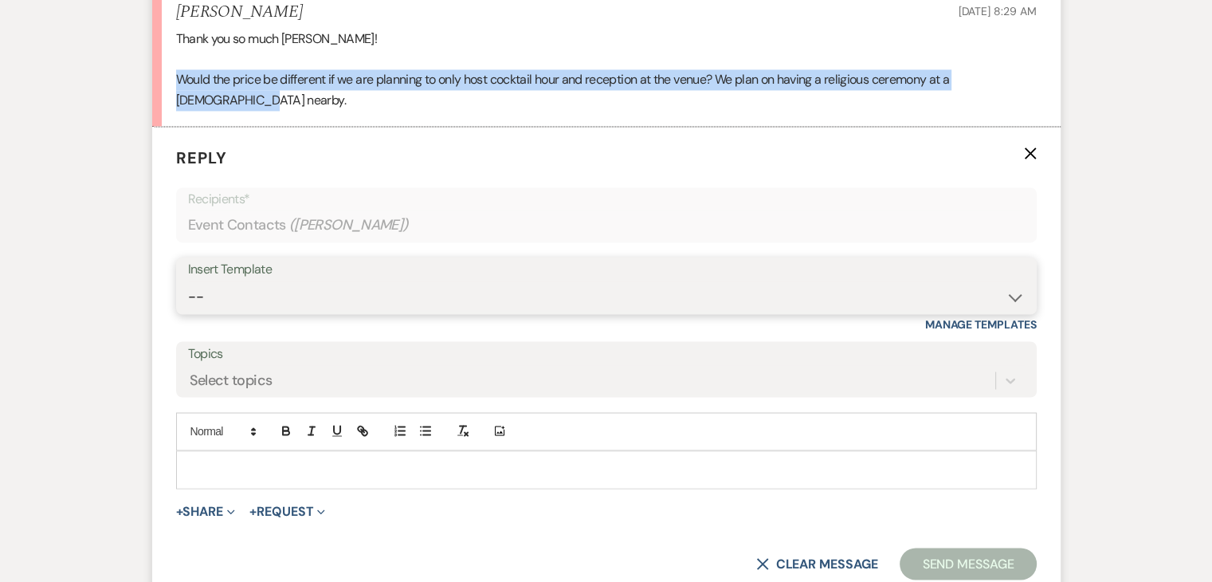
click at [261, 298] on select "-- Inquiry Follow Up Email #2 Contract Sending Template Payment Template Rental…" at bounding box center [606, 296] width 837 height 31
select select "1402"
click at [188, 281] on select "-- Inquiry Follow Up Email #2 Contract Sending Template Payment Template Rental…" at bounding box center [606, 296] width 837 height 31
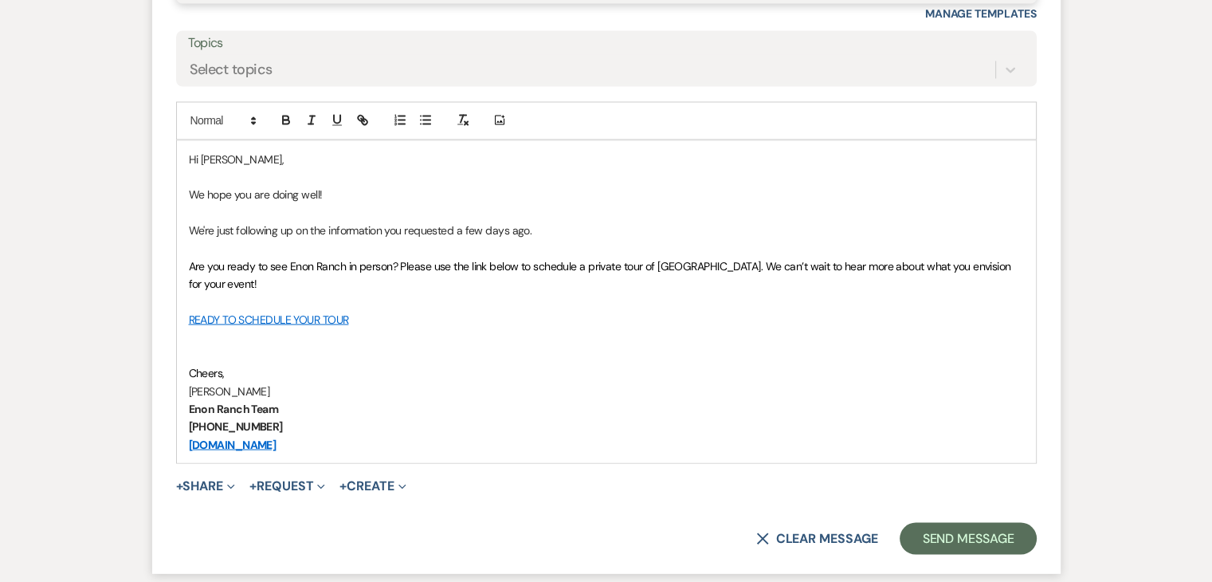
scroll to position [2882, 0]
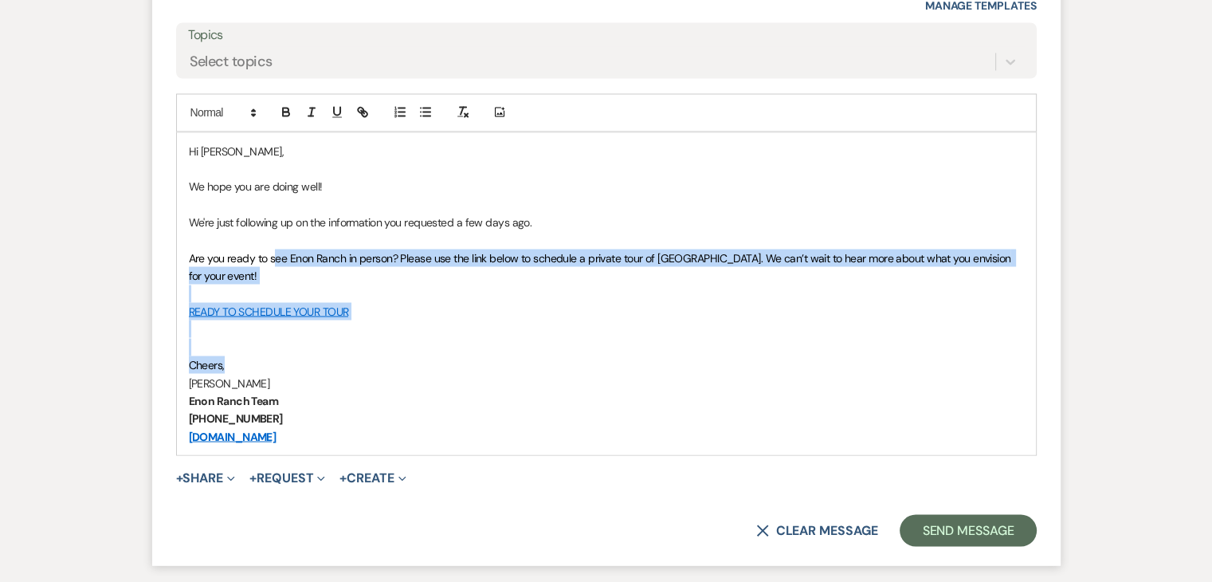
drag, startPoint x: 453, startPoint y: 353, endPoint x: 272, endPoint y: 253, distance: 206.9
click at [272, 253] on div "Hi Doris, We hope you are doing well! We're just following up on the informatio…" at bounding box center [606, 293] width 859 height 323
click at [368, 358] on p "Cheers," at bounding box center [606, 364] width 835 height 18
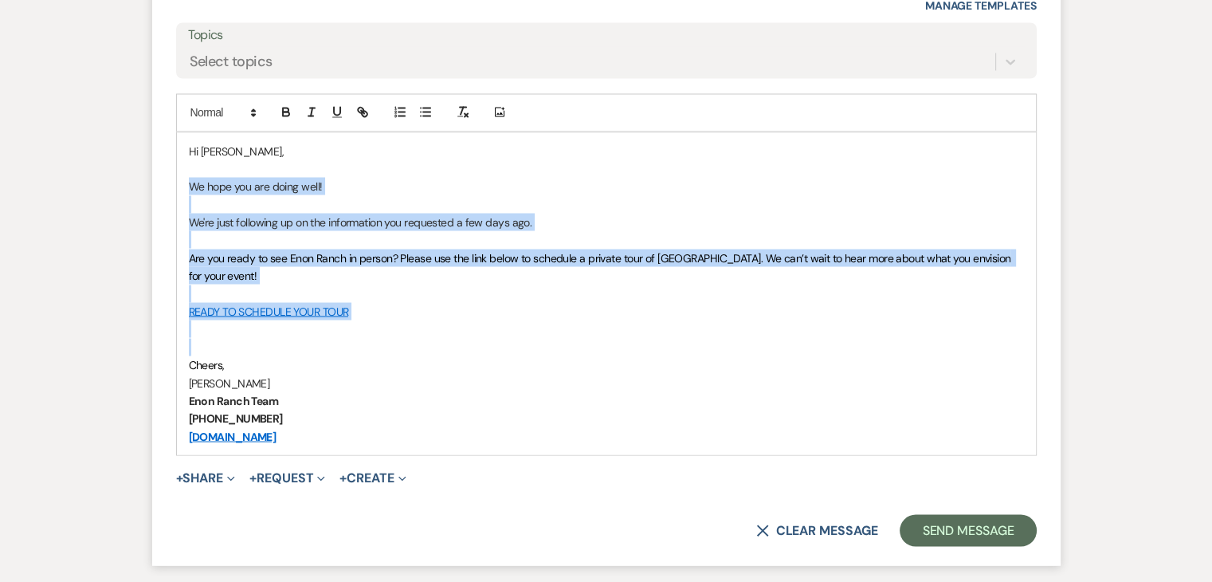
drag, startPoint x: 378, startPoint y: 347, endPoint x: 182, endPoint y: 188, distance: 252.6
click at [182, 188] on div "Hi Doris, We hope you are doing well! We're just following up on the informatio…" at bounding box center [606, 293] width 859 height 323
paste div
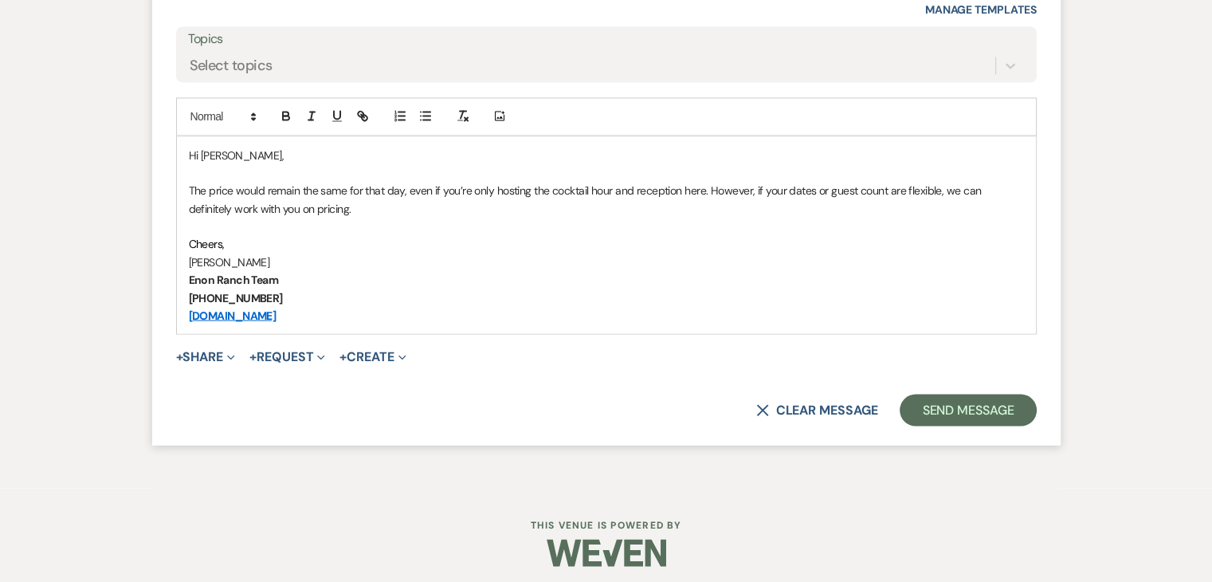
scroll to position [2885, 0]
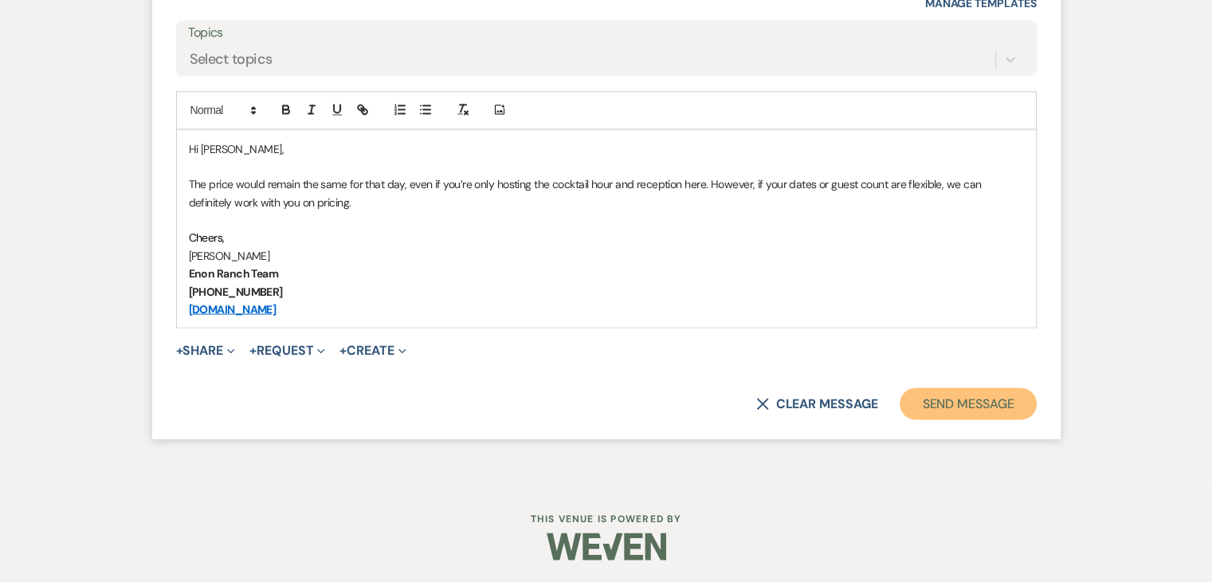
click at [981, 395] on button "Send Message" at bounding box center [968, 403] width 136 height 32
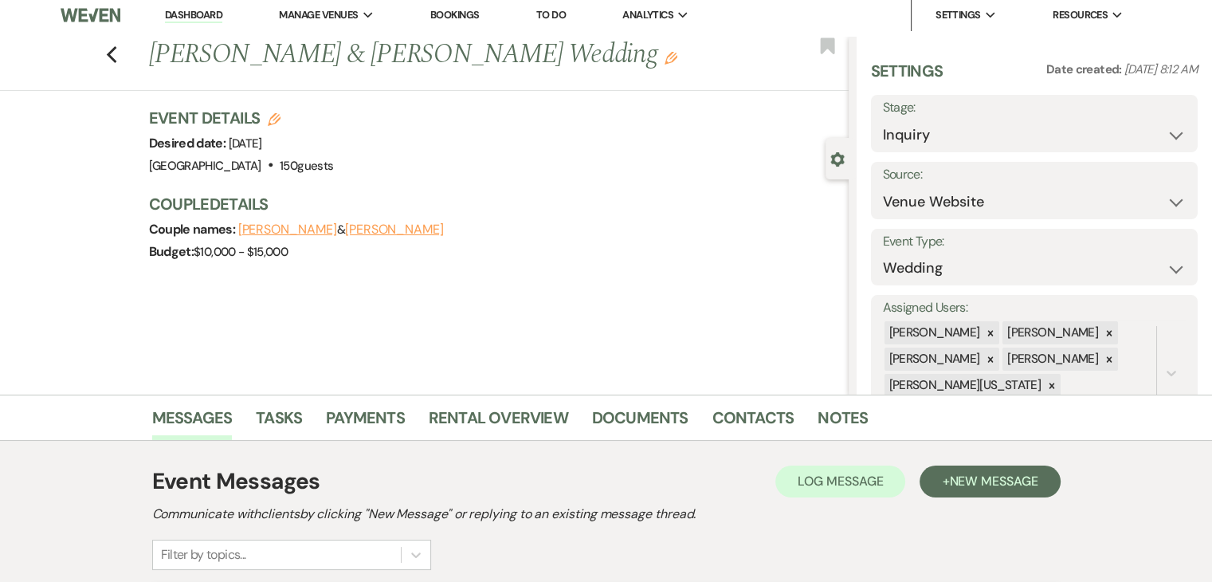
scroll to position [0, 0]
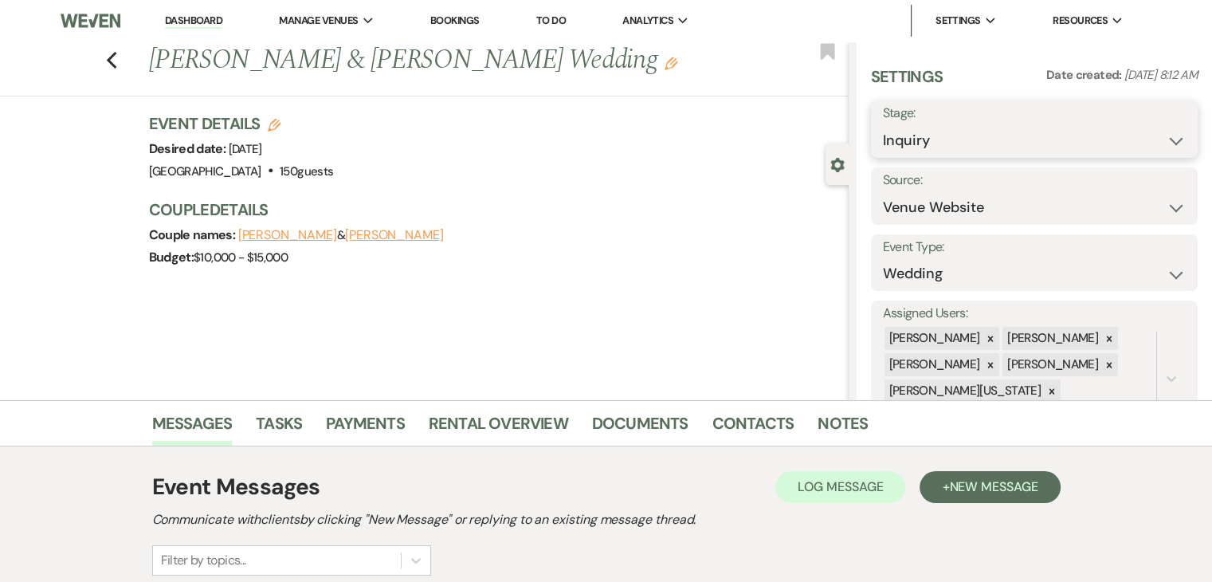
click at [1100, 146] on select "Inquiry Follow Up Tour Requested Tour Confirmed Toured Proposal Sent Booked Lost" at bounding box center [1034, 140] width 303 height 31
select select "9"
click at [883, 125] on select "Inquiry Follow Up Tour Requested Tour Confirmed Toured Proposal Sent Booked Lost" at bounding box center [1034, 140] width 303 height 31
click at [1150, 131] on button "Save" at bounding box center [1164, 129] width 68 height 32
click at [172, 23] on link "Dashboard" at bounding box center [193, 21] width 57 height 15
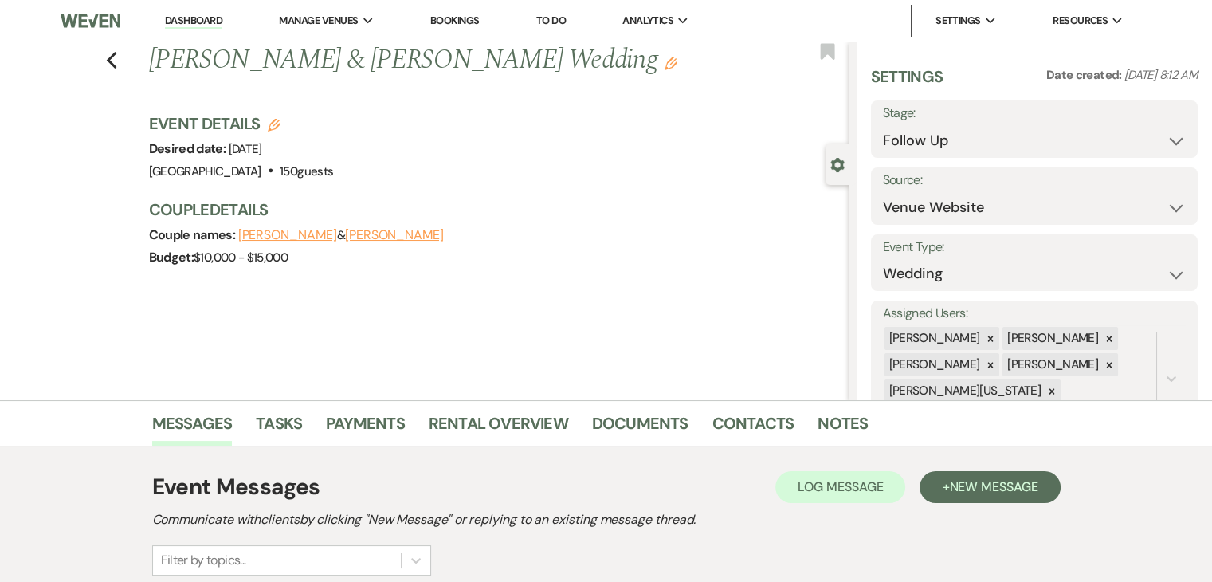
select select "9"
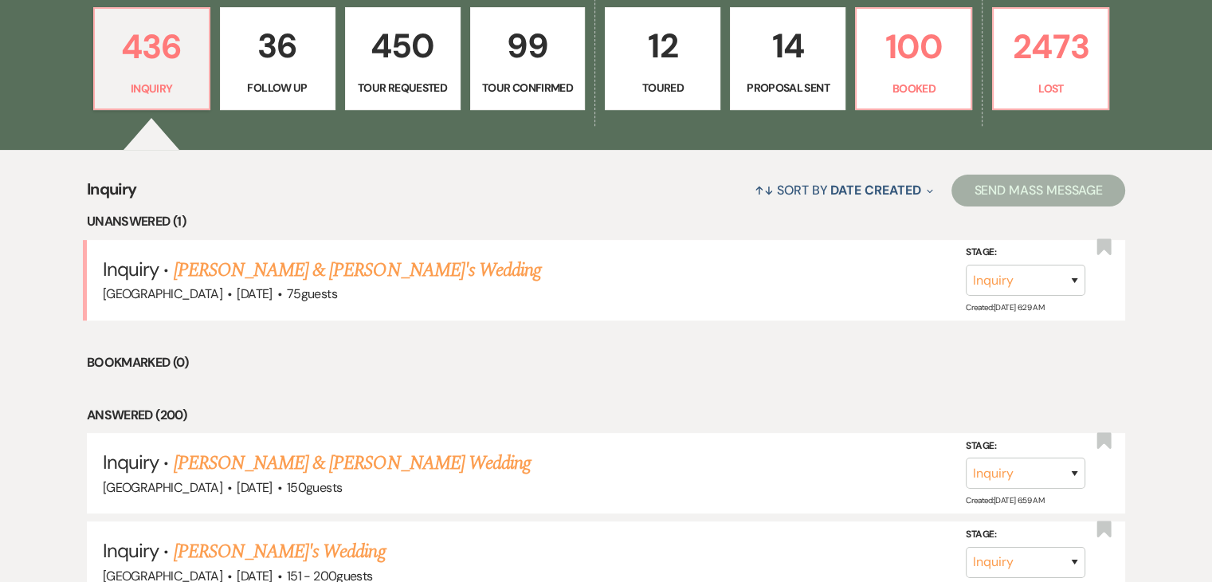
scroll to position [478, 0]
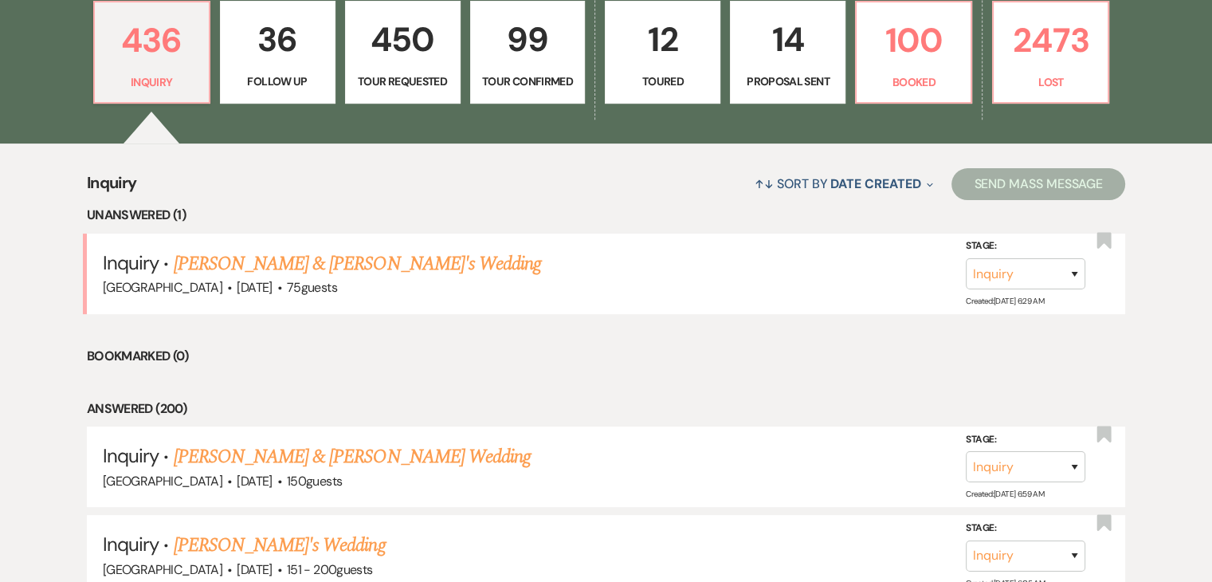
click at [302, 57] on p "36" at bounding box center [277, 39] width 95 height 53
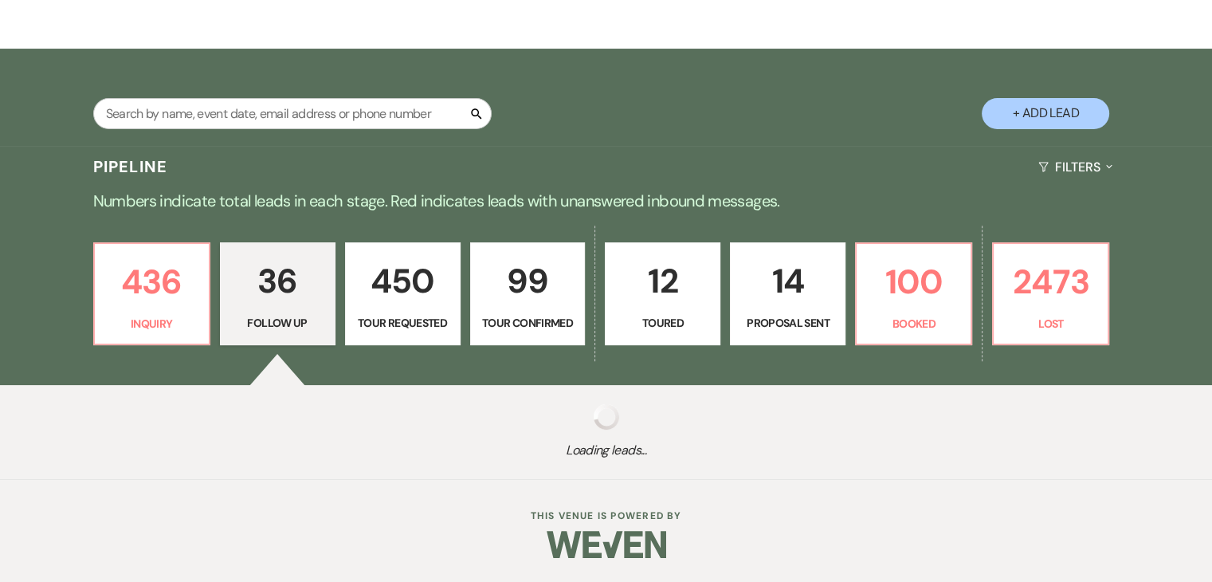
select select "9"
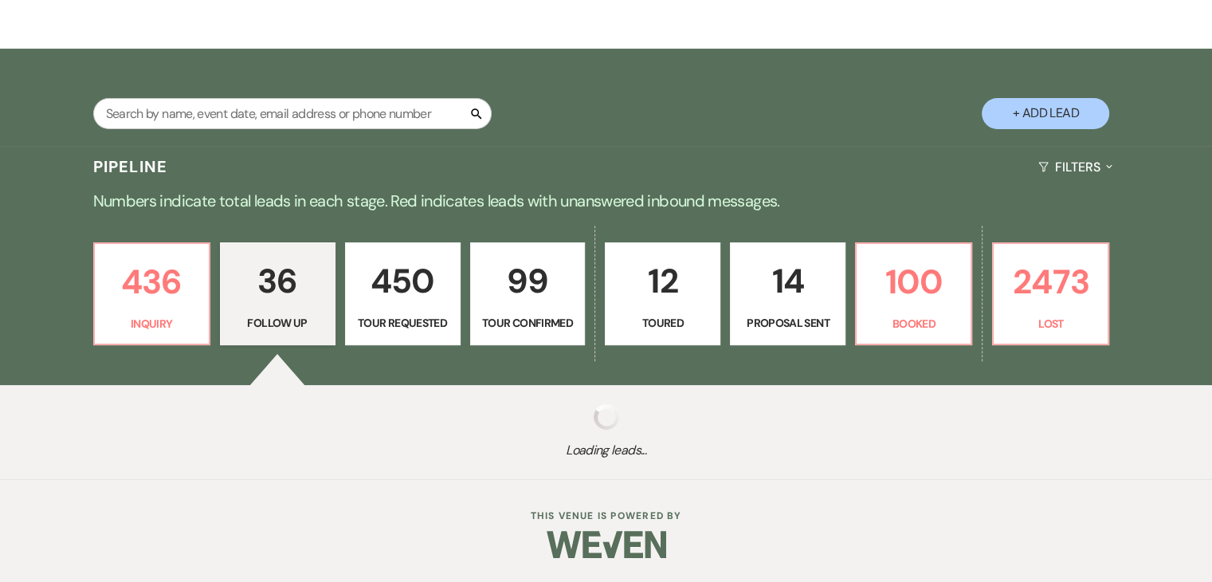
select select "9"
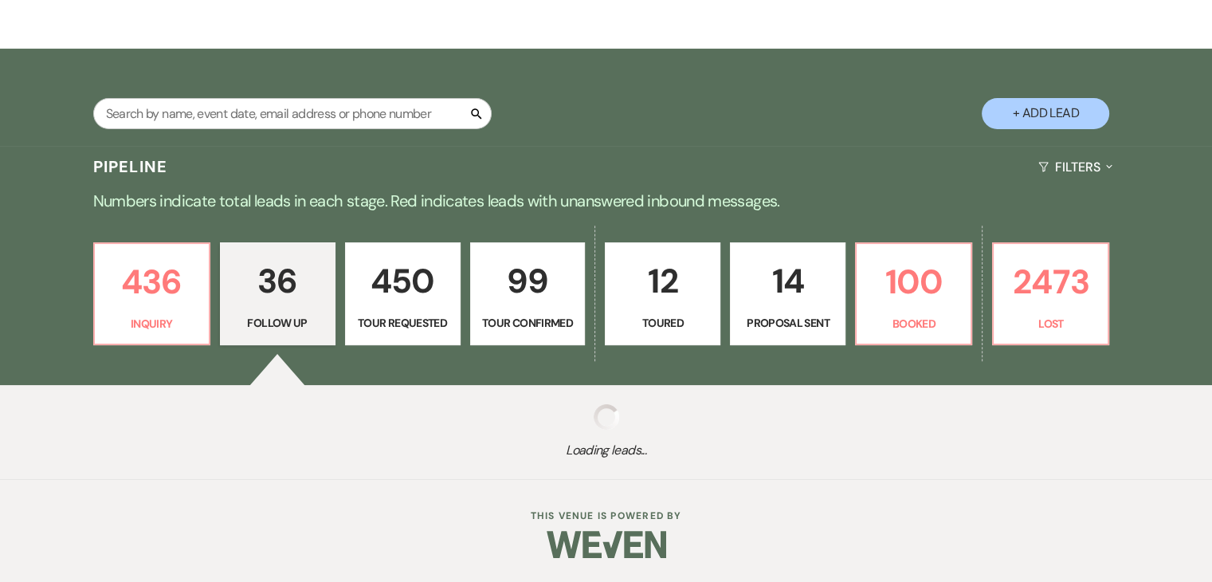
select select "9"
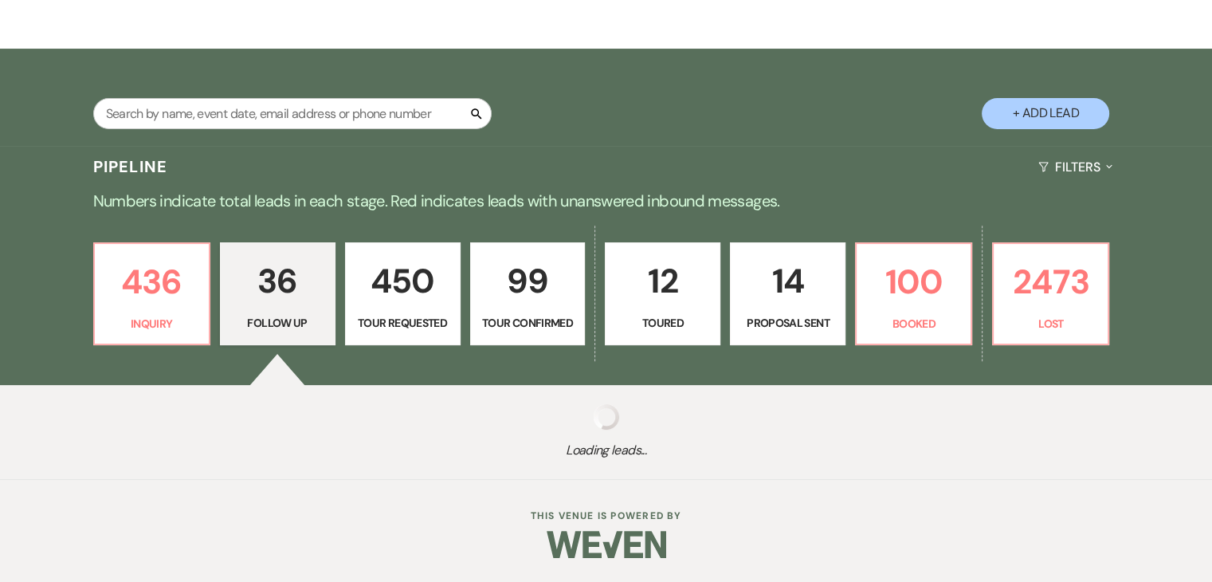
select select "9"
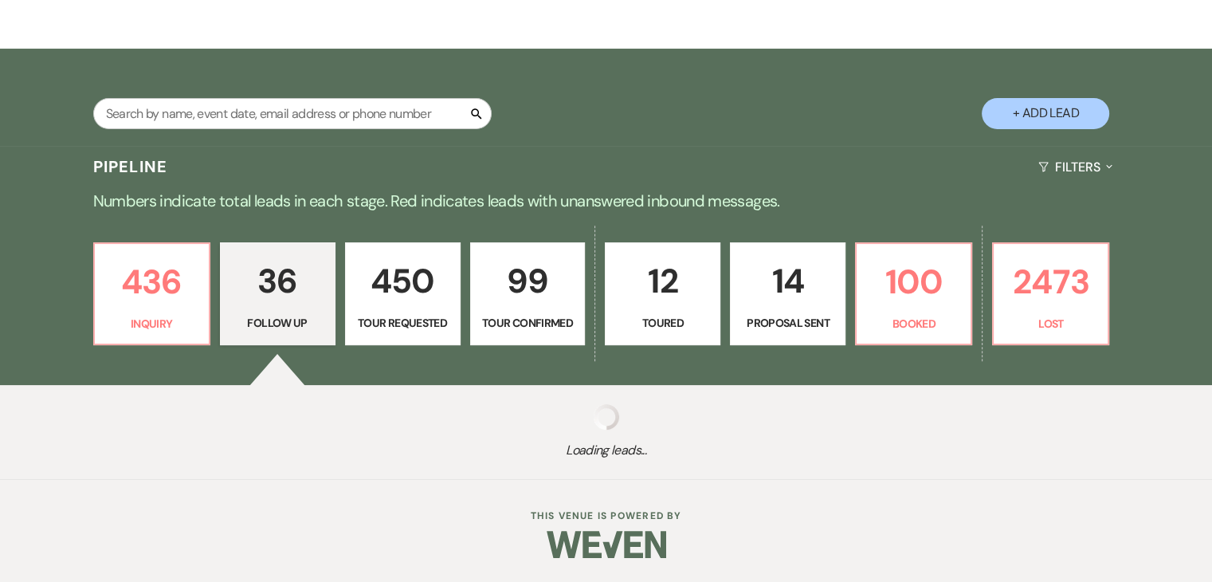
select select "9"
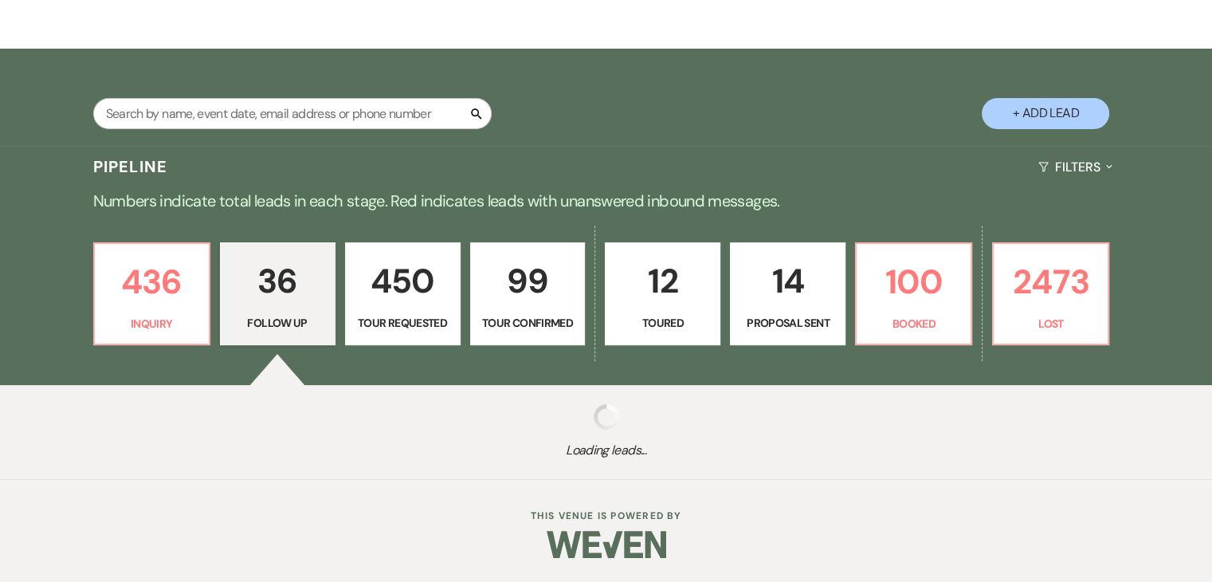
select select "9"
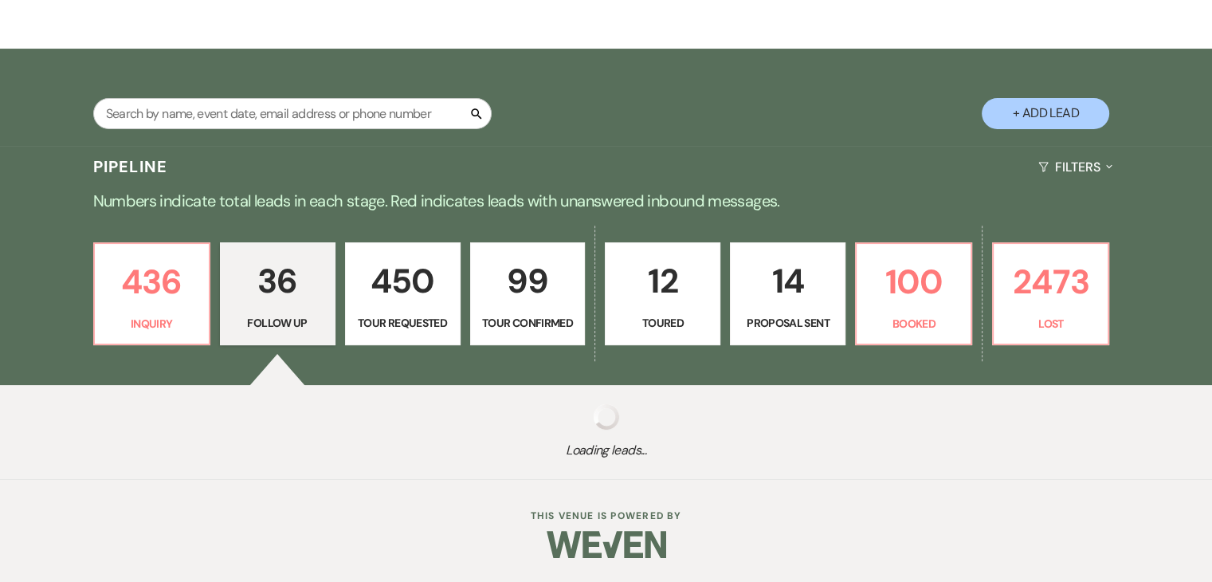
select select "9"
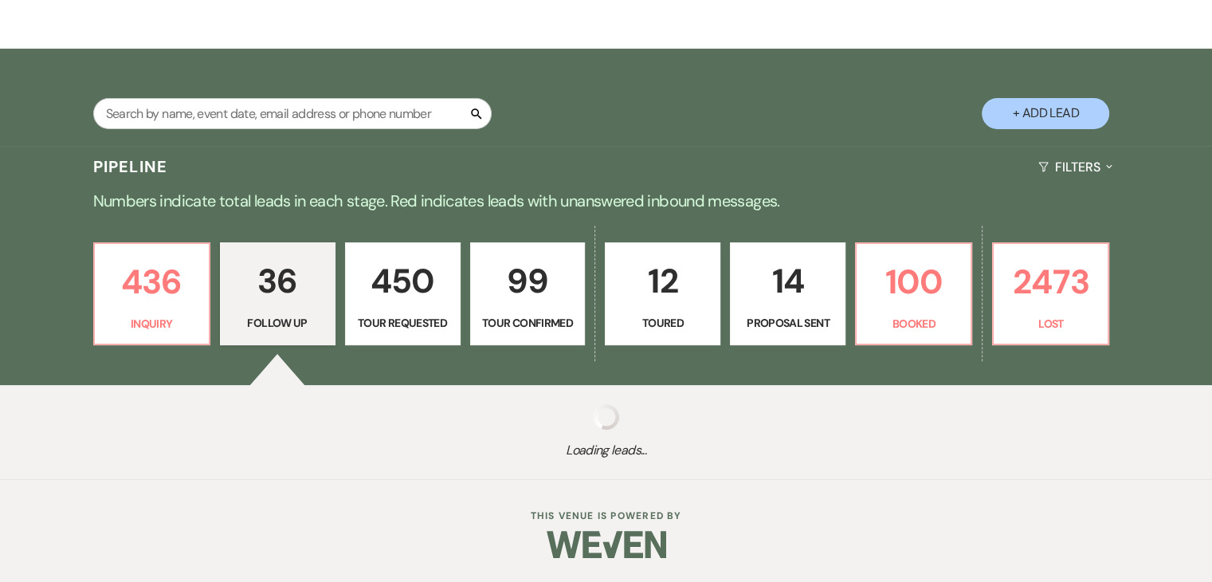
select select "9"
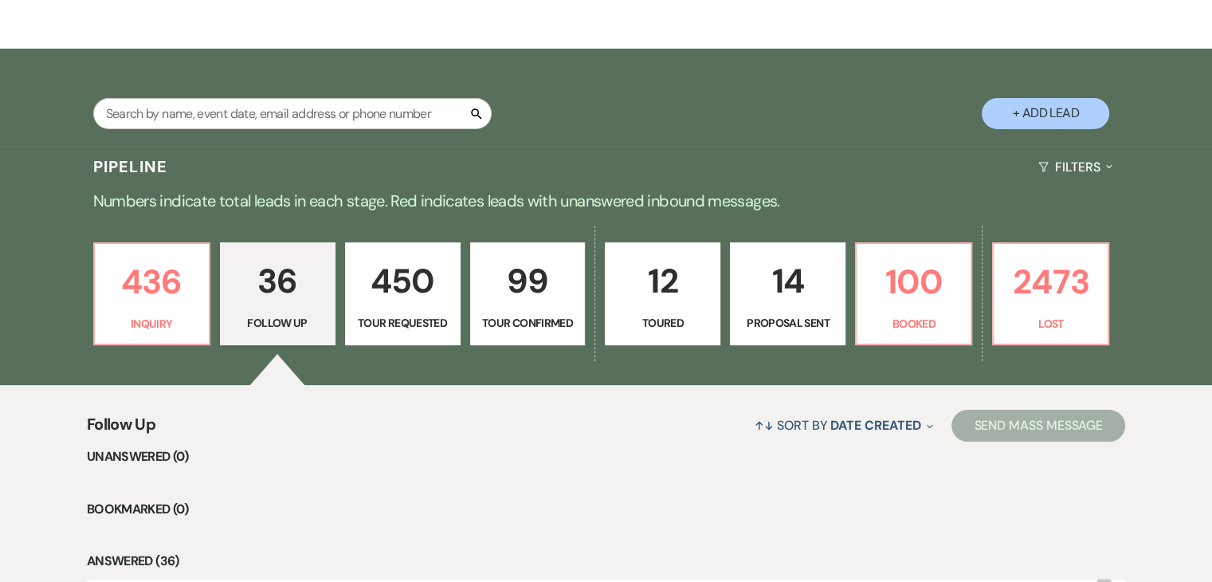
scroll to position [478, 0]
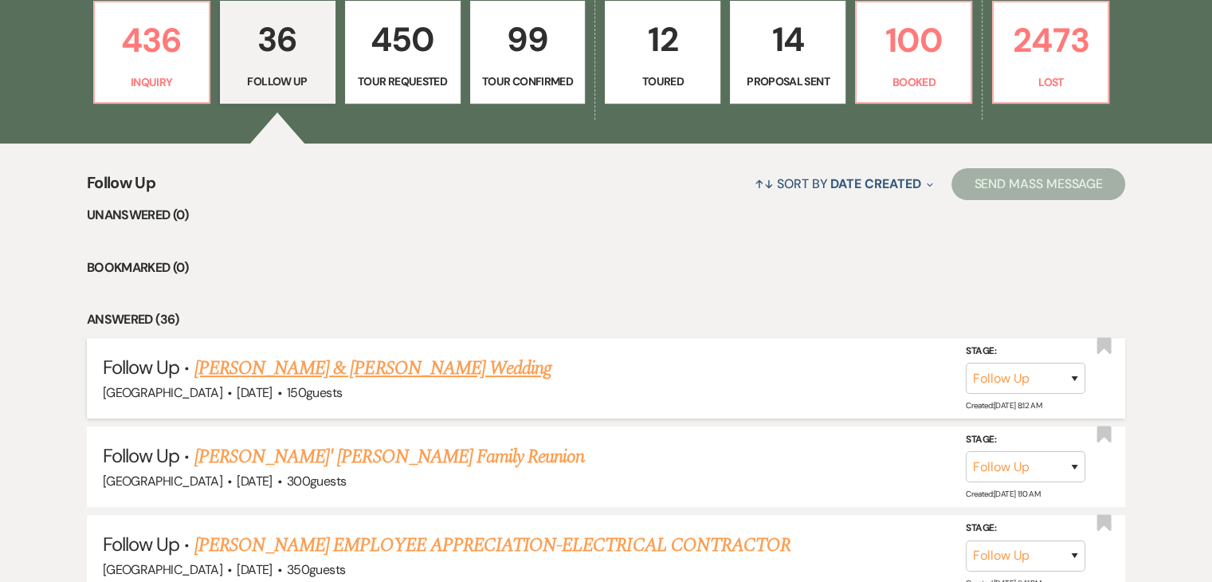
click at [362, 364] on link "Sammy Otoo & Doris Amouzou's Wedding" at bounding box center [372, 368] width 357 height 29
select select "9"
select select "5"
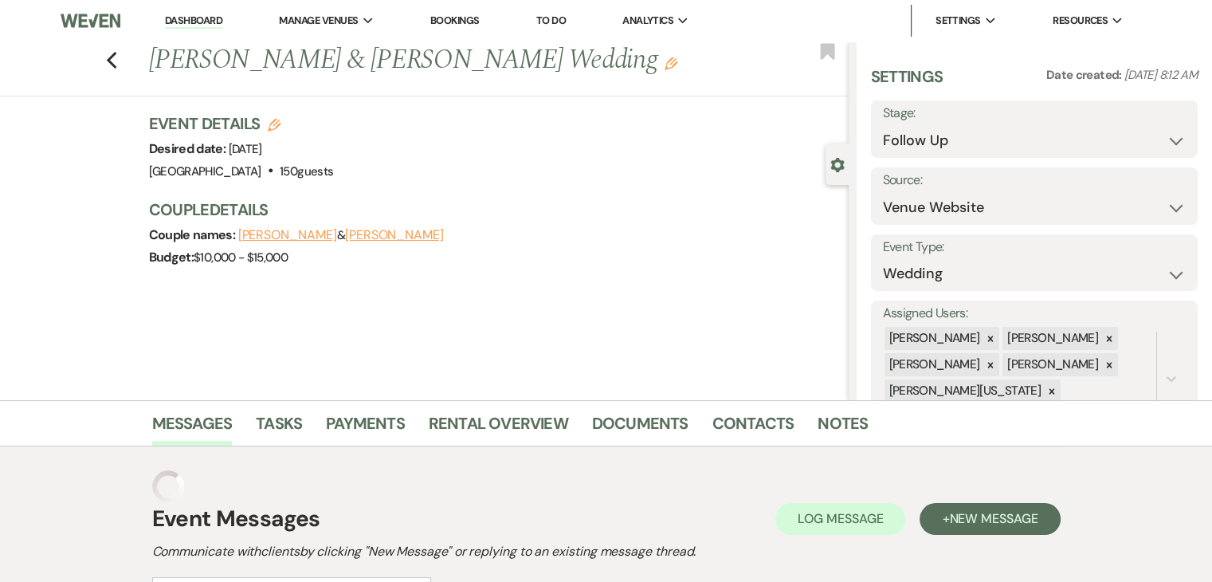
scroll to position [194, 0]
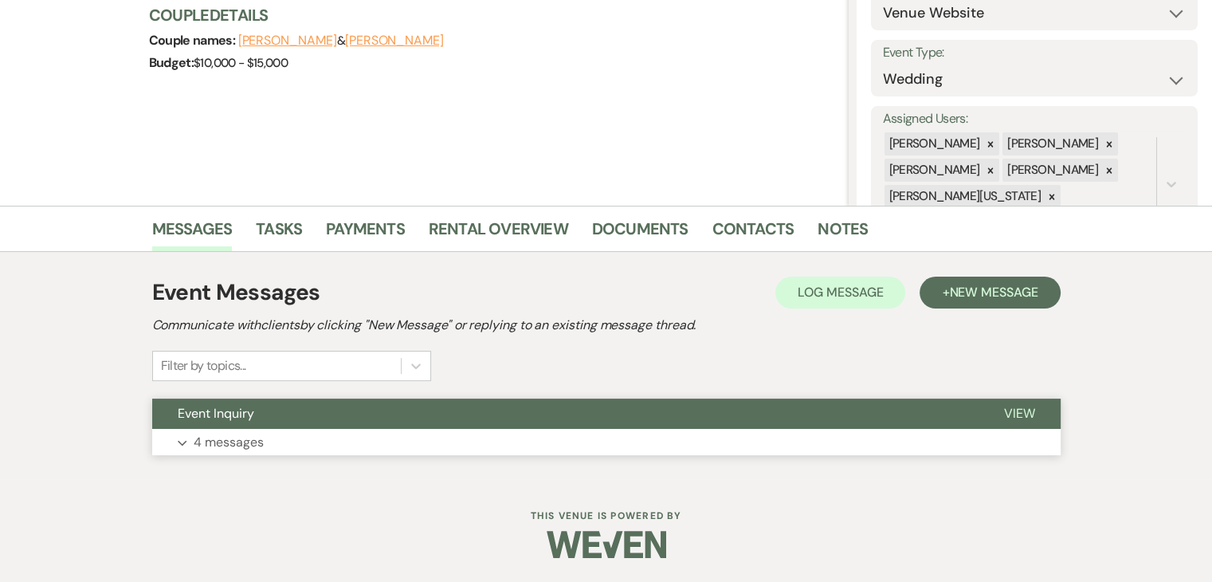
click at [311, 427] on button "Event Inquiry" at bounding box center [565, 413] width 826 height 30
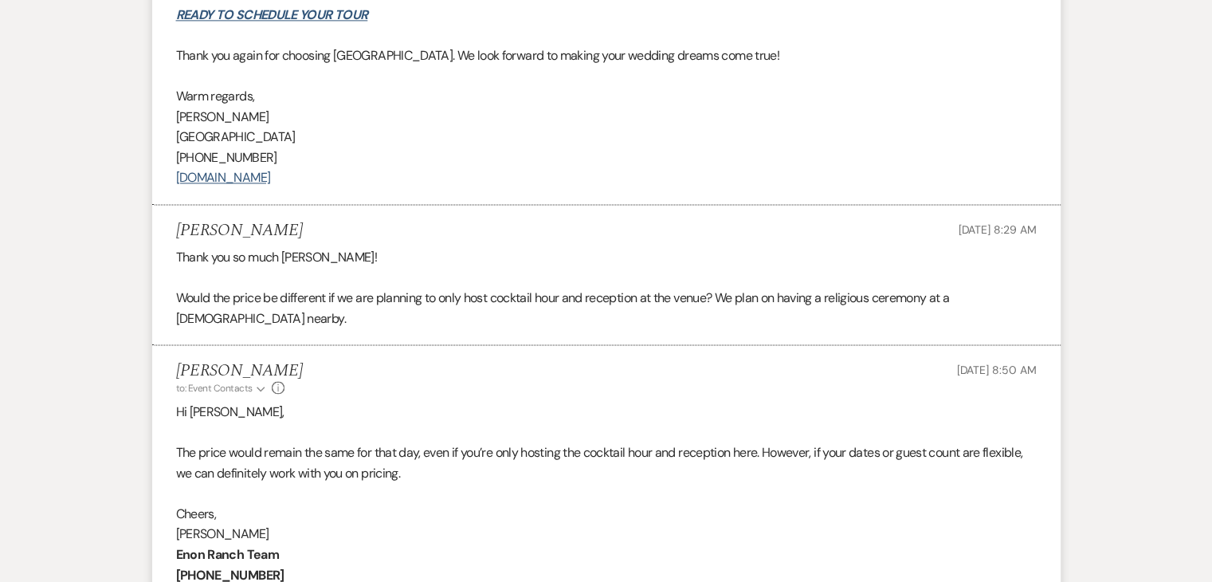
scroll to position [2346, 0]
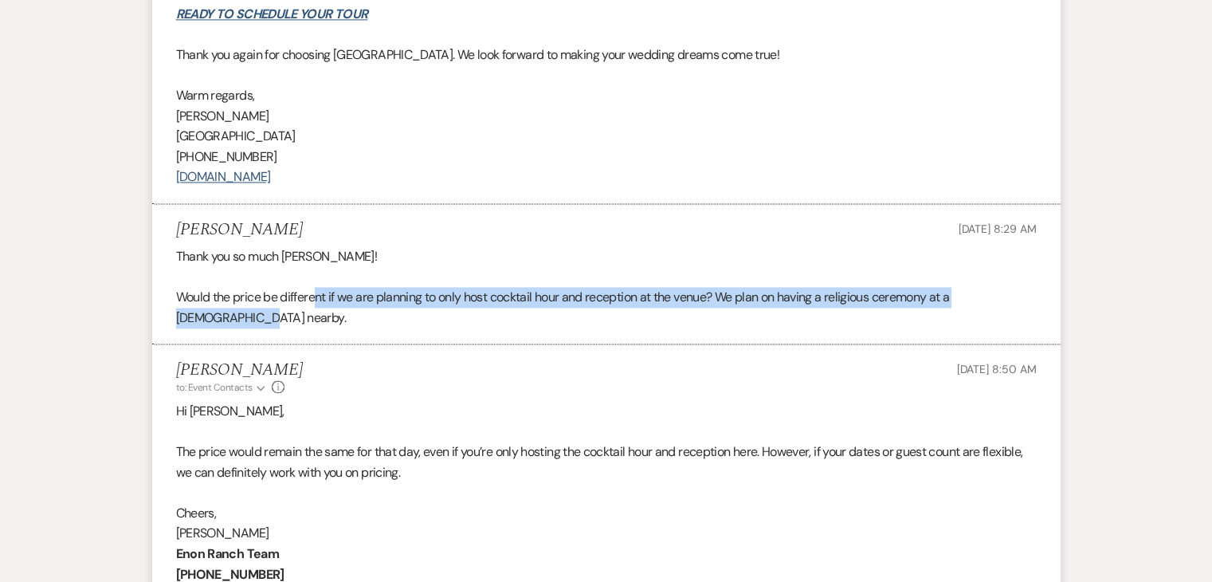
drag, startPoint x: 316, startPoint y: 299, endPoint x: 333, endPoint y: 308, distance: 19.3
click at [333, 308] on p "Would the price be different if we are planning to only host cocktail hour and …" at bounding box center [606, 307] width 861 height 41
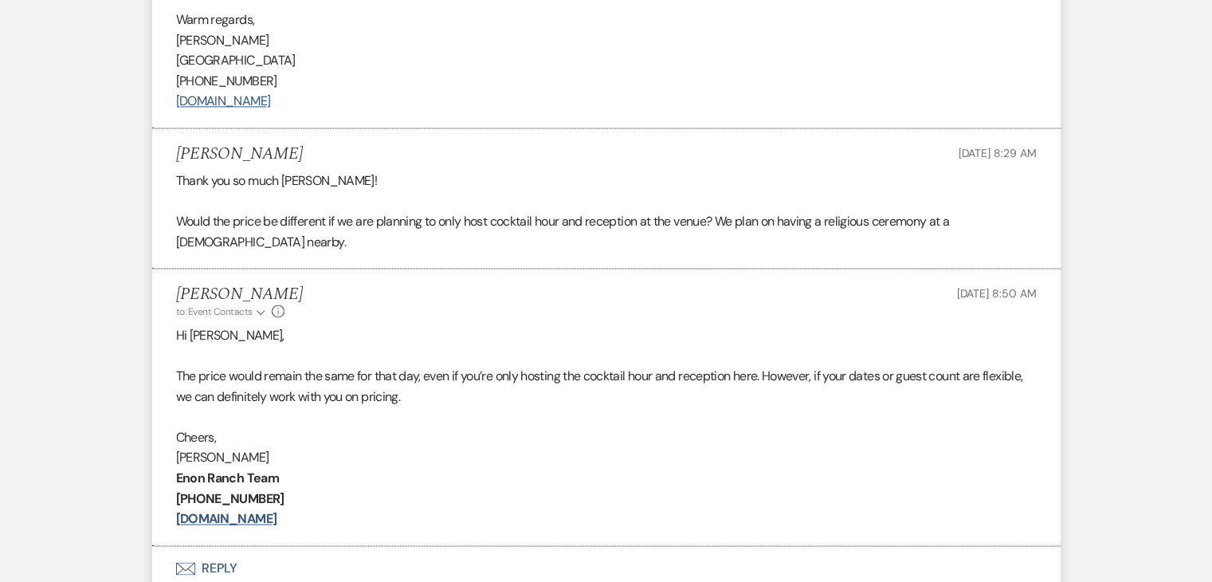
scroll to position [2426, 0]
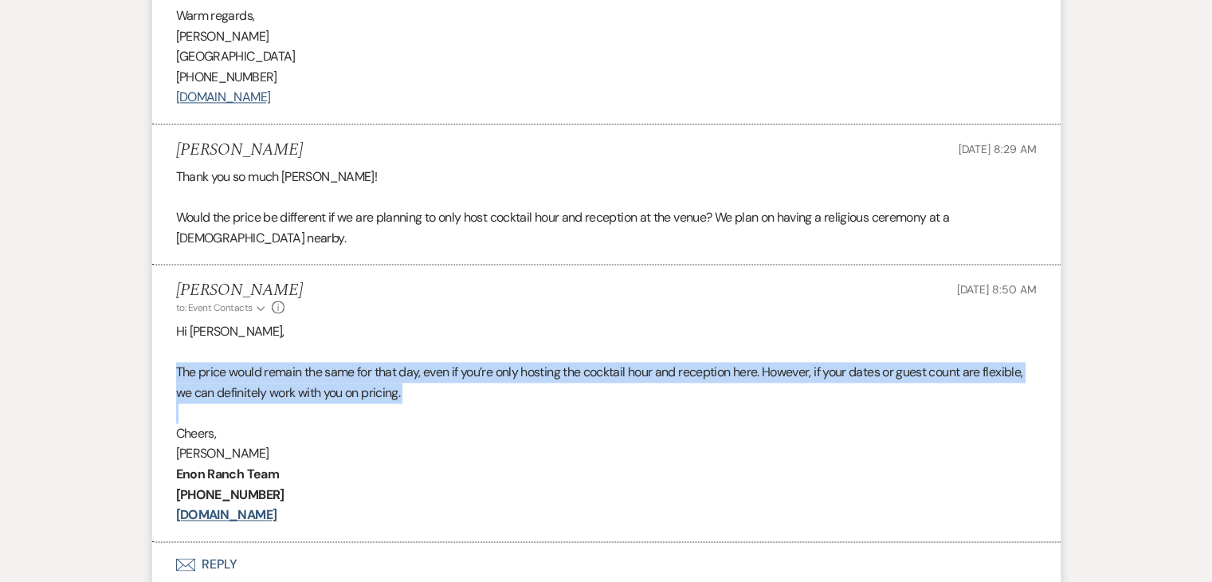
drag, startPoint x: 172, startPoint y: 371, endPoint x: 394, endPoint y: 408, distance: 225.3
click at [394, 408] on li "Irene Ogang to: Event Contacts Expand Info Sep 22, 2025, 8:50 AM Hi Doris, The …" at bounding box center [606, 403] width 908 height 277
click at [394, 408] on p at bounding box center [606, 412] width 861 height 21
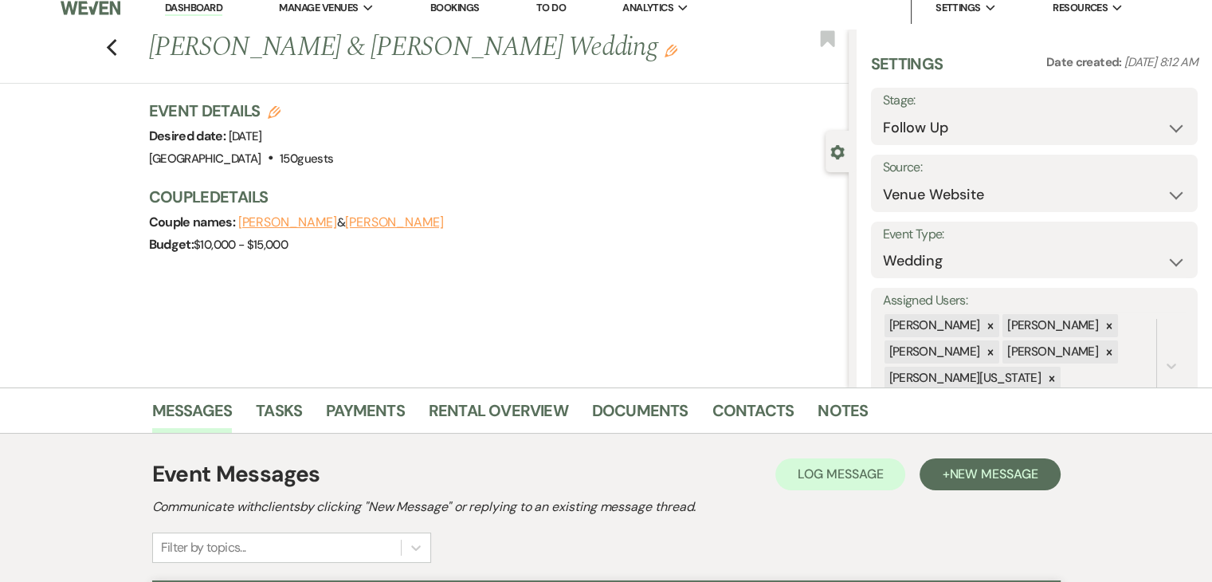
scroll to position [0, 0]
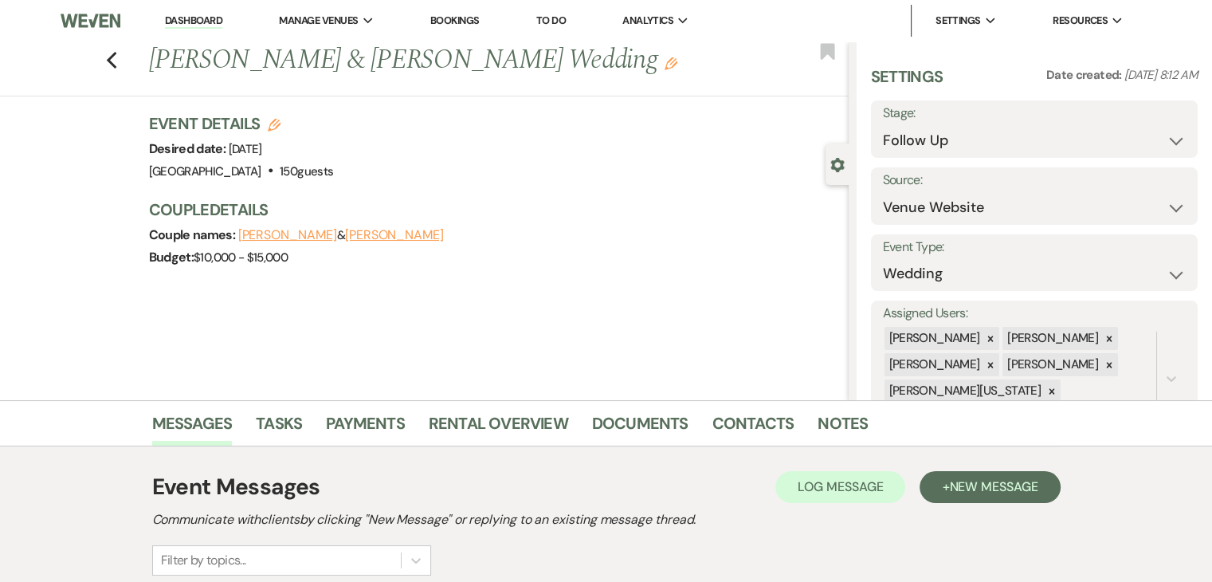
click at [190, 17] on link "Dashboard" at bounding box center [193, 21] width 57 height 15
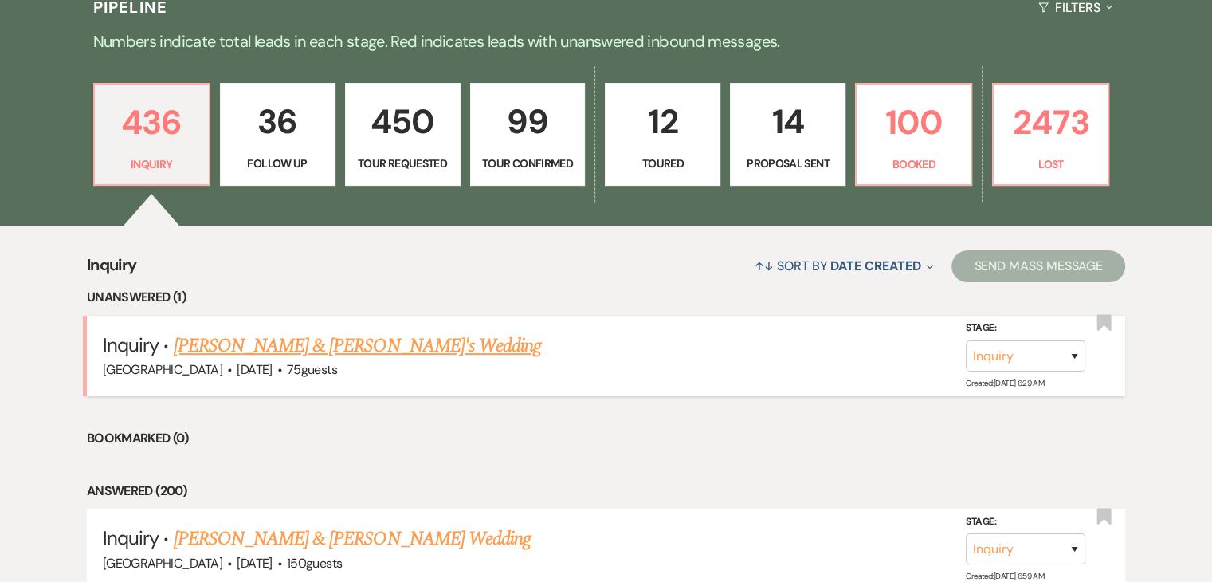
scroll to position [398, 0]
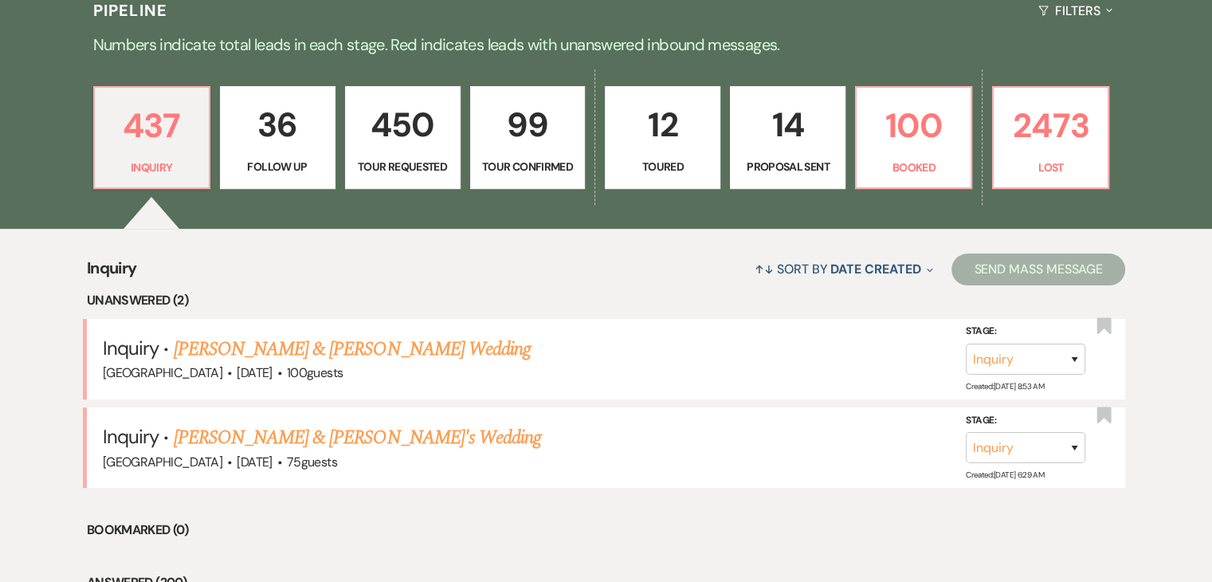
scroll to position [478, 0]
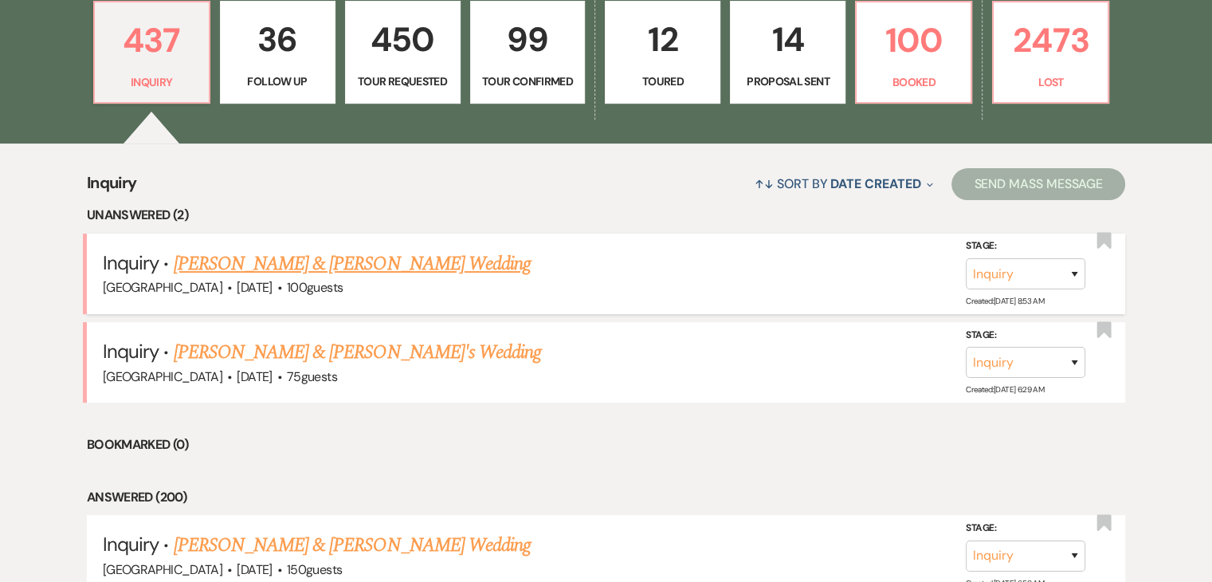
click at [330, 257] on link "[PERSON_NAME] & [PERSON_NAME] Wedding" at bounding box center [352, 263] width 357 height 29
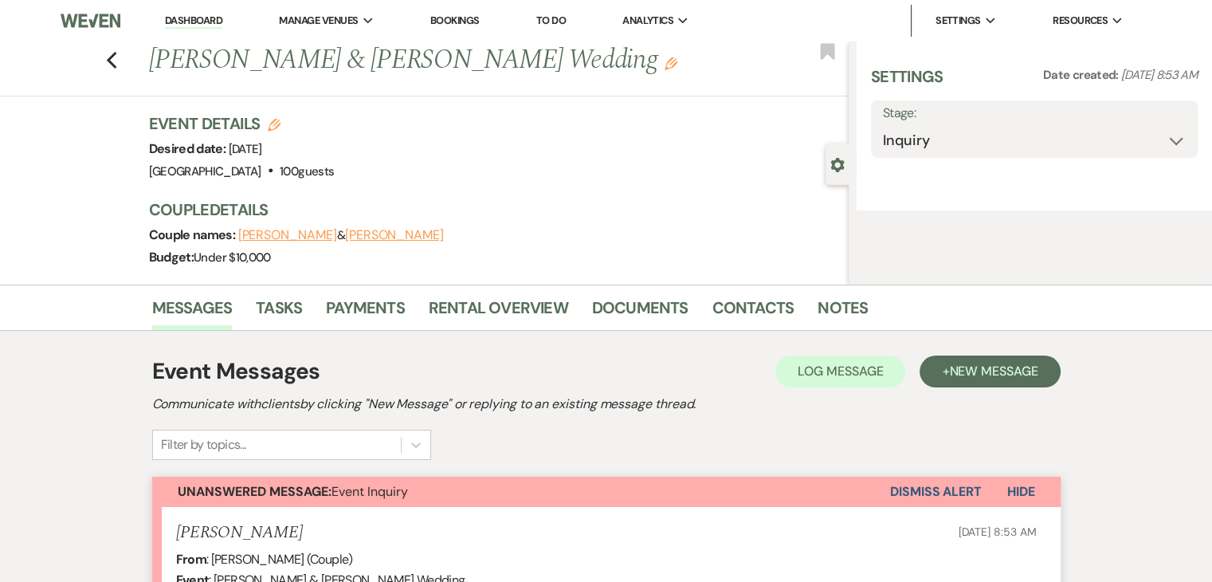
select select "5"
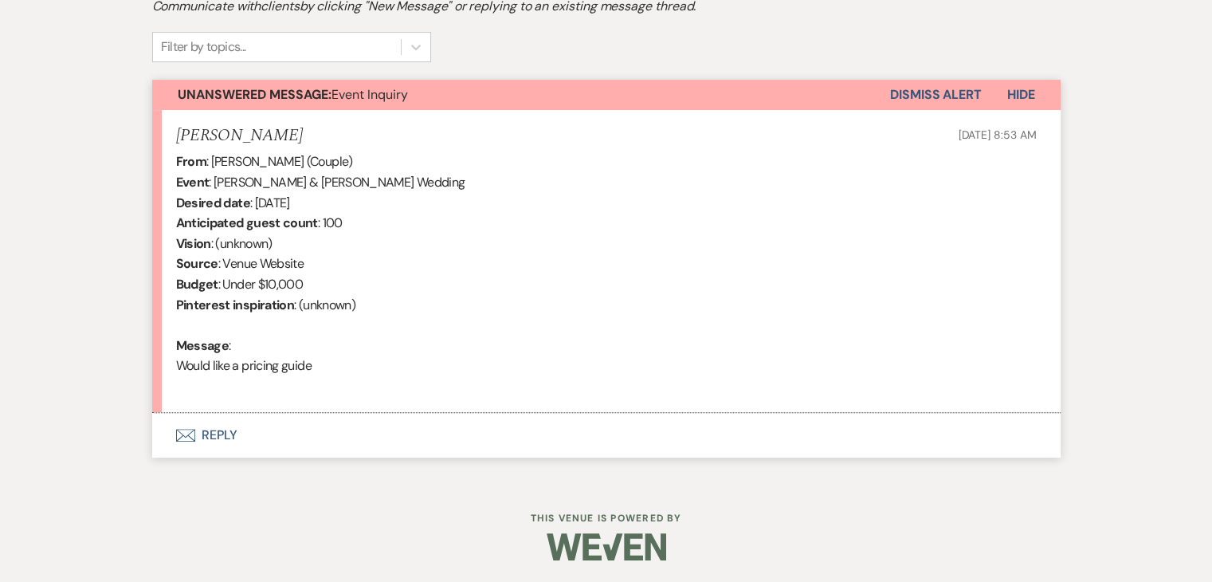
scroll to position [515, 0]
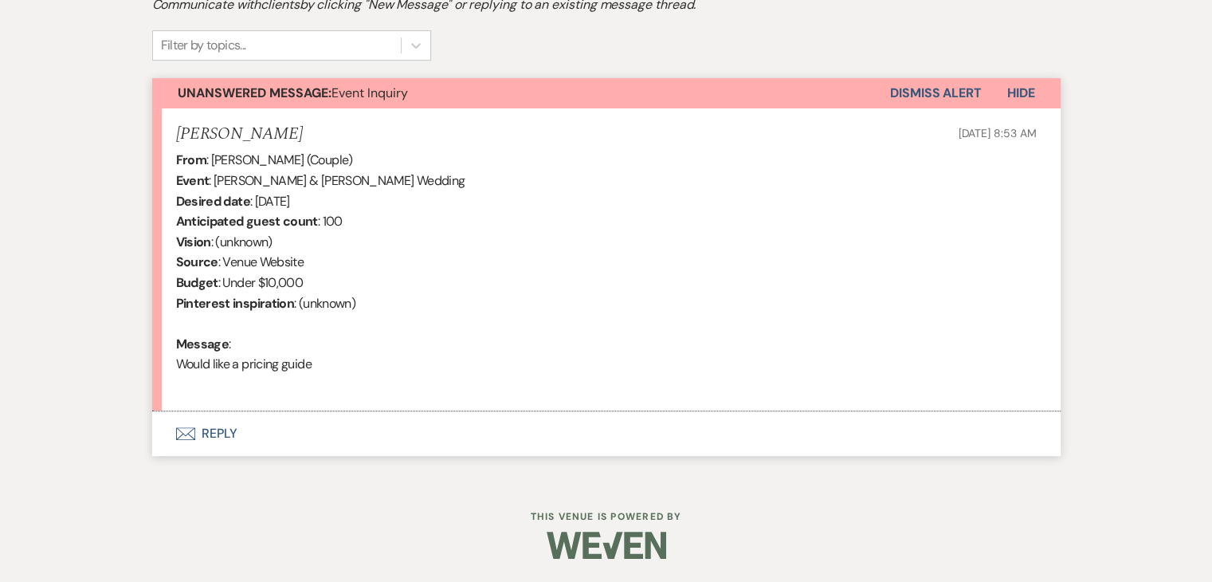
click at [239, 424] on button "Envelope Reply" at bounding box center [606, 433] width 908 height 45
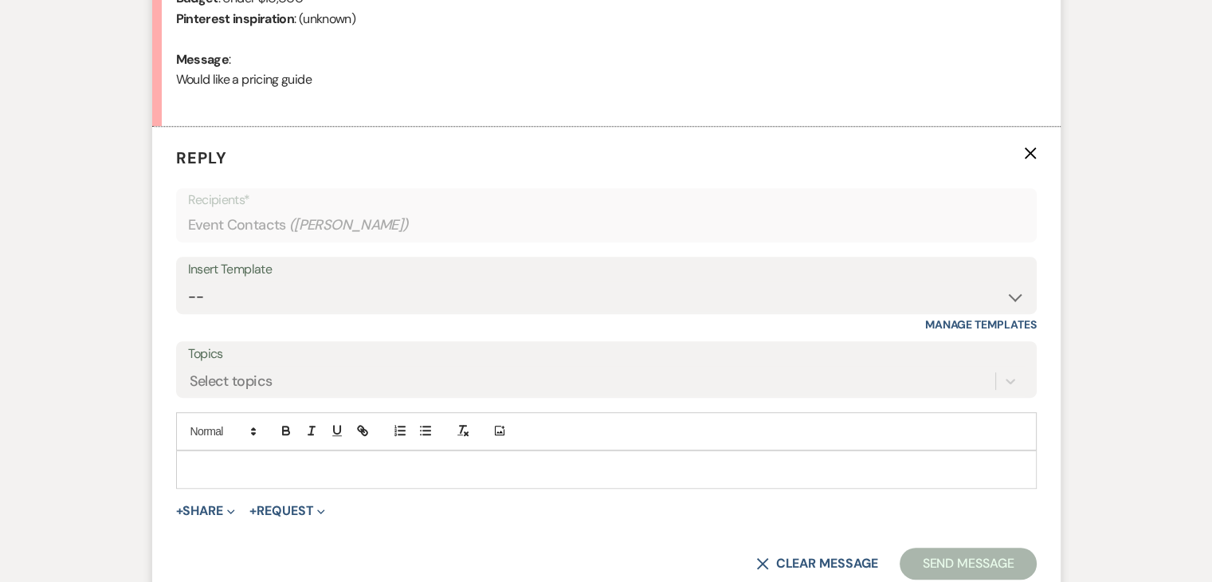
scroll to position [800, 0]
click at [454, 271] on div "Insert Template" at bounding box center [606, 268] width 837 height 23
click at [453, 275] on div "Insert Template" at bounding box center [606, 268] width 837 height 23
click at [474, 280] on select "-- Inquiry Follow Up Email #2 Contract Sending Template Payment Template Rental…" at bounding box center [606, 295] width 837 height 31
select select "5986"
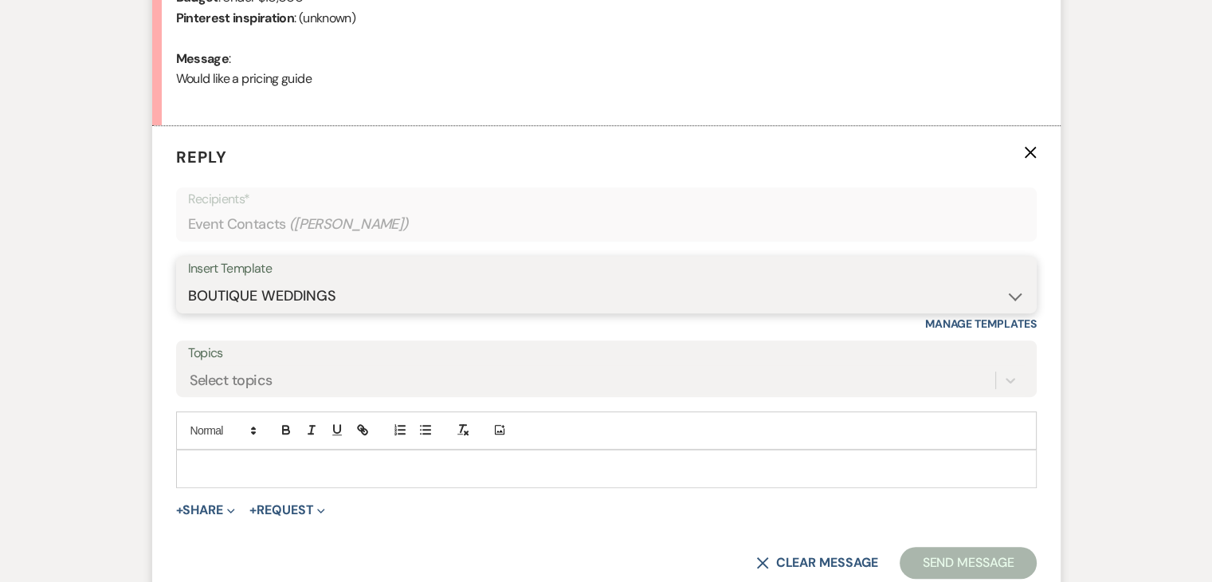
click at [188, 280] on select "-- Inquiry Follow Up Email #2 Contract Sending Template Payment Template Rental…" at bounding box center [606, 295] width 837 height 31
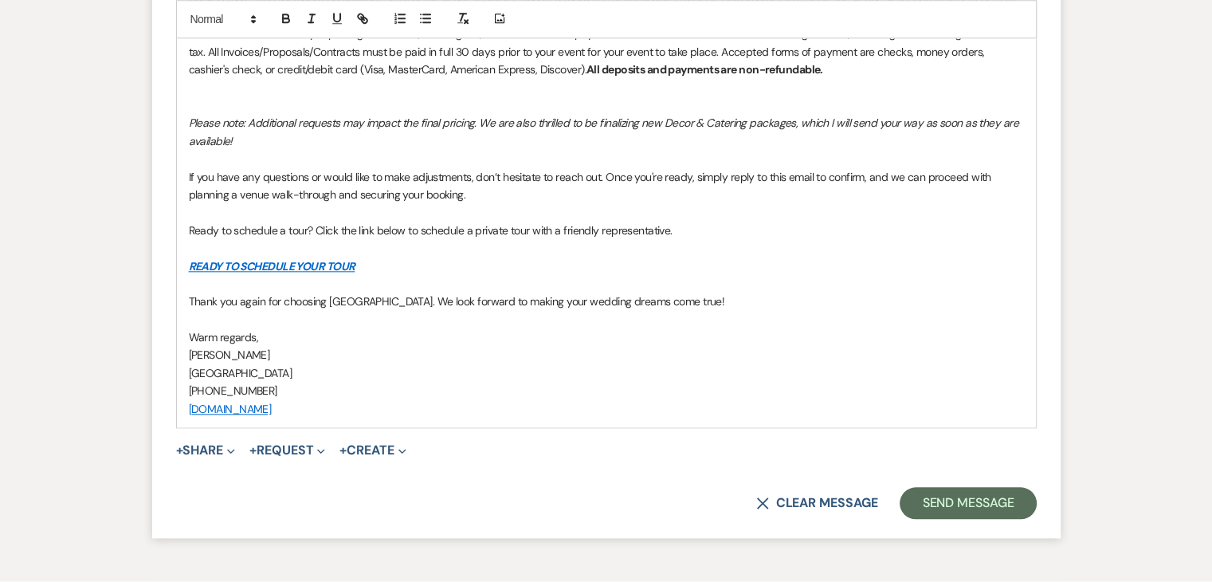
scroll to position [1756, 0]
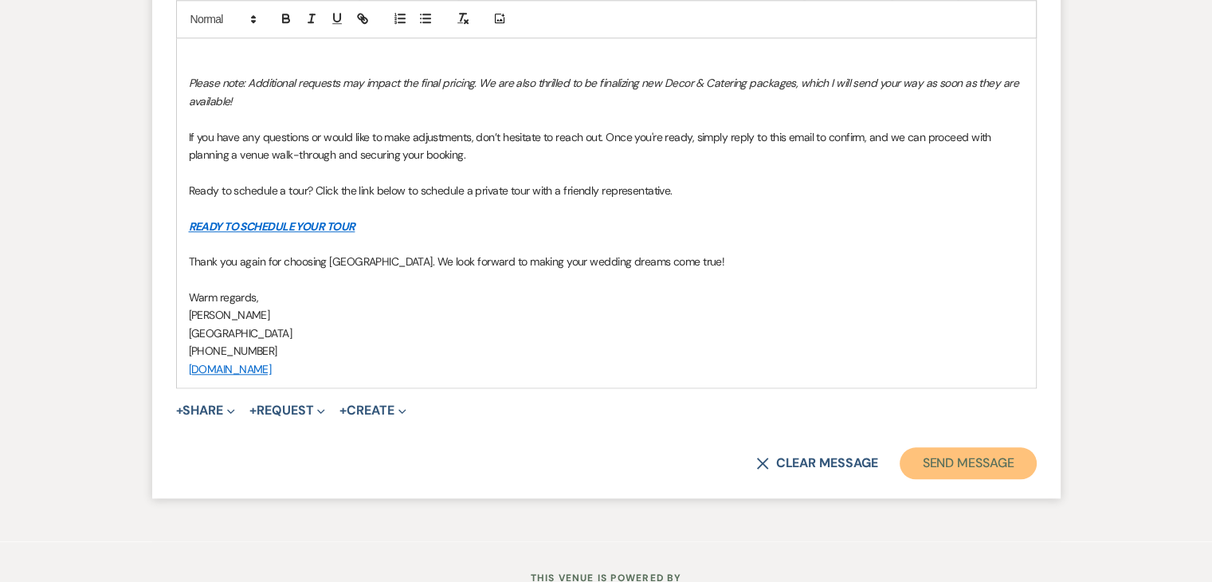
click at [937, 472] on button "Send Message" at bounding box center [968, 463] width 136 height 32
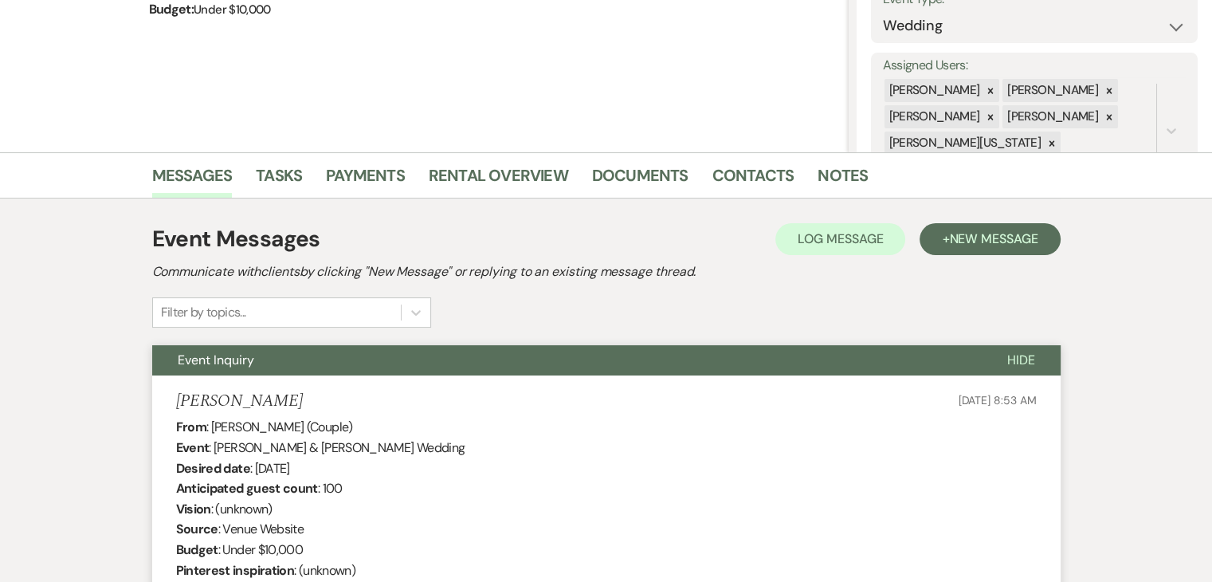
scroll to position [0, 0]
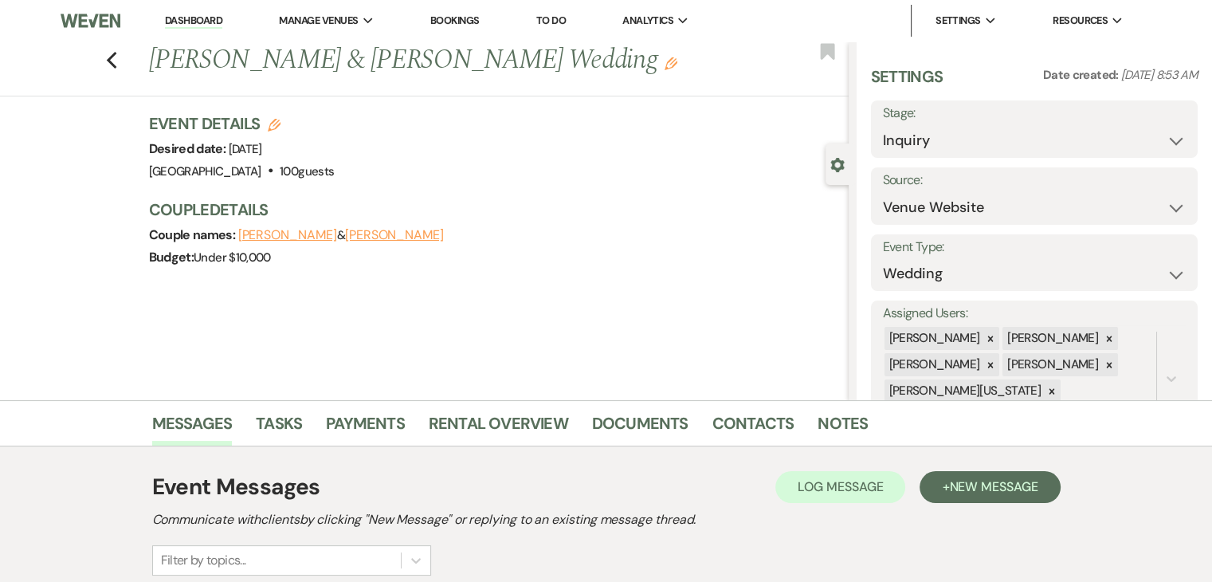
click at [193, 17] on link "Dashboard" at bounding box center [193, 21] width 57 height 15
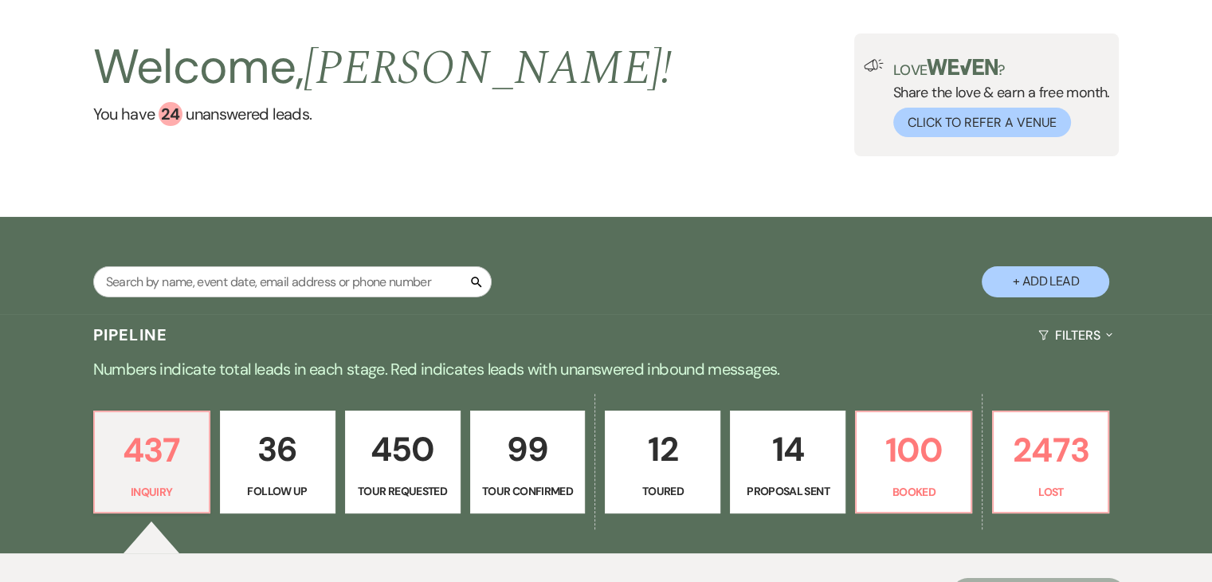
scroll to position [239, 0]
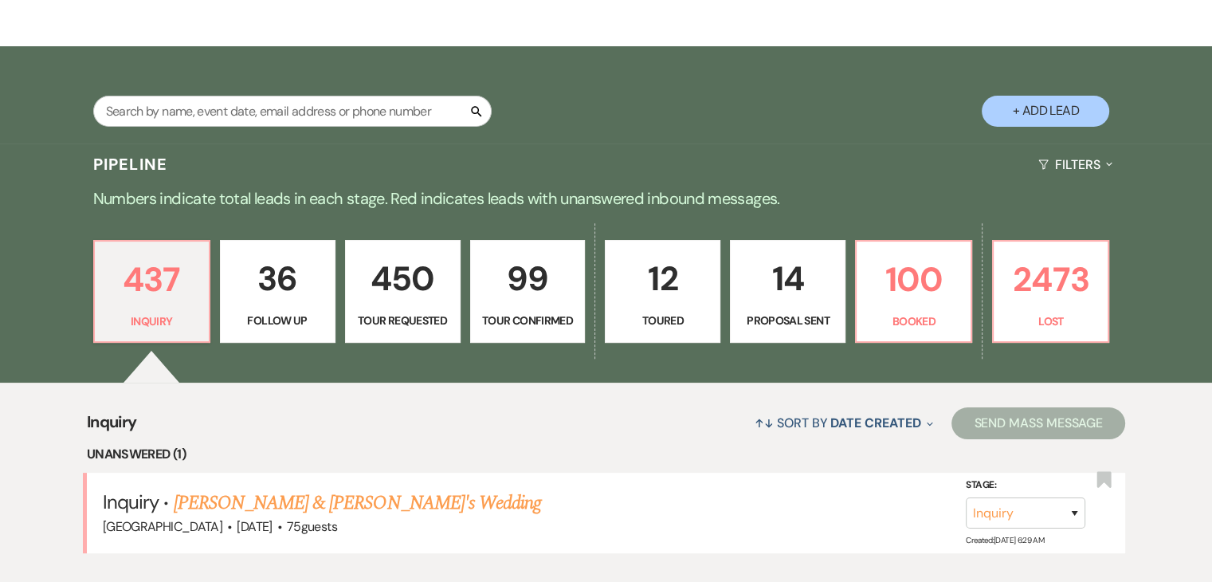
click at [280, 288] on p "36" at bounding box center [277, 278] width 95 height 53
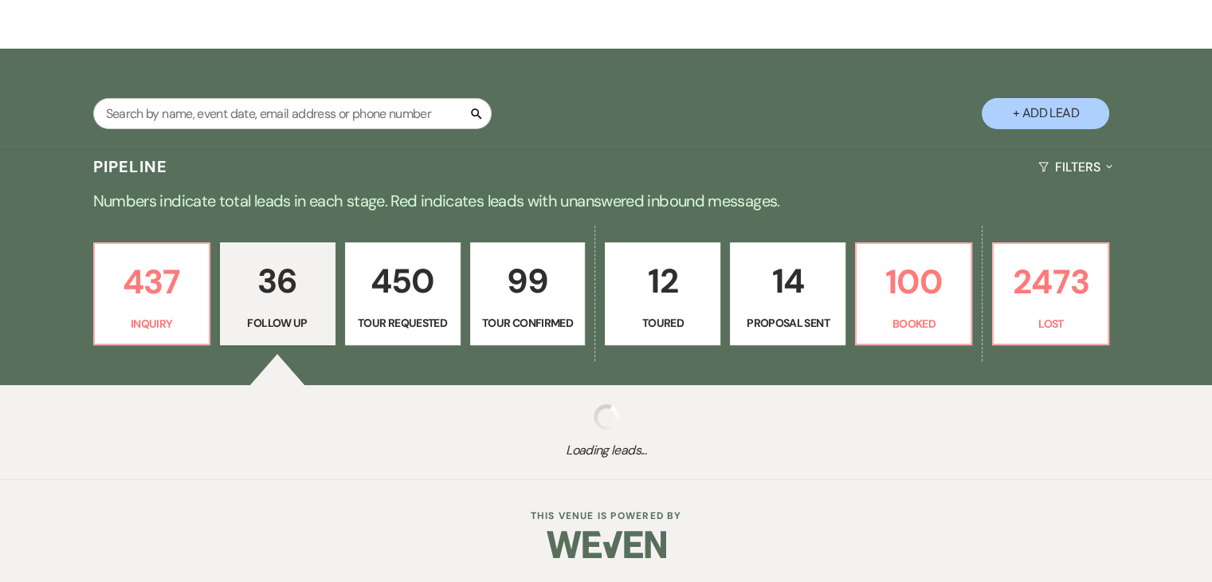
select select "9"
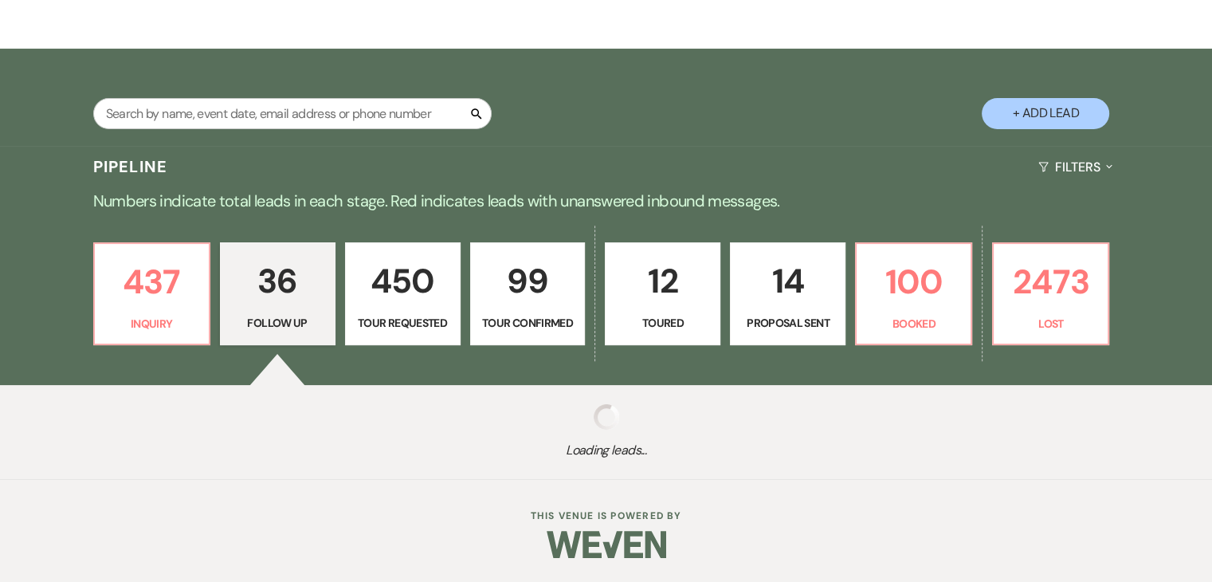
select select "9"
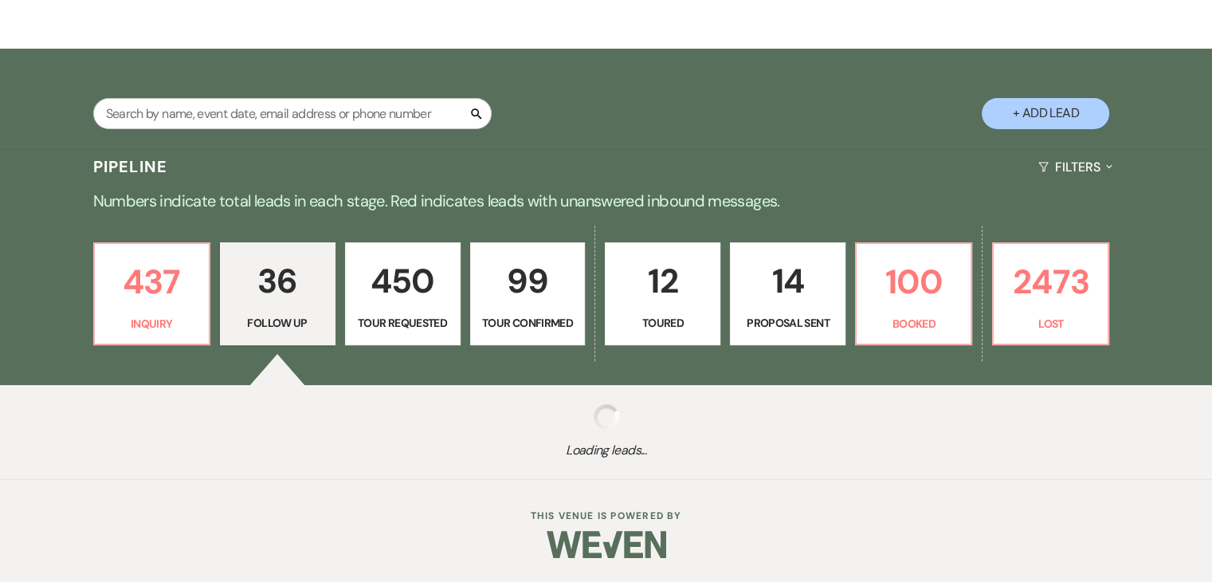
select select "9"
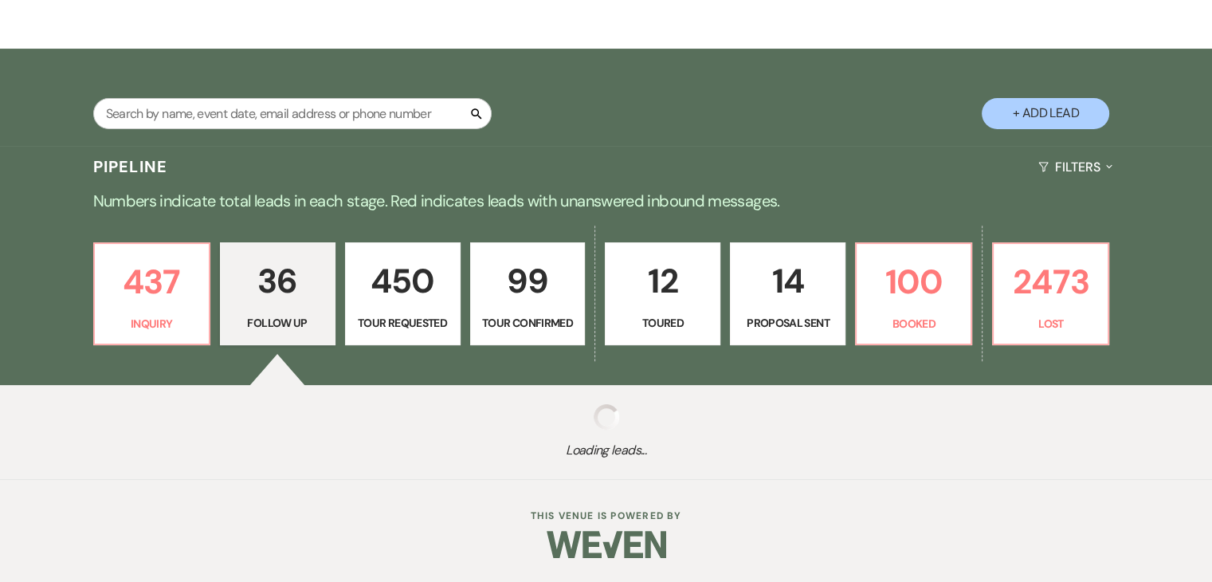
select select "9"
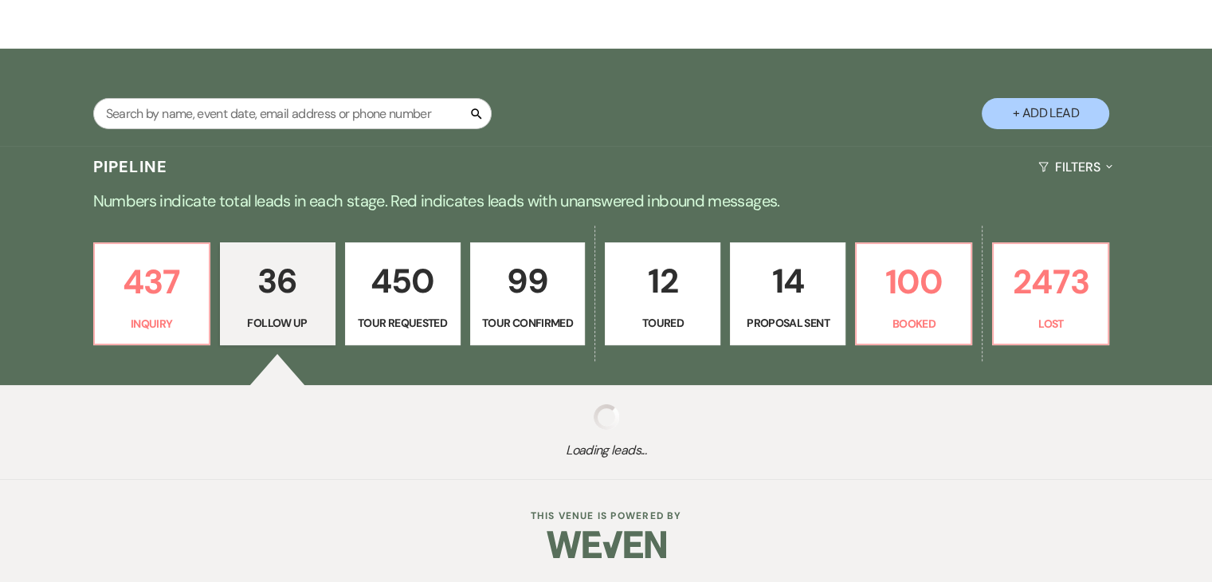
select select "9"
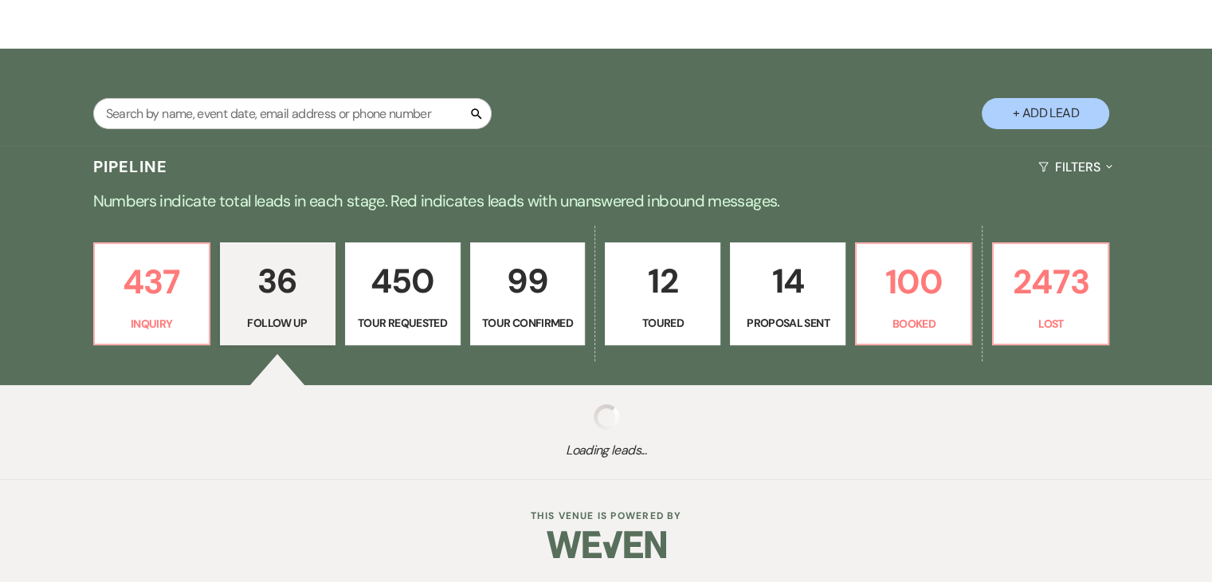
select select "9"
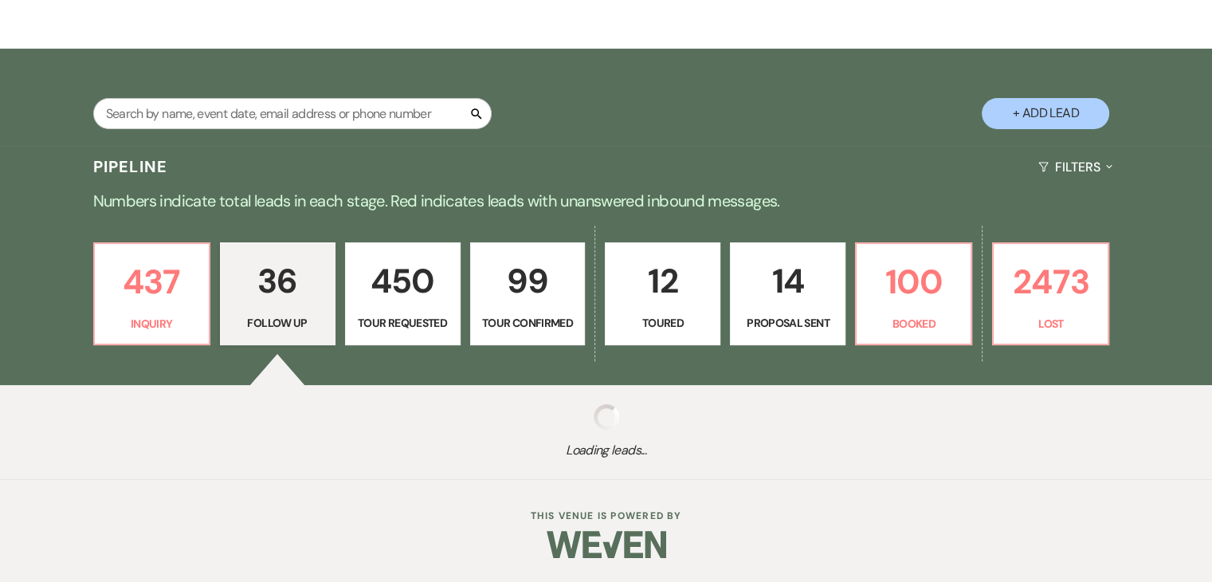
select select "9"
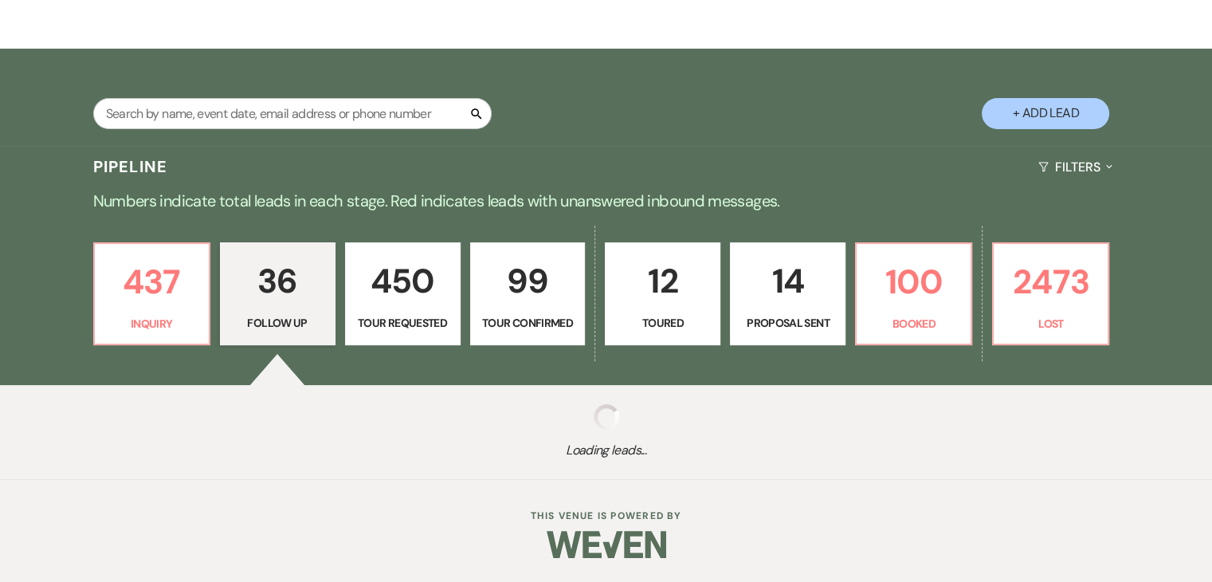
select select "9"
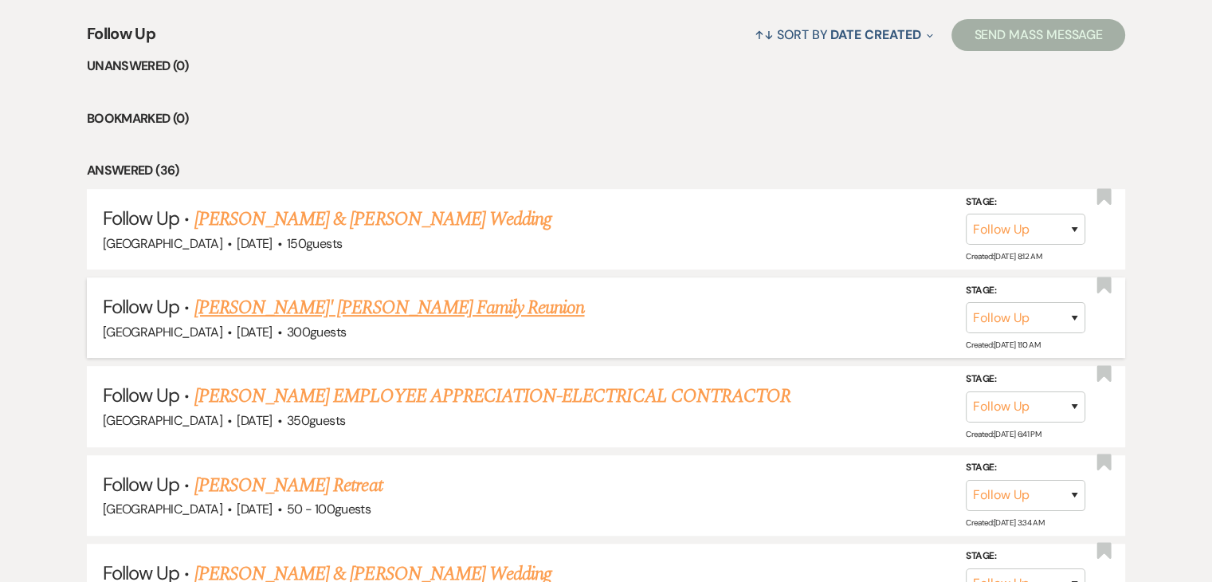
scroll to position [637, 0]
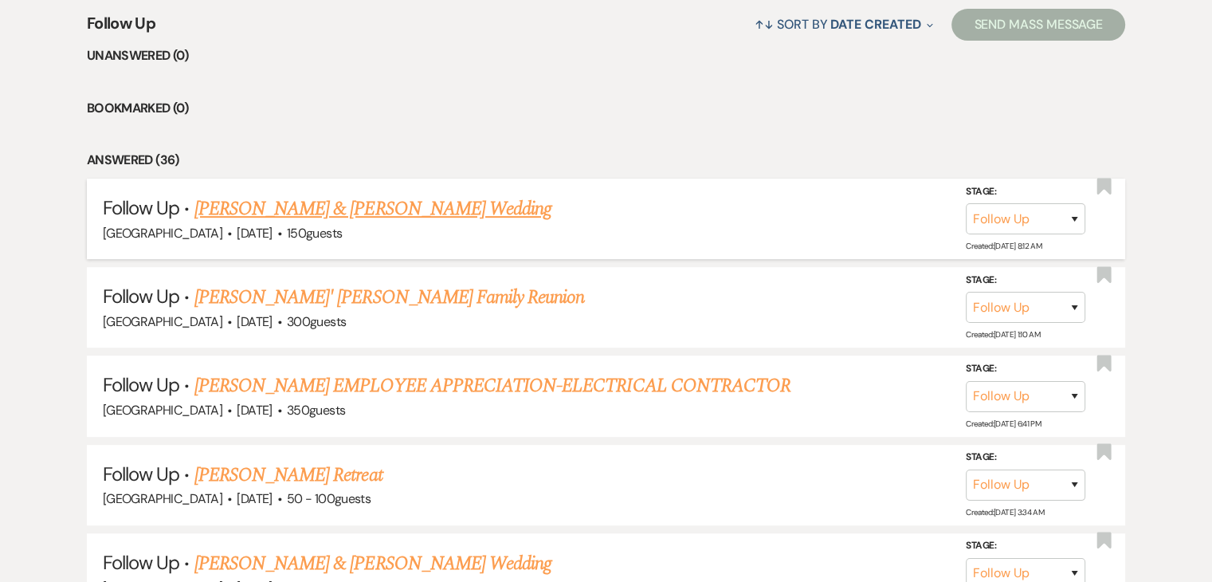
click at [433, 200] on link "Sammy Otoo & Doris Amouzou's Wedding" at bounding box center [372, 208] width 357 height 29
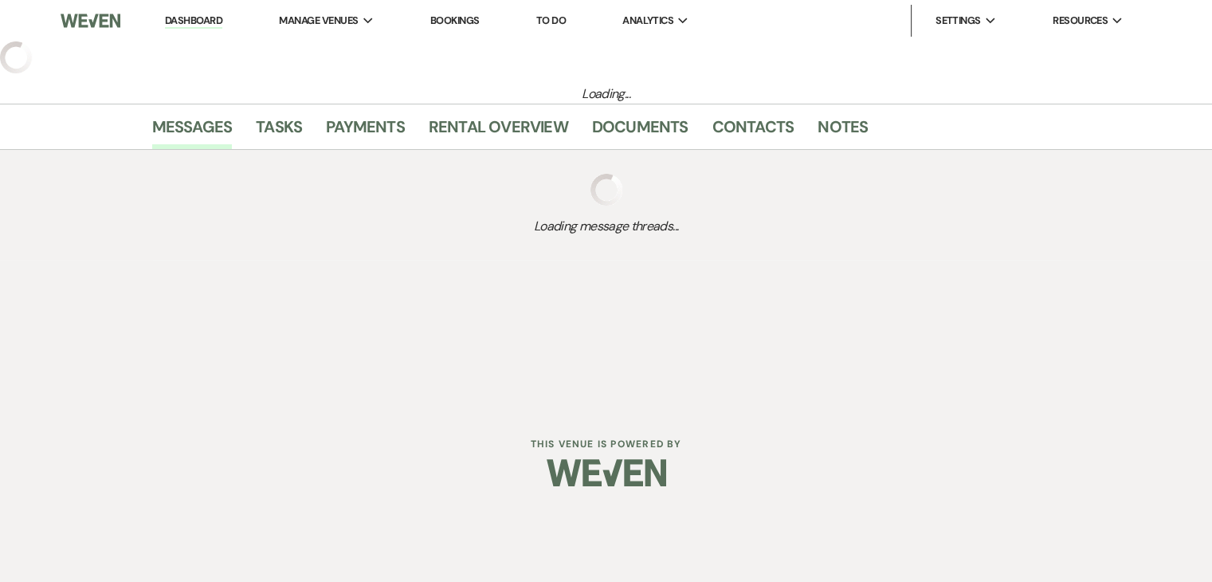
select select "9"
select select "5"
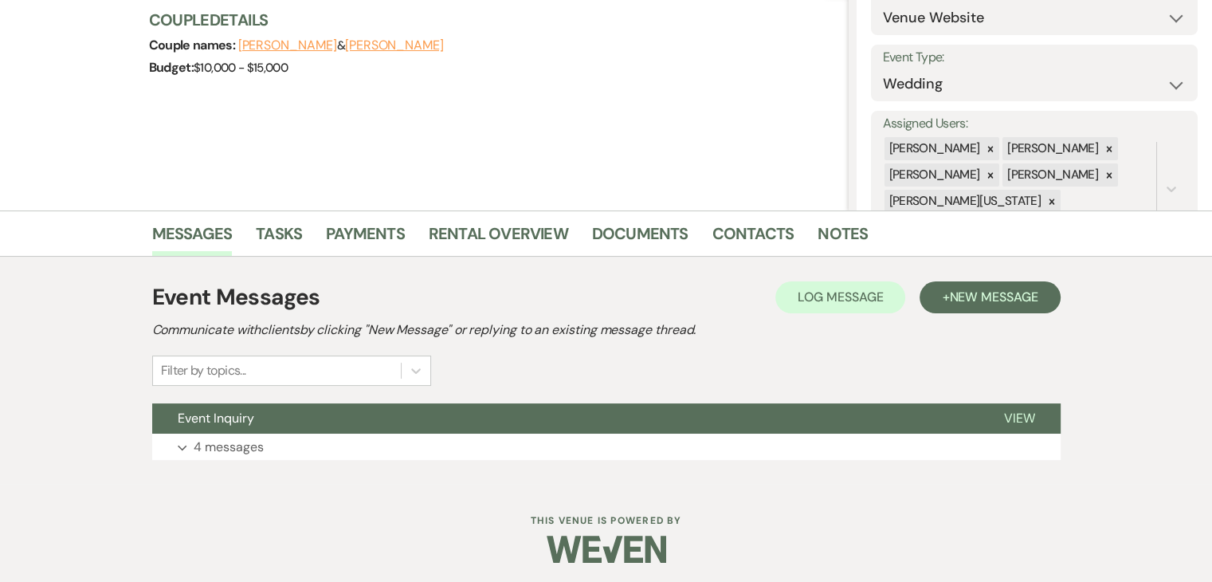
scroll to position [194, 0]
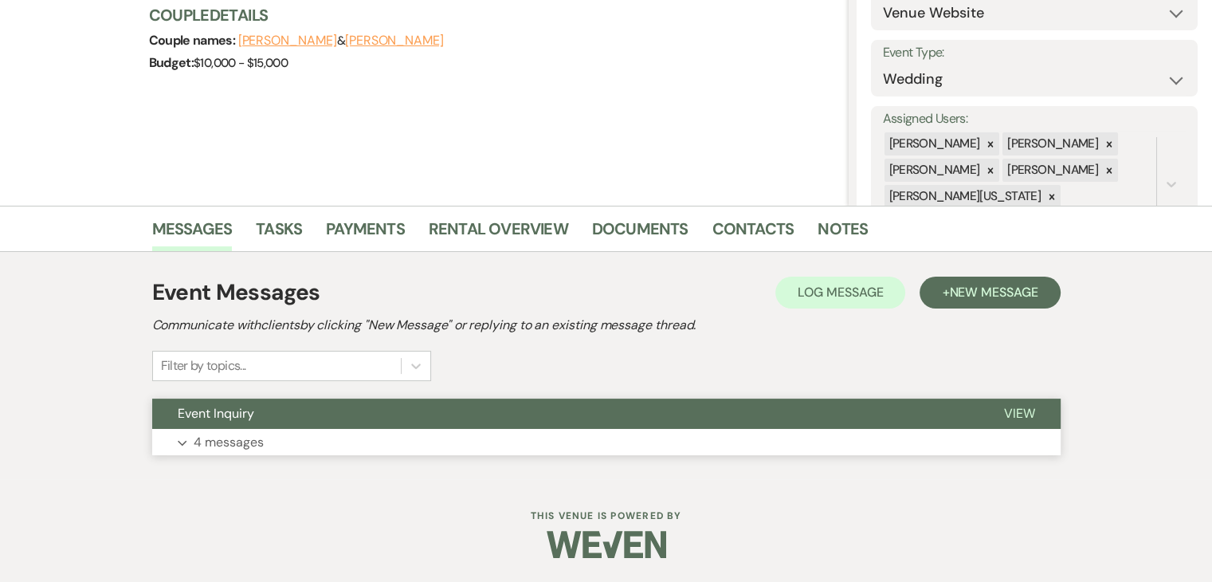
click at [481, 433] on button "Expand 4 messages" at bounding box center [606, 442] width 908 height 27
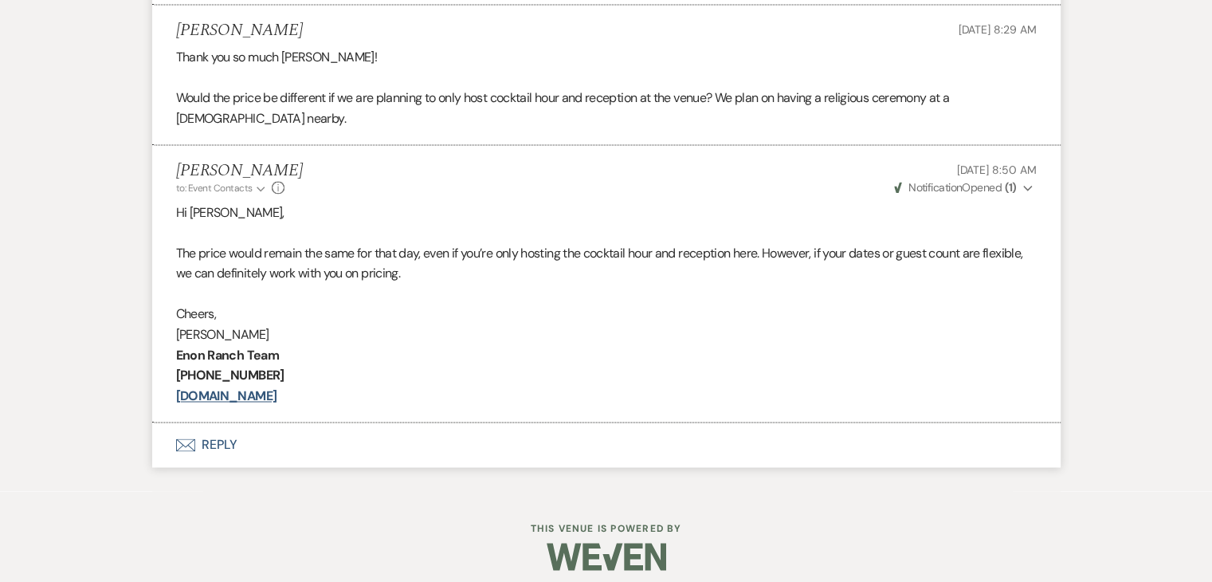
scroll to position [2556, 0]
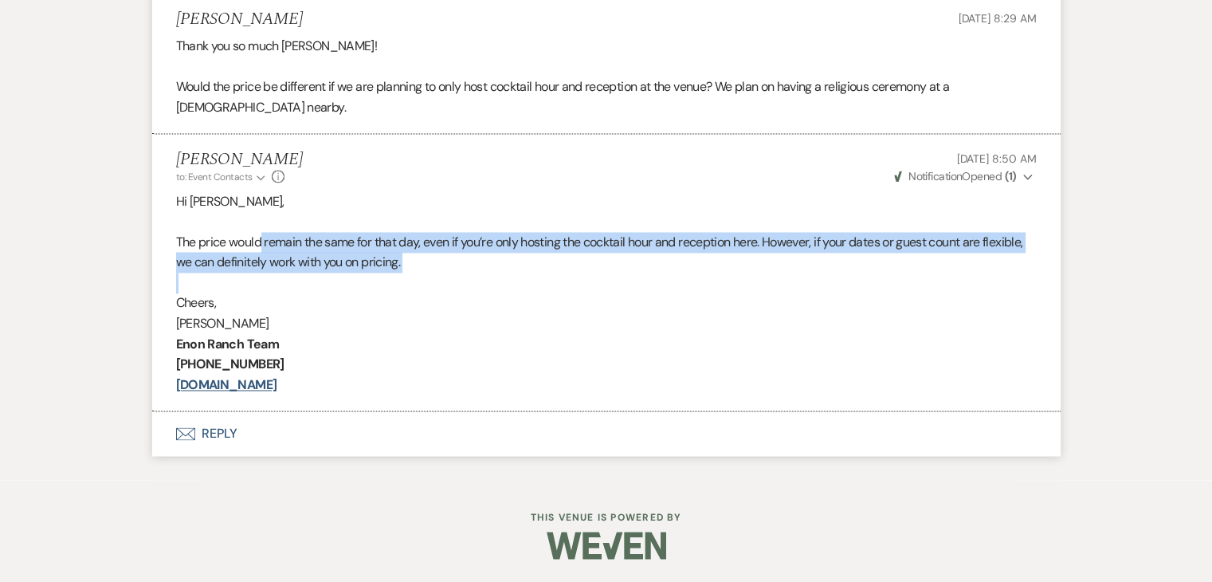
drag, startPoint x: 260, startPoint y: 236, endPoint x: 324, endPoint y: 284, distance: 80.2
click at [324, 284] on div "Hi Doris, The price would remain the same for that day, even if you’re only hos…" at bounding box center [606, 293] width 861 height 204
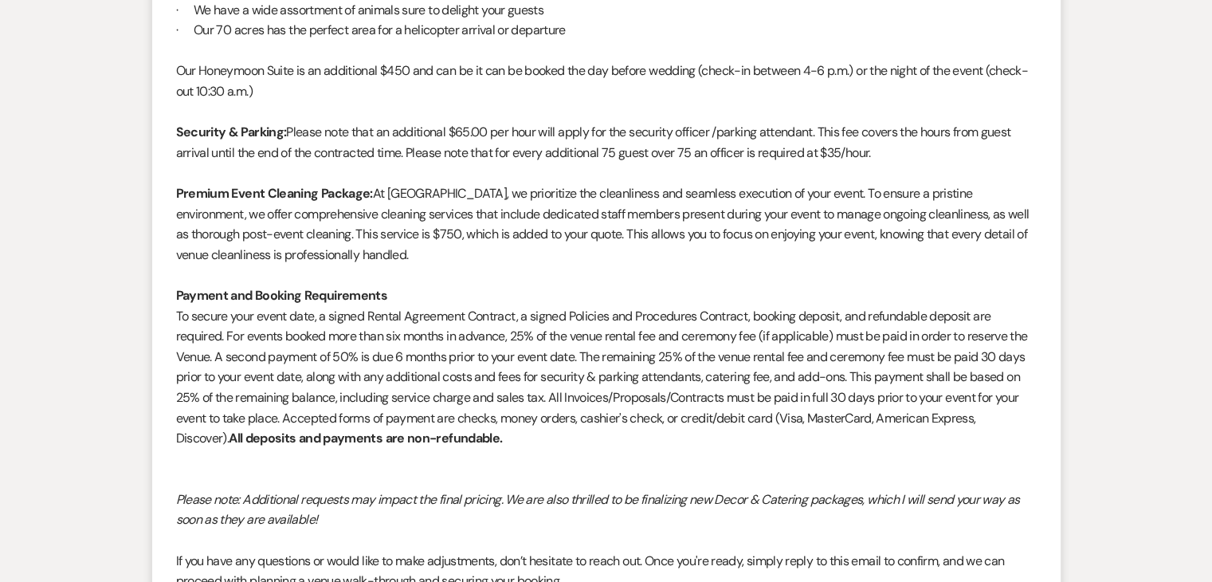
scroll to position [1680, 0]
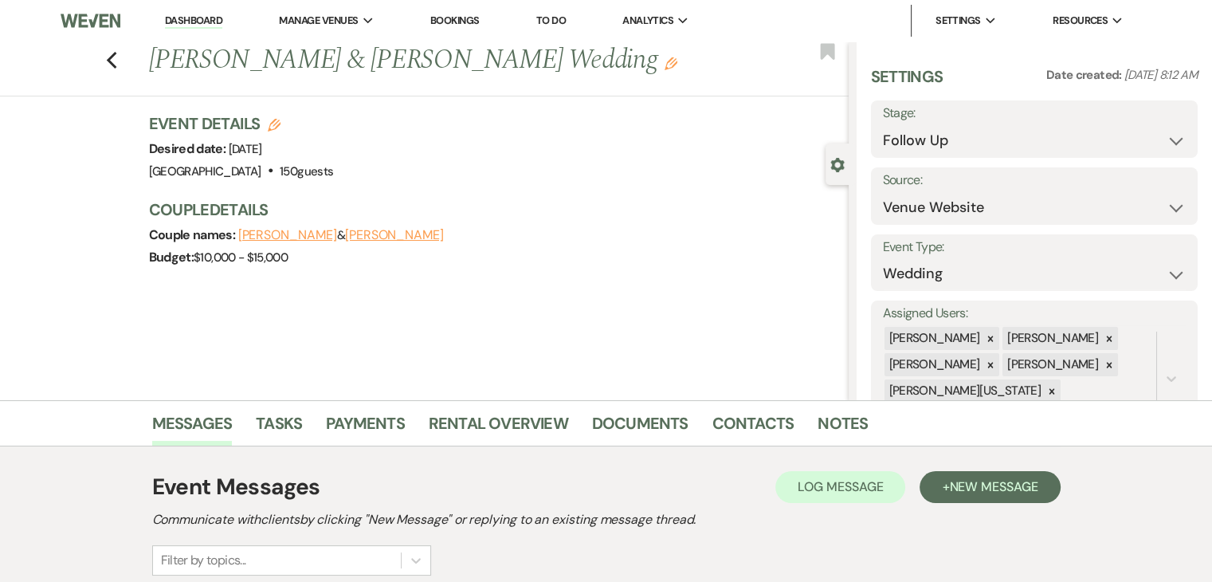
click at [202, 25] on link "Dashboard" at bounding box center [193, 21] width 57 height 15
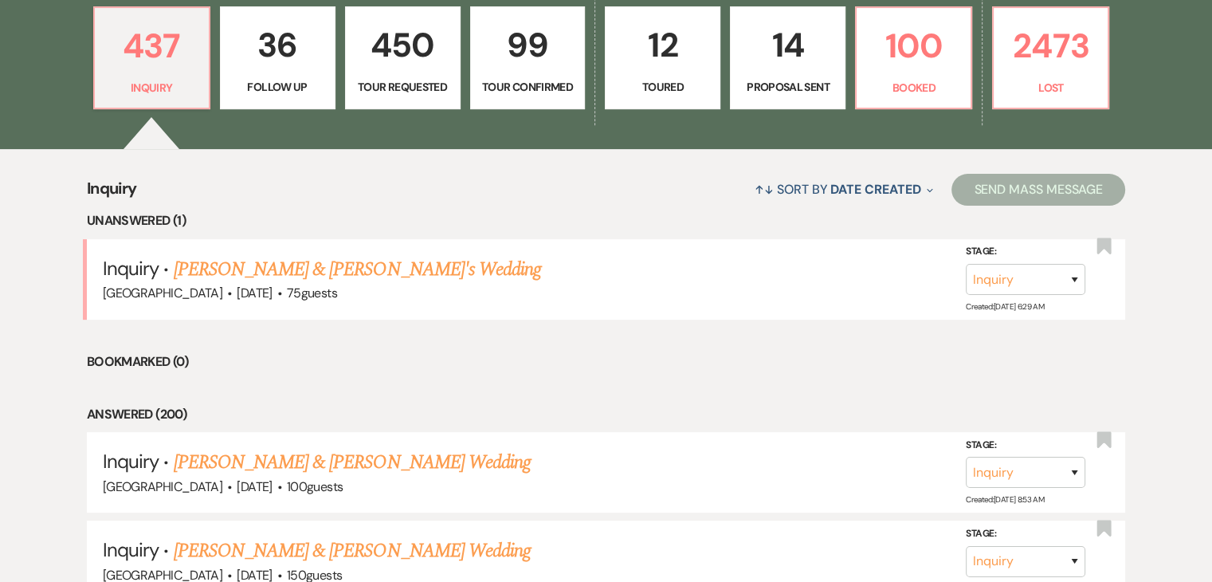
scroll to position [476, 0]
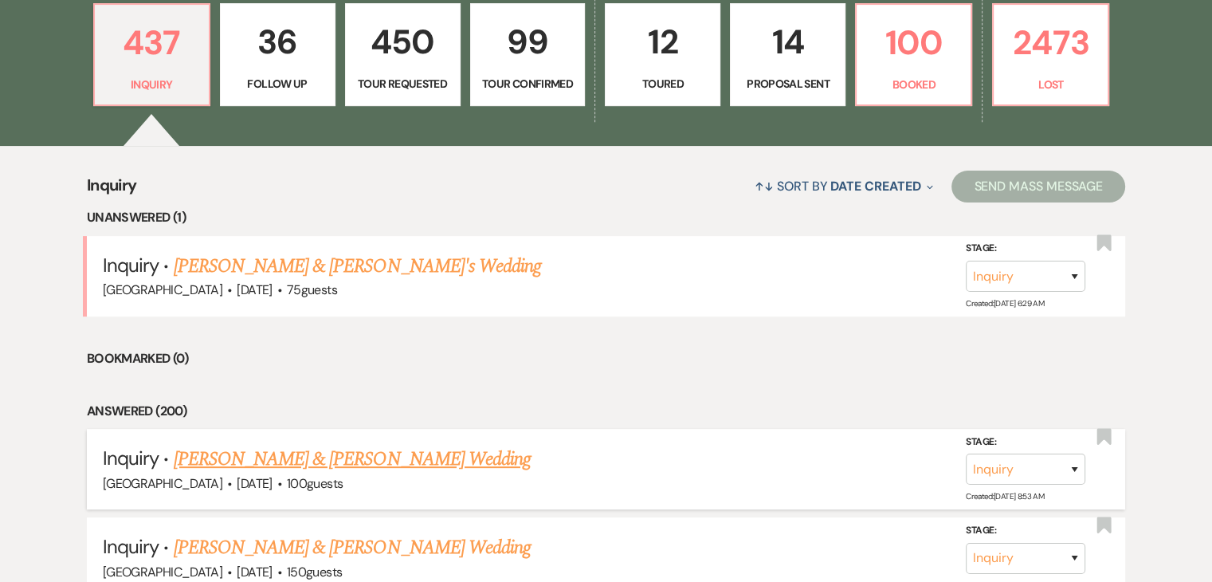
click at [292, 451] on link "[PERSON_NAME] & [PERSON_NAME] Wedding" at bounding box center [352, 459] width 357 height 29
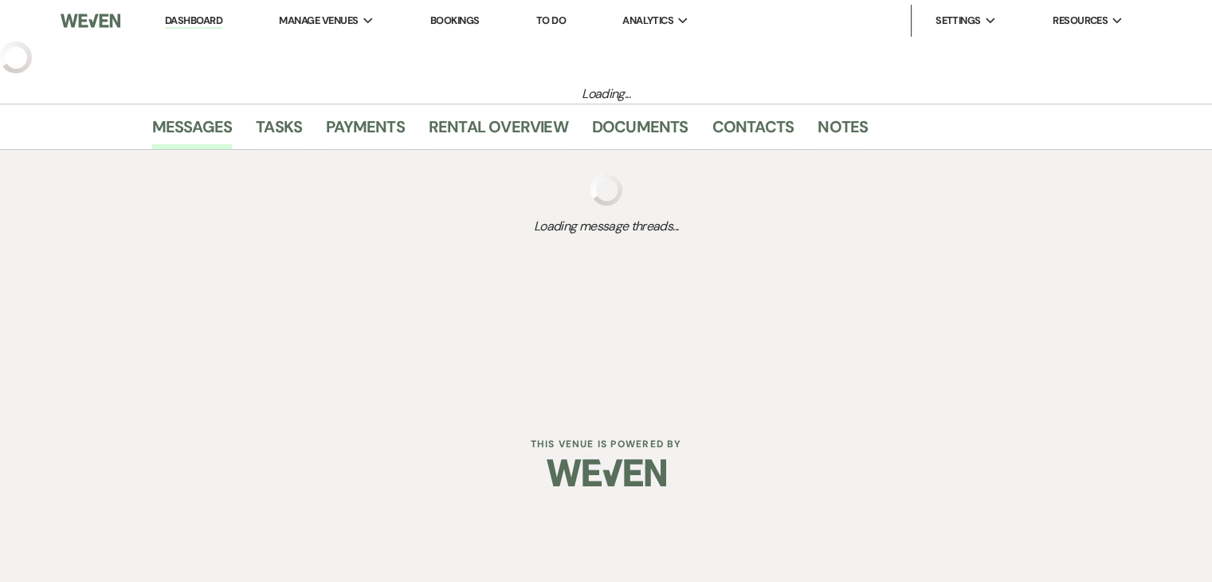
select select "5"
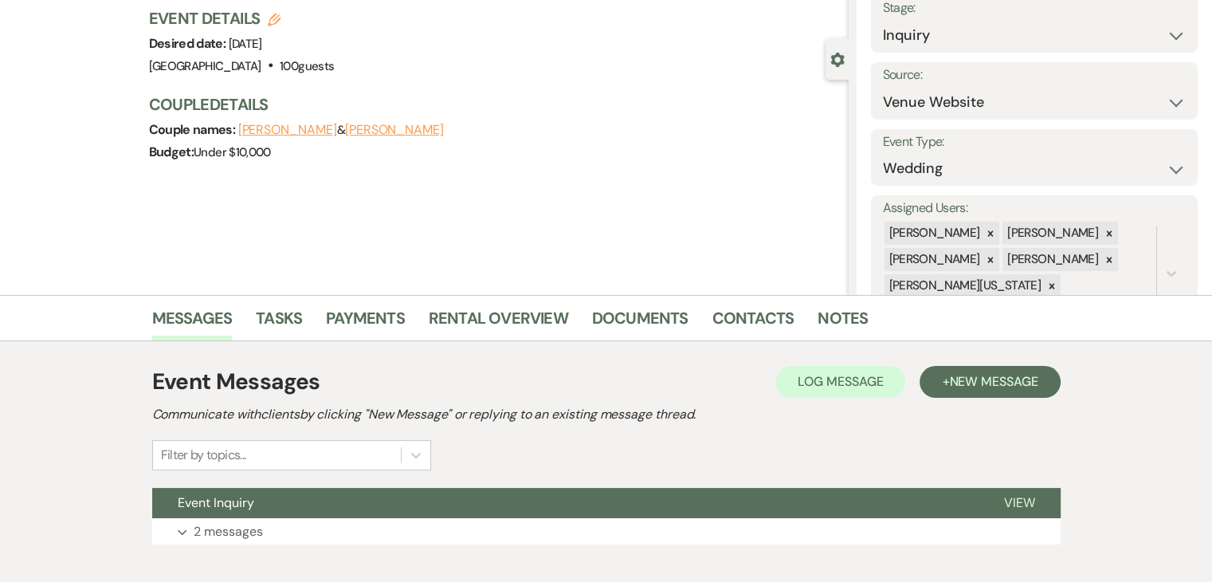
scroll to position [194, 0]
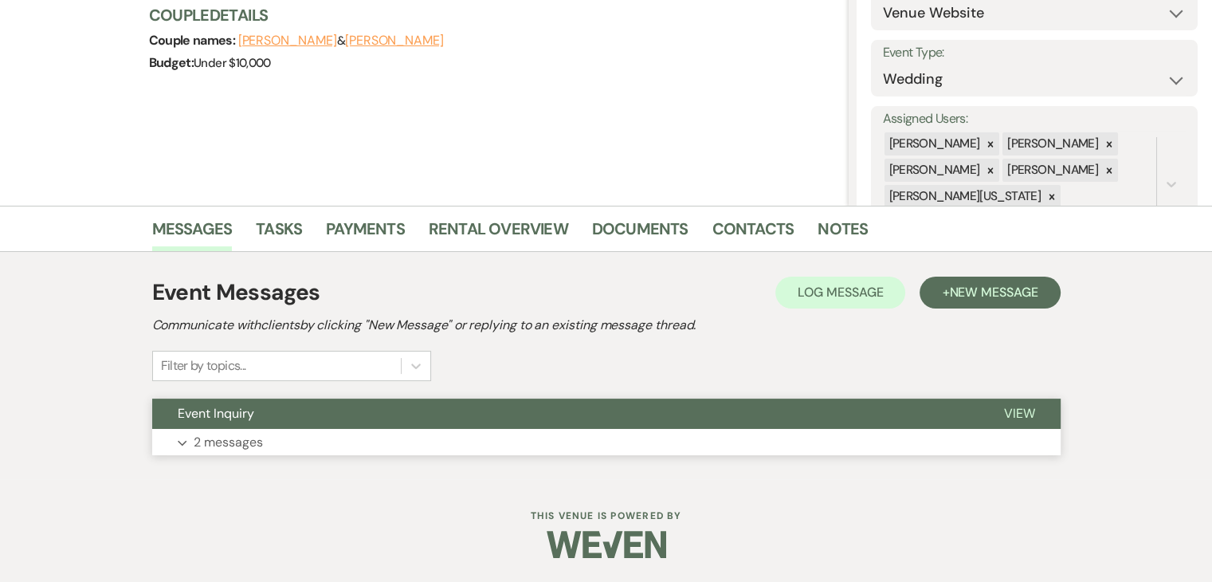
click at [386, 433] on button "Expand 2 messages" at bounding box center [606, 442] width 908 height 27
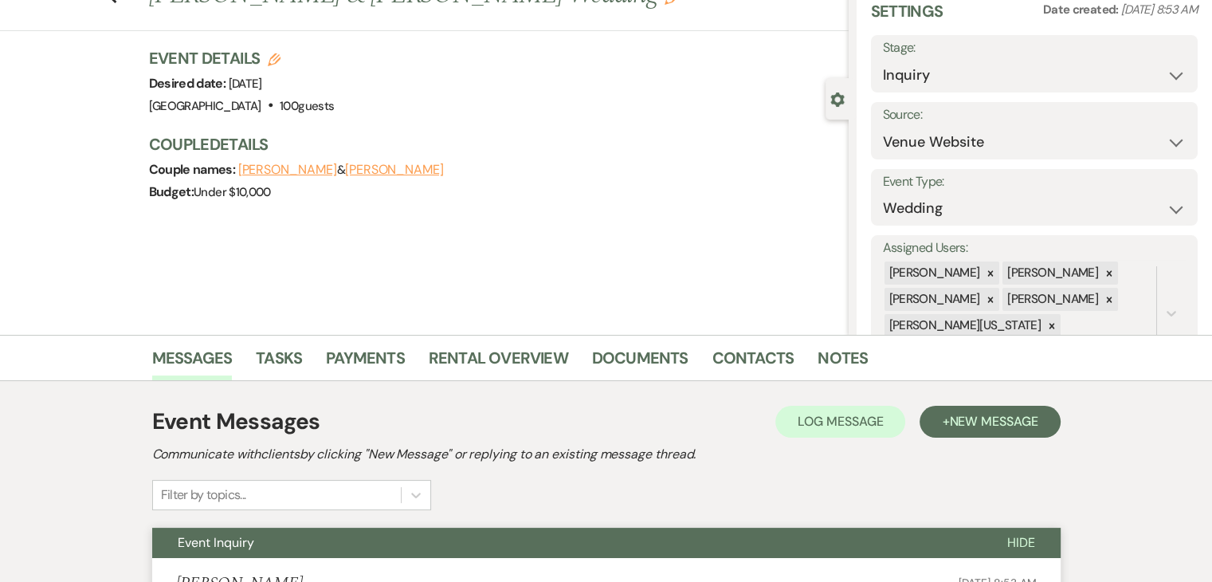
scroll to position [0, 0]
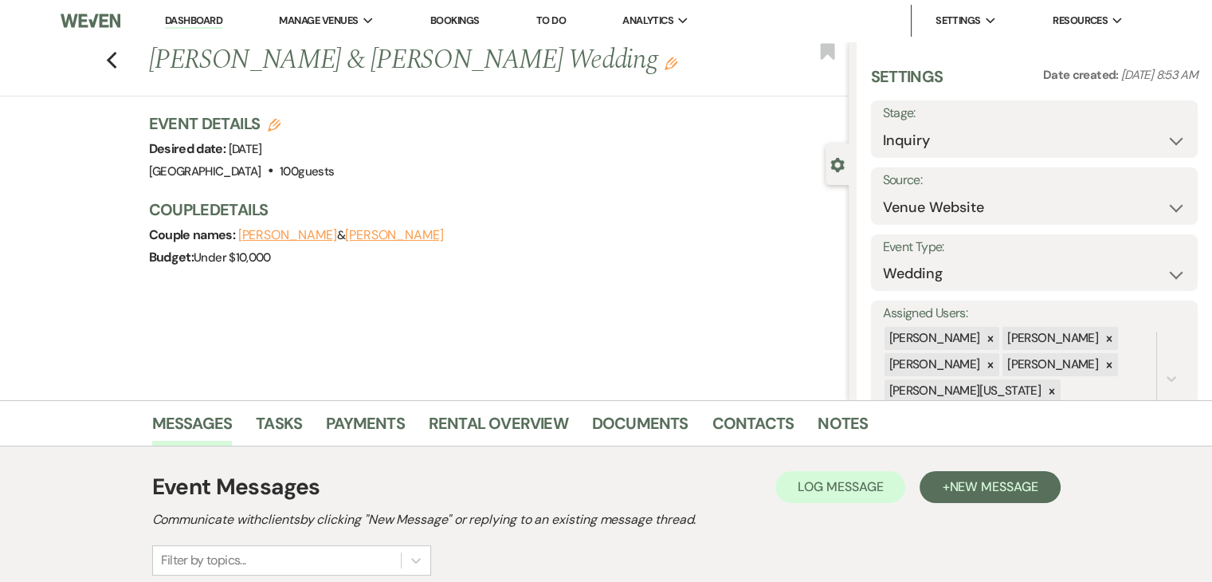
click at [168, 13] on li "Dashboard" at bounding box center [193, 21] width 73 height 32
click at [184, 23] on link "Dashboard" at bounding box center [193, 21] width 57 height 15
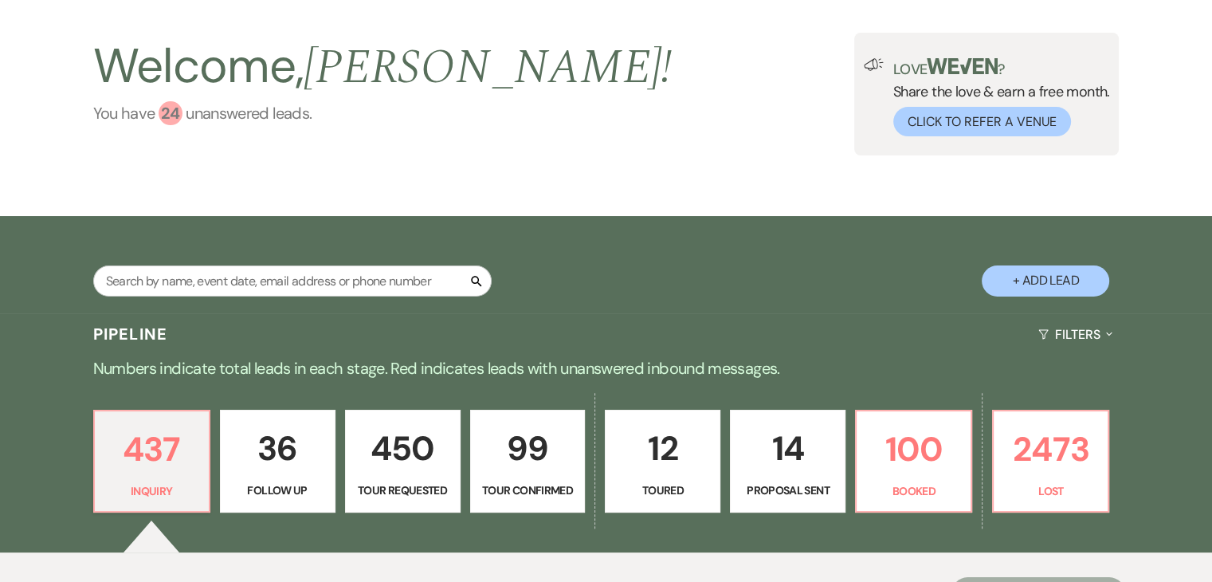
scroll to position [319, 0]
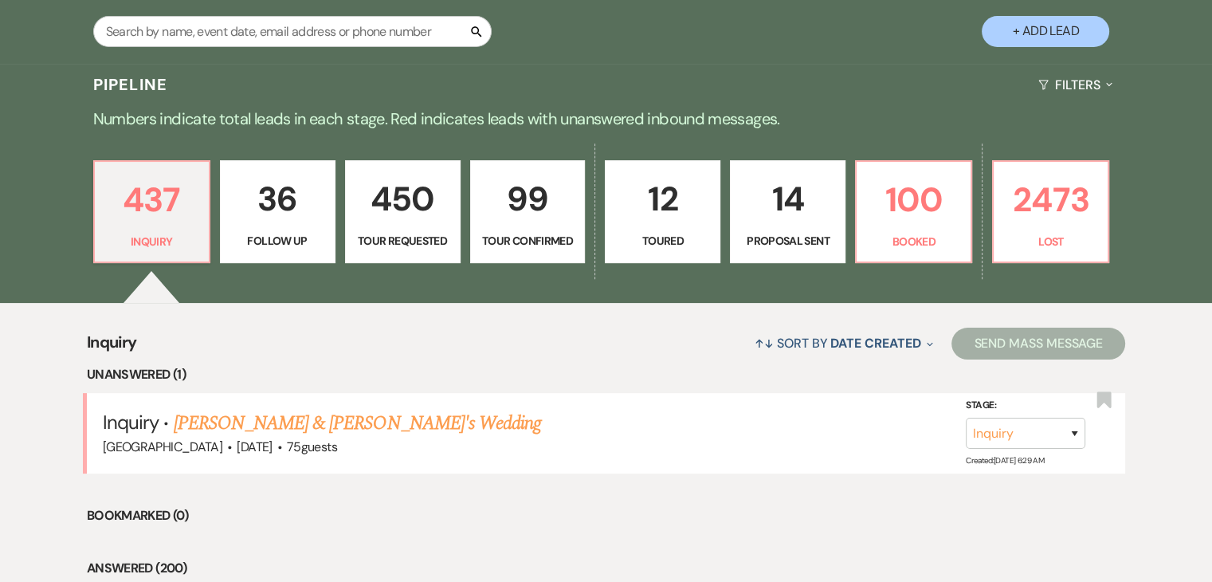
click at [285, 225] on p "36" at bounding box center [277, 198] width 95 height 53
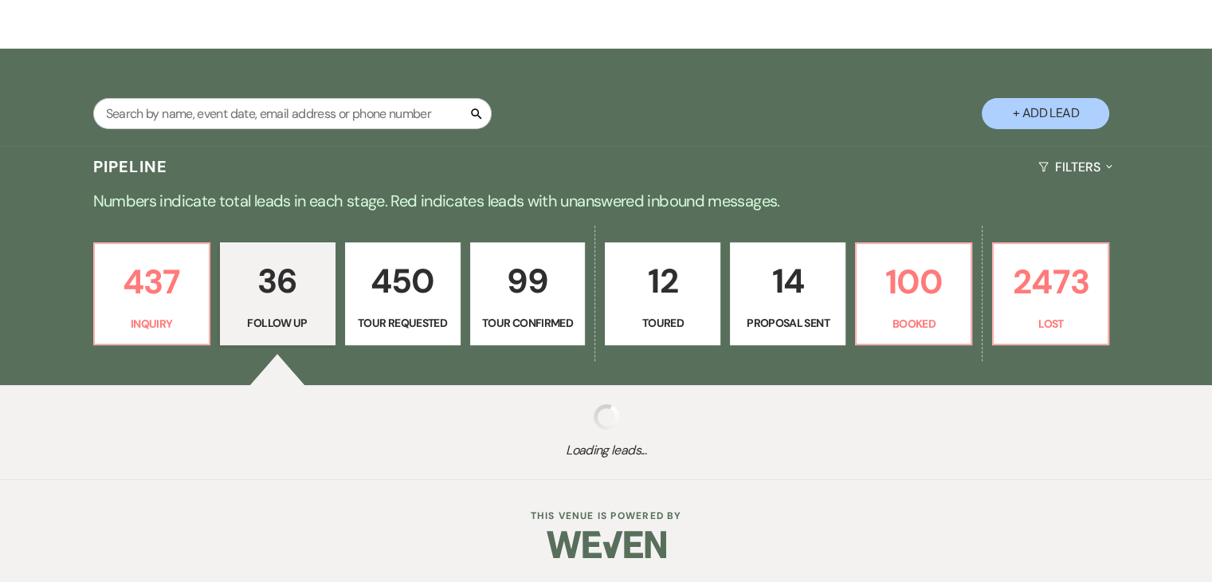
select select "9"
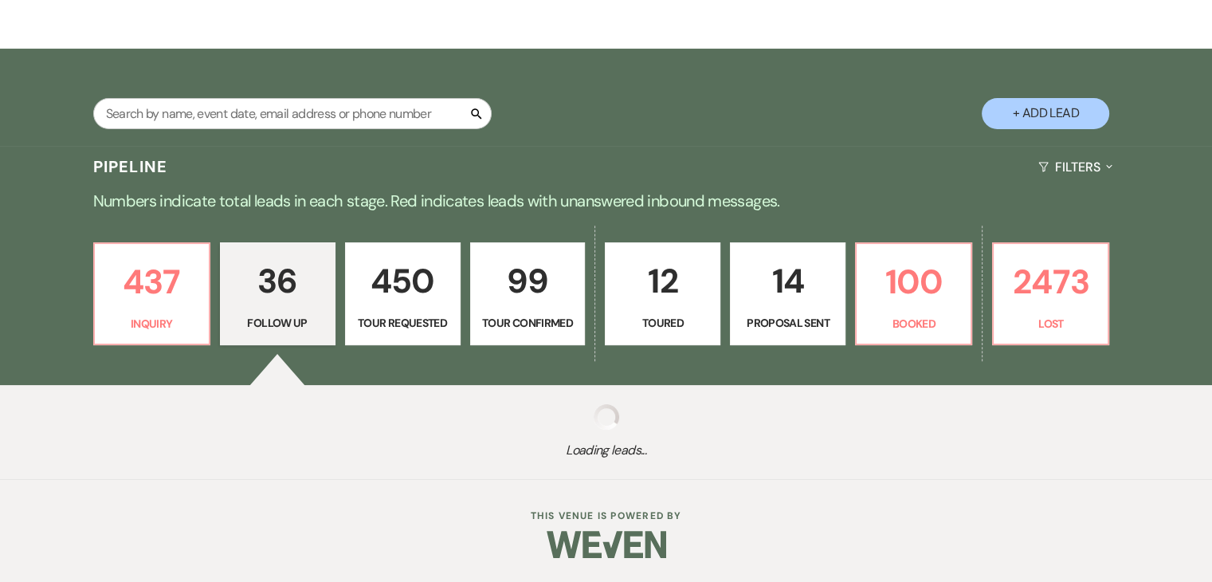
select select "9"
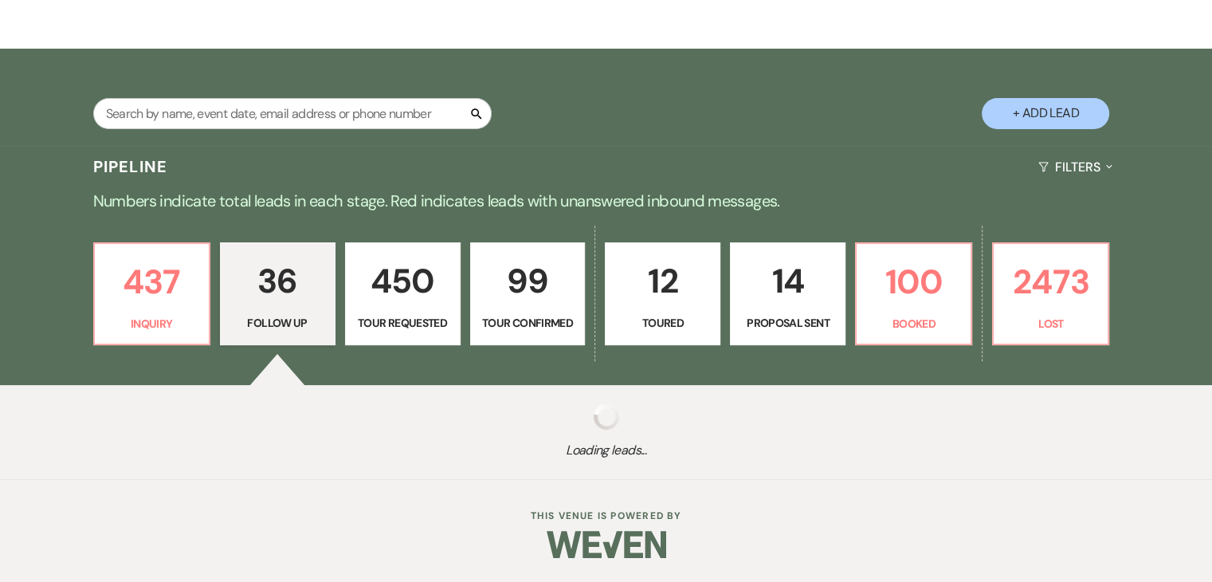
select select "9"
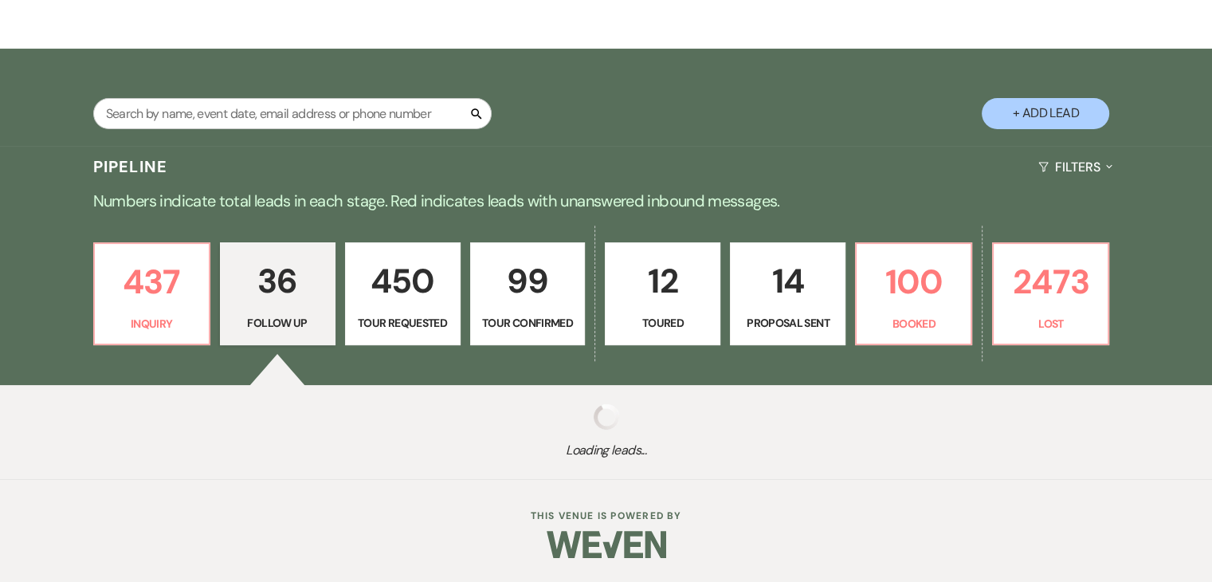
select select "9"
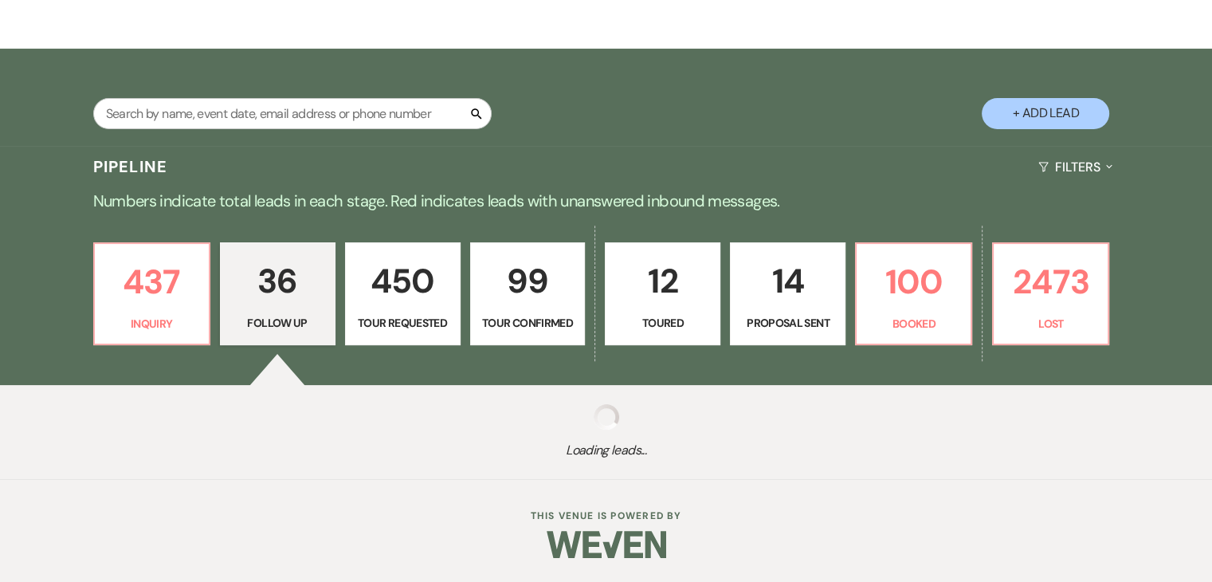
select select "9"
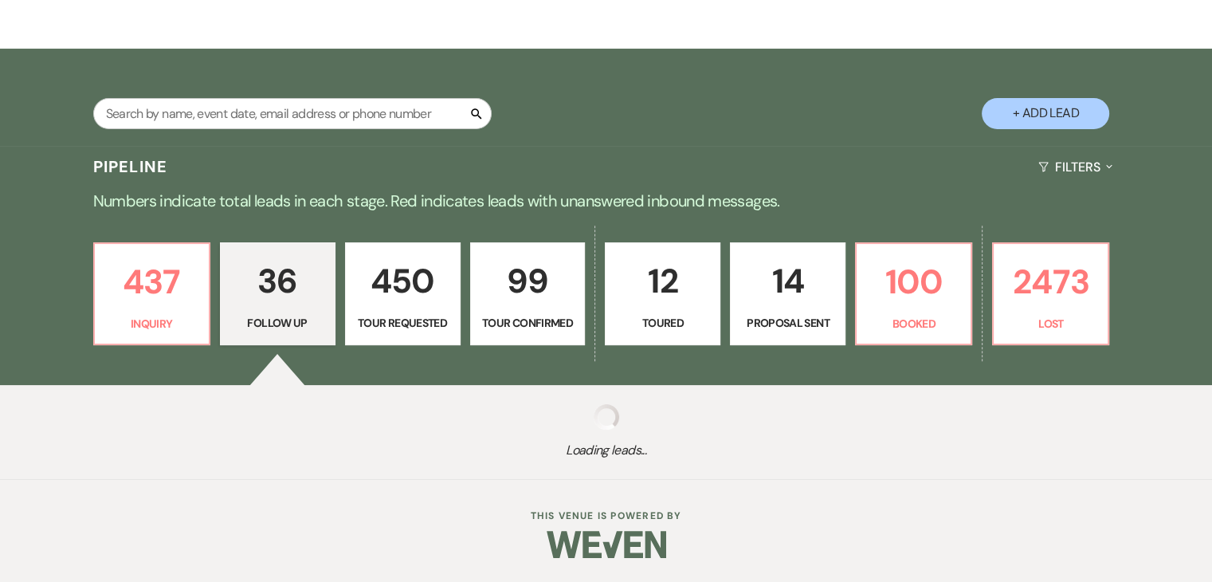
select select "9"
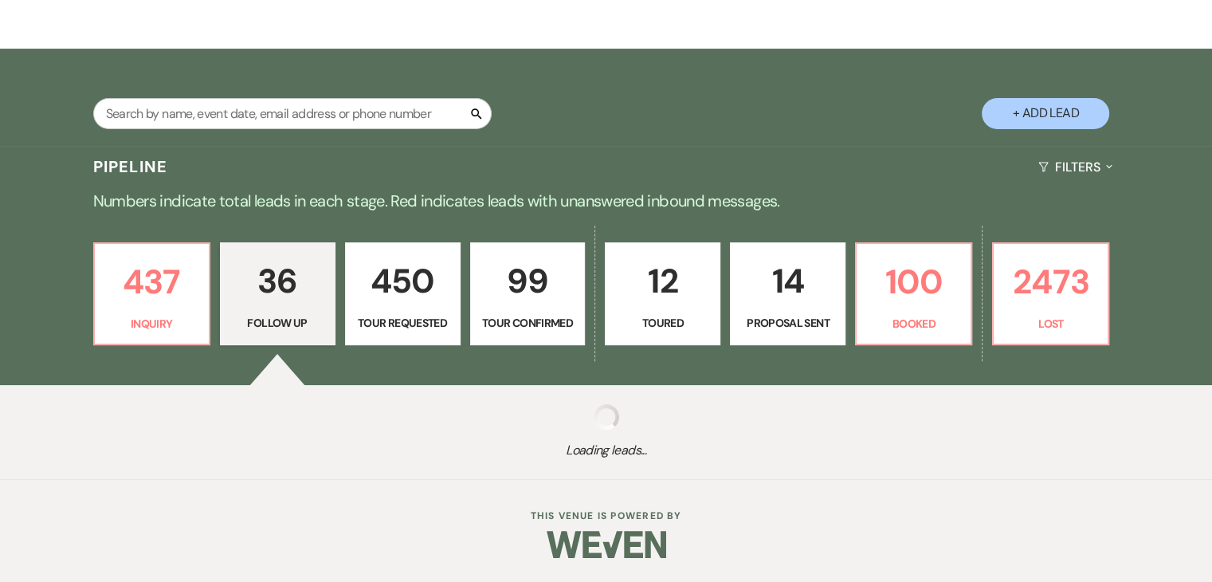
select select "9"
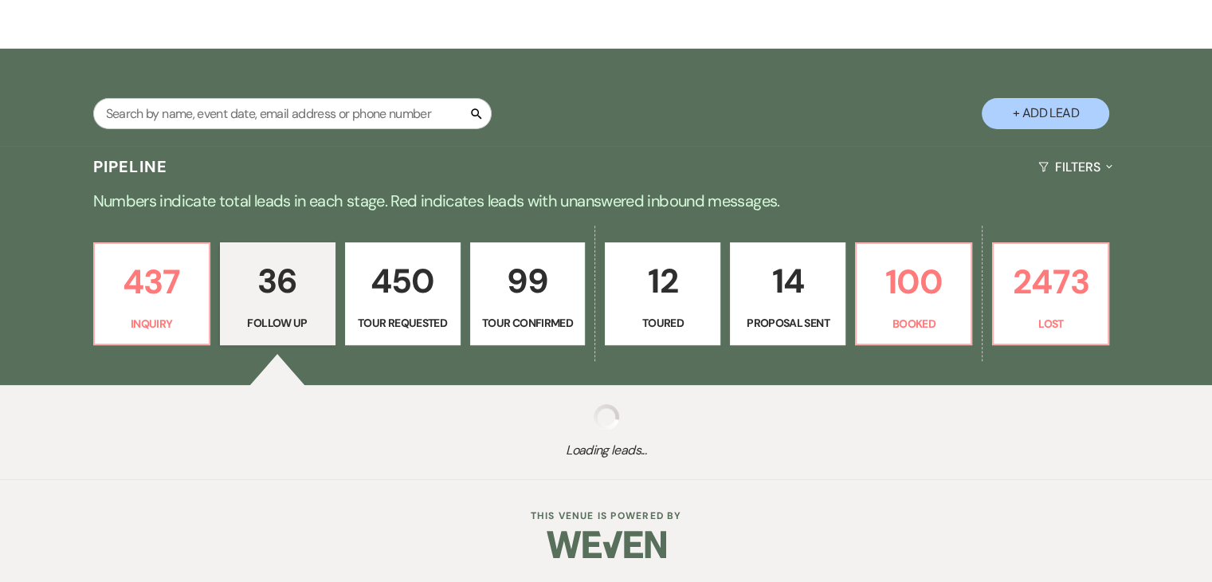
select select "9"
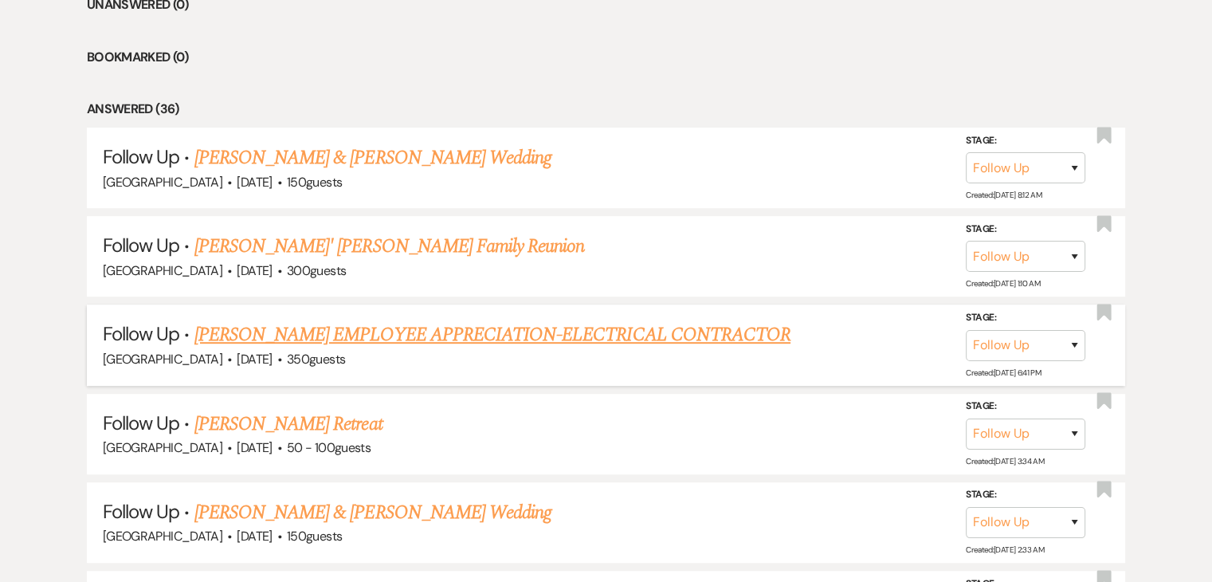
scroll to position [717, 0]
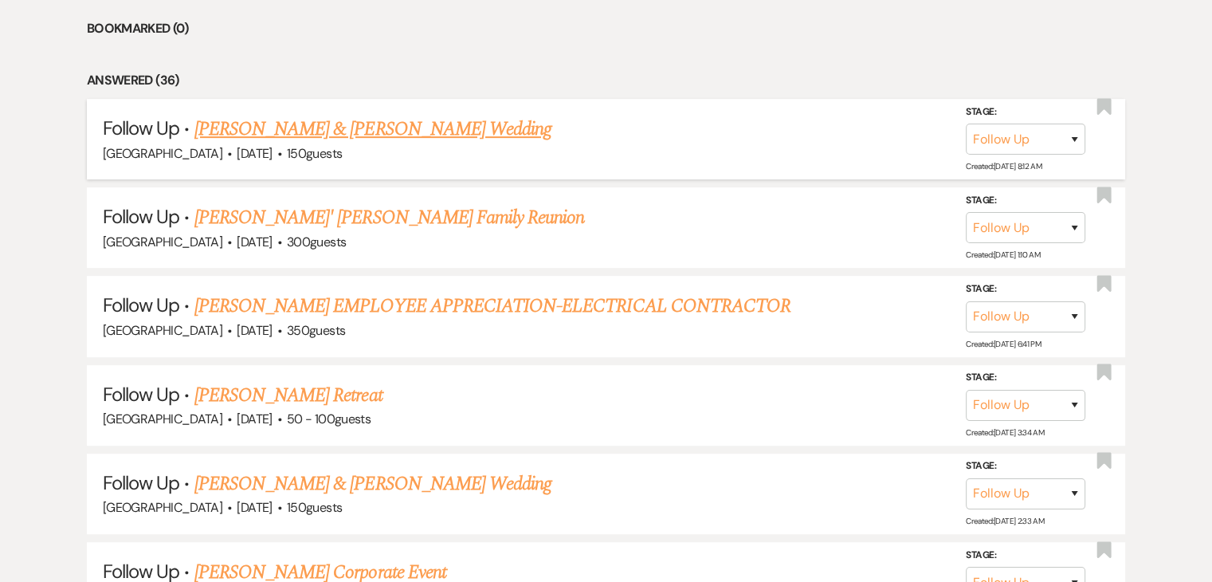
click at [328, 127] on link "Sammy Otoo & Doris Amouzou's Wedding" at bounding box center [372, 129] width 357 height 29
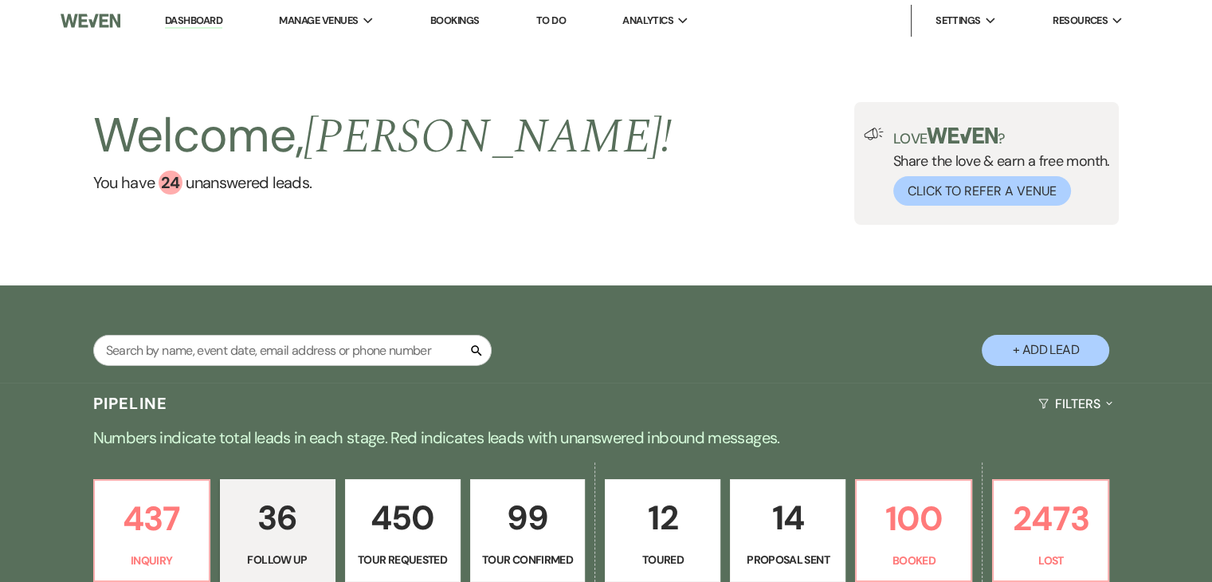
select select "9"
select select "5"
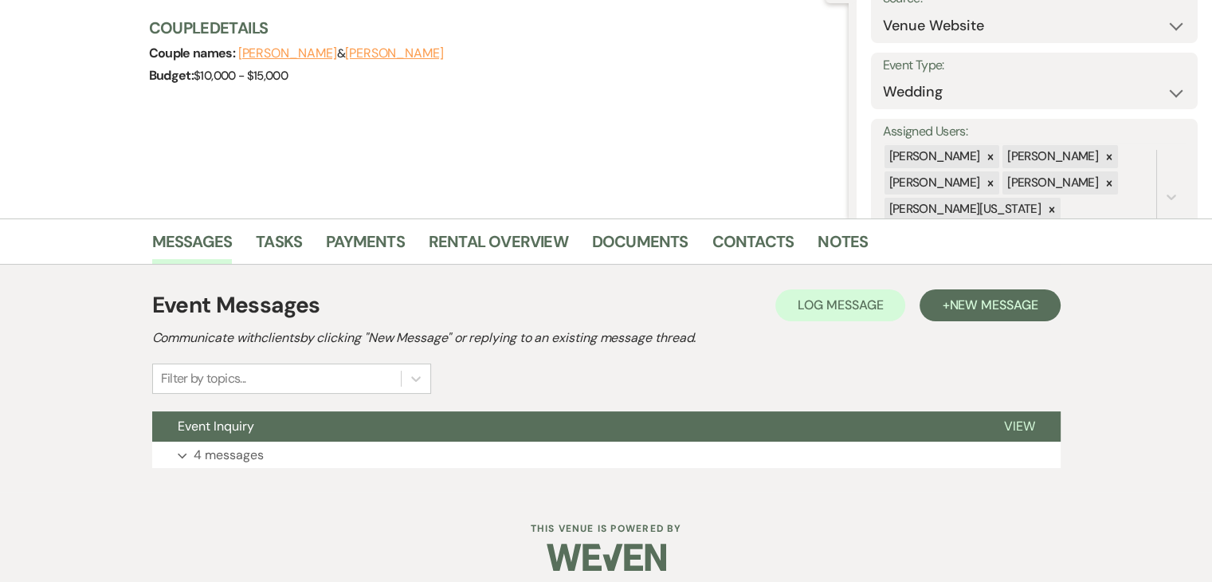
scroll to position [194, 0]
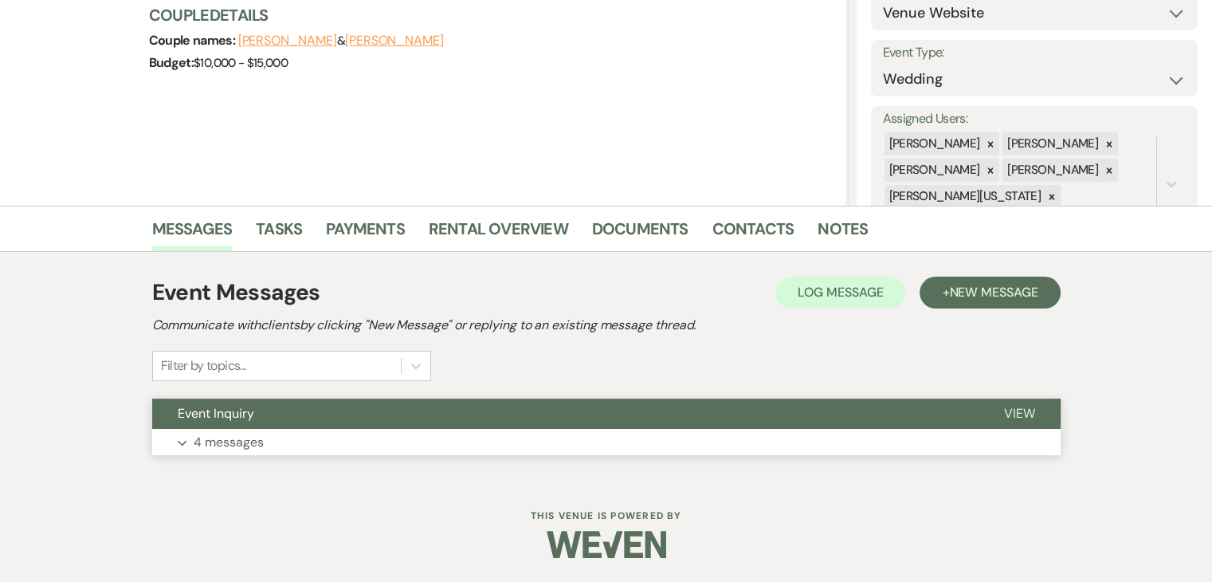
click at [435, 439] on button "Expand 4 messages" at bounding box center [606, 442] width 908 height 27
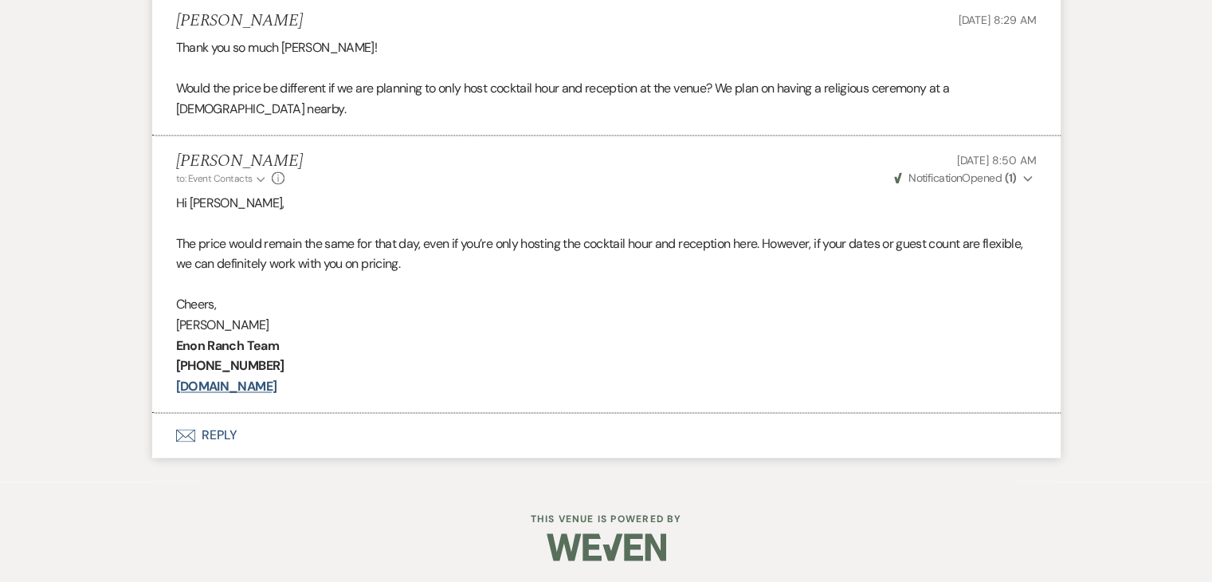
scroll to position [2556, 0]
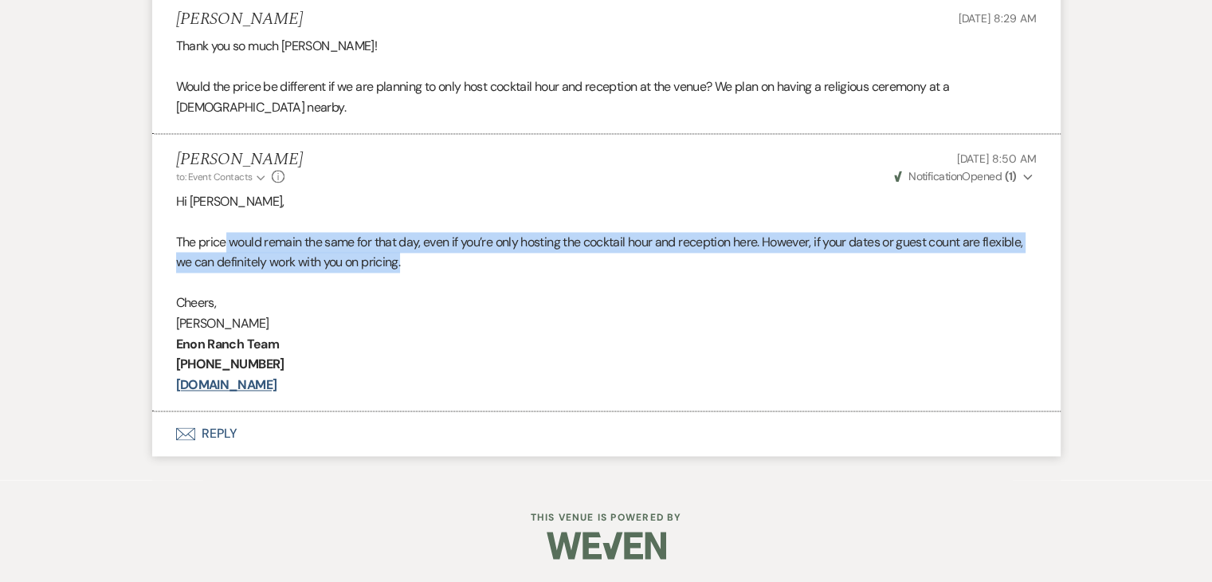
drag, startPoint x: 226, startPoint y: 241, endPoint x: 516, endPoint y: 269, distance: 291.4
click at [516, 269] on p "The price would remain the same for that day, even if you’re only hosting the c…" at bounding box center [606, 252] width 861 height 41
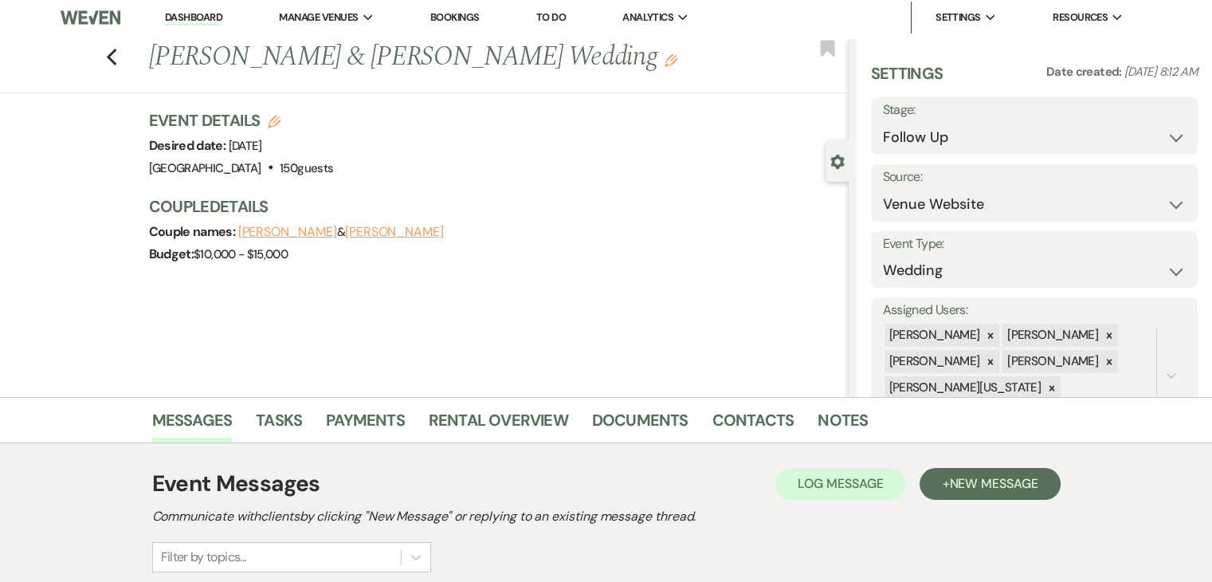
scroll to position [0, 0]
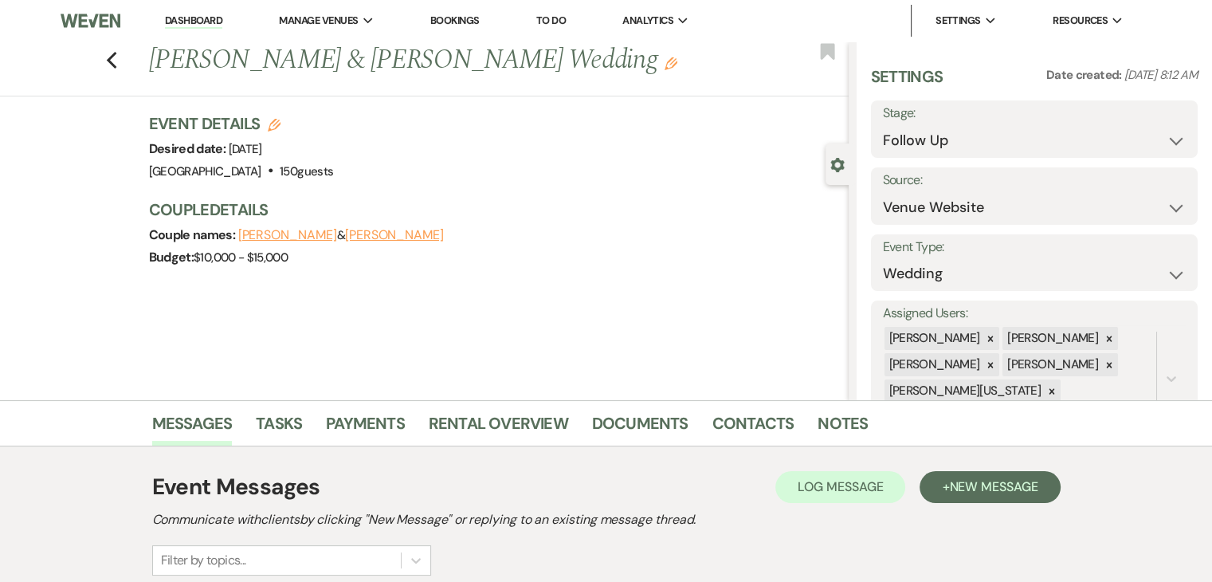
click at [186, 25] on link "Dashboard" at bounding box center [193, 21] width 57 height 15
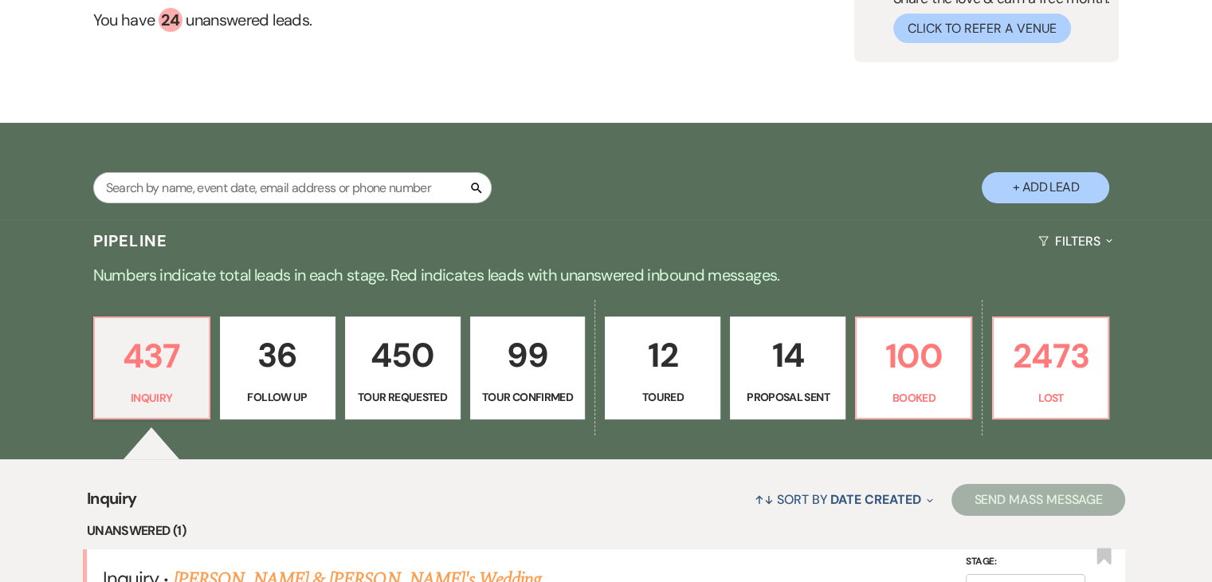
scroll to position [159, 0]
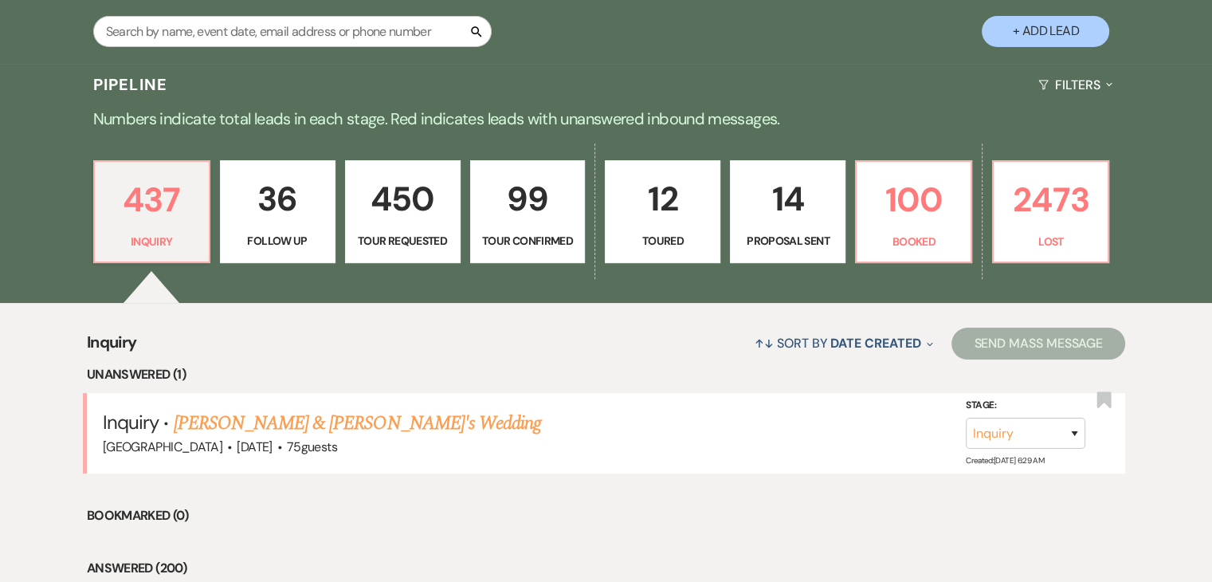
scroll to position [319, 0]
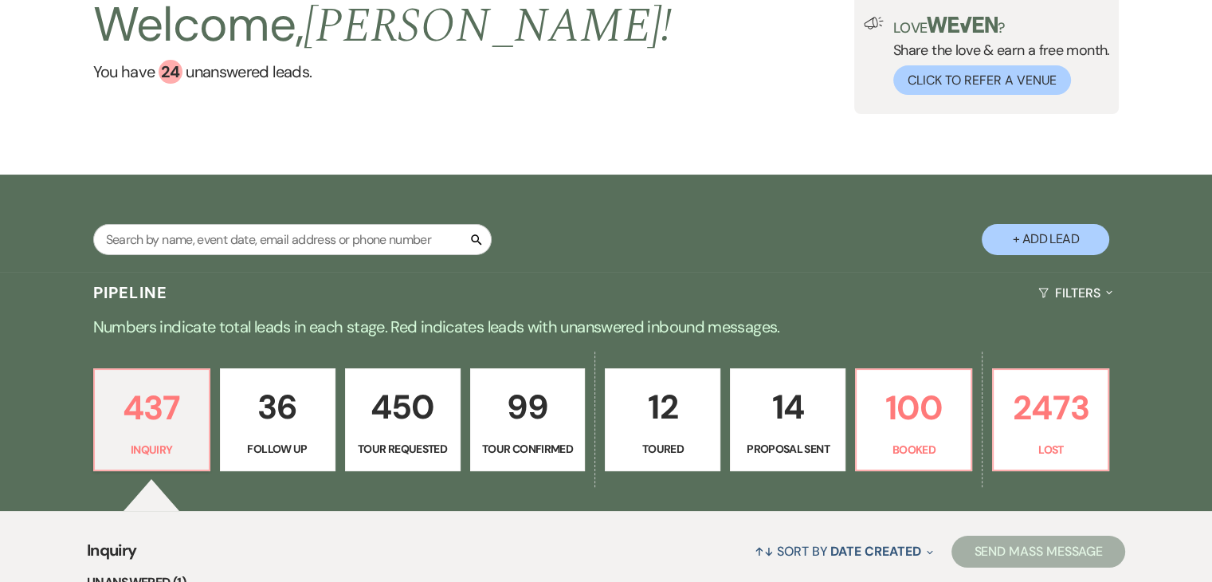
scroll to position [478, 0]
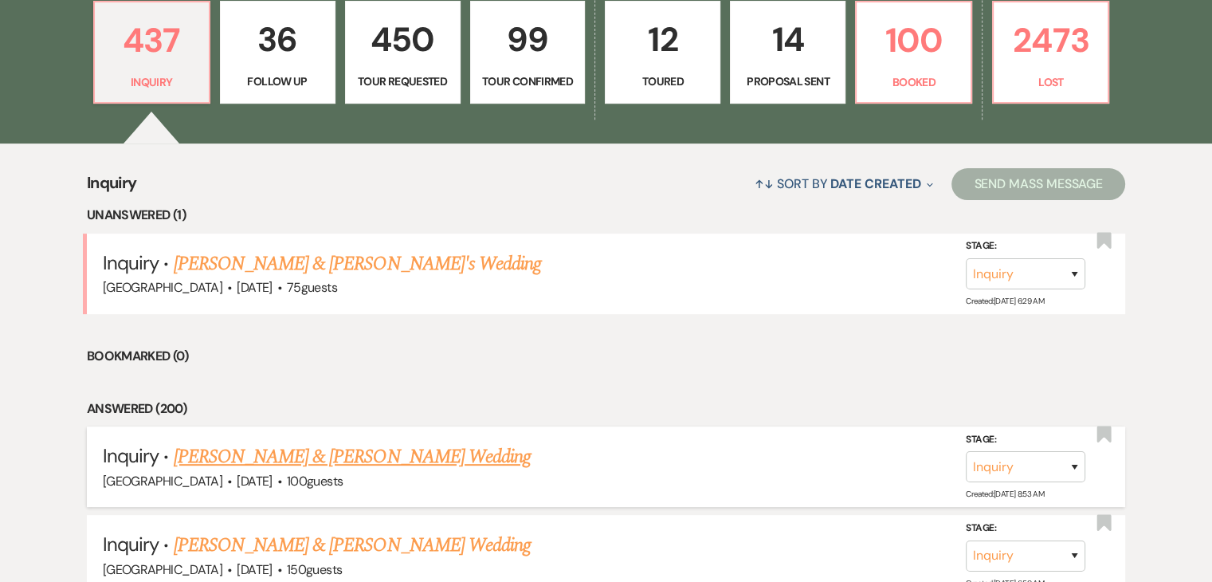
click at [341, 450] on link "[PERSON_NAME] & [PERSON_NAME] Wedding" at bounding box center [352, 456] width 357 height 29
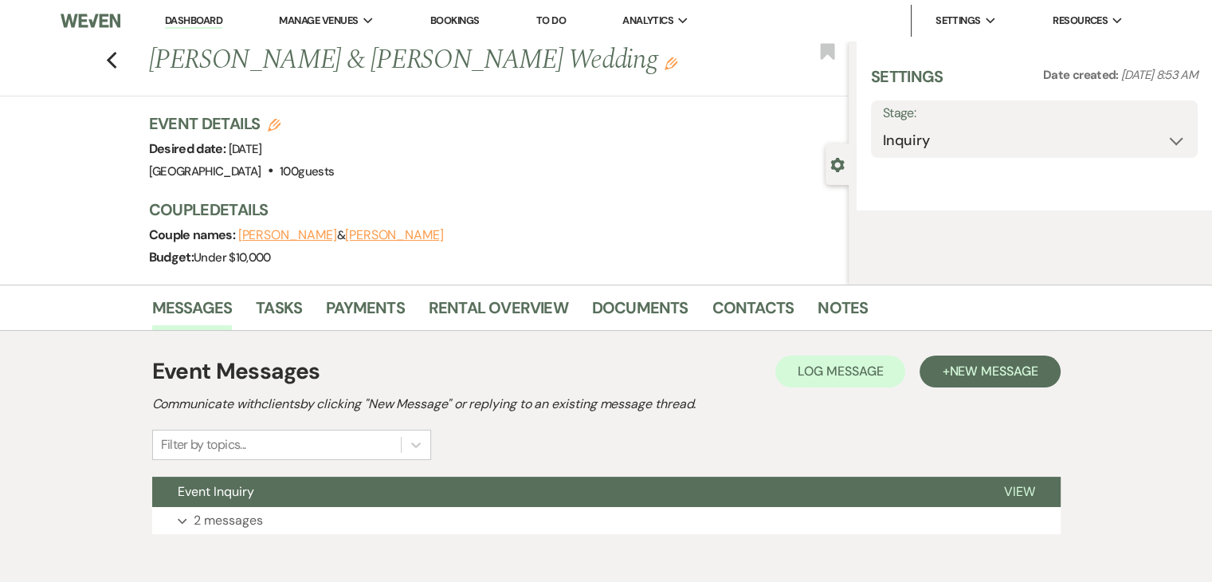
select select "5"
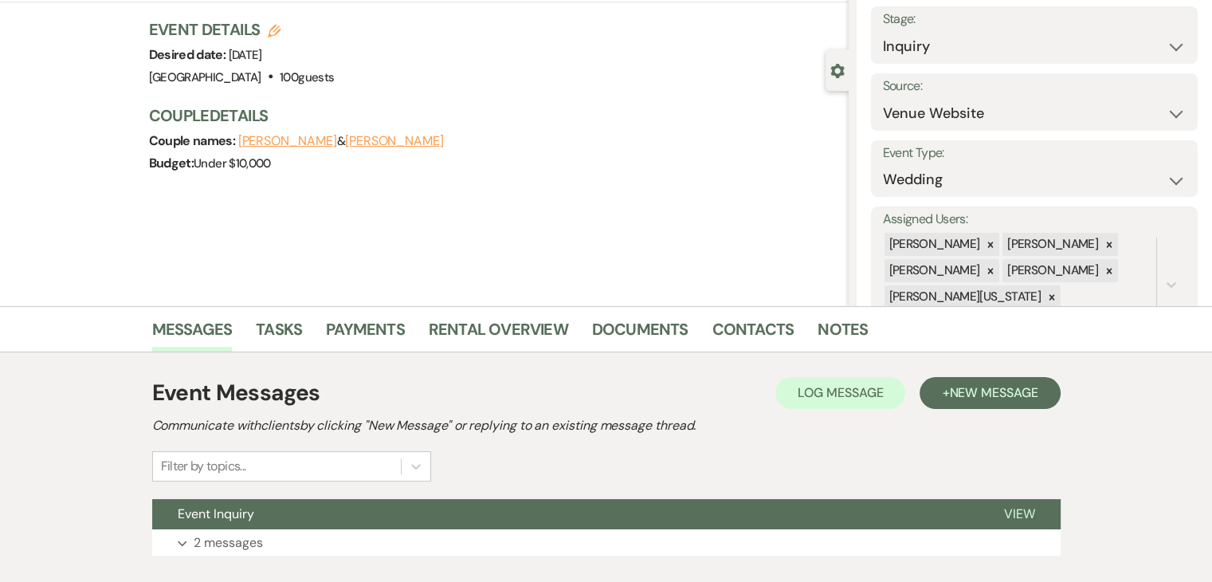
scroll to position [194, 0]
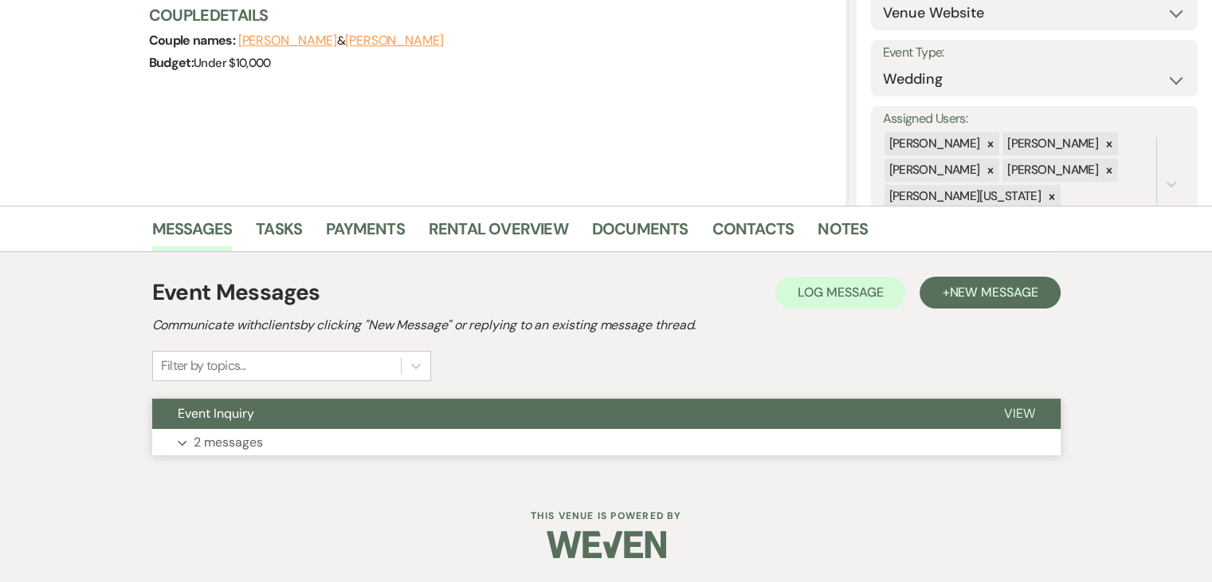
click at [362, 432] on button "Expand 2 messages" at bounding box center [606, 442] width 908 height 27
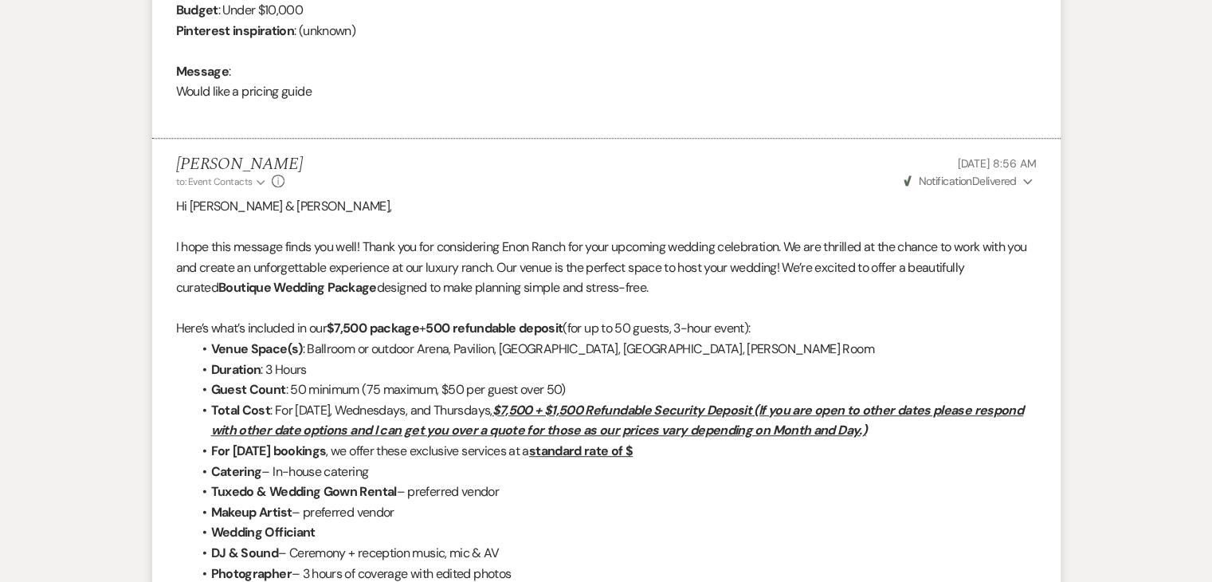
scroll to position [752, 0]
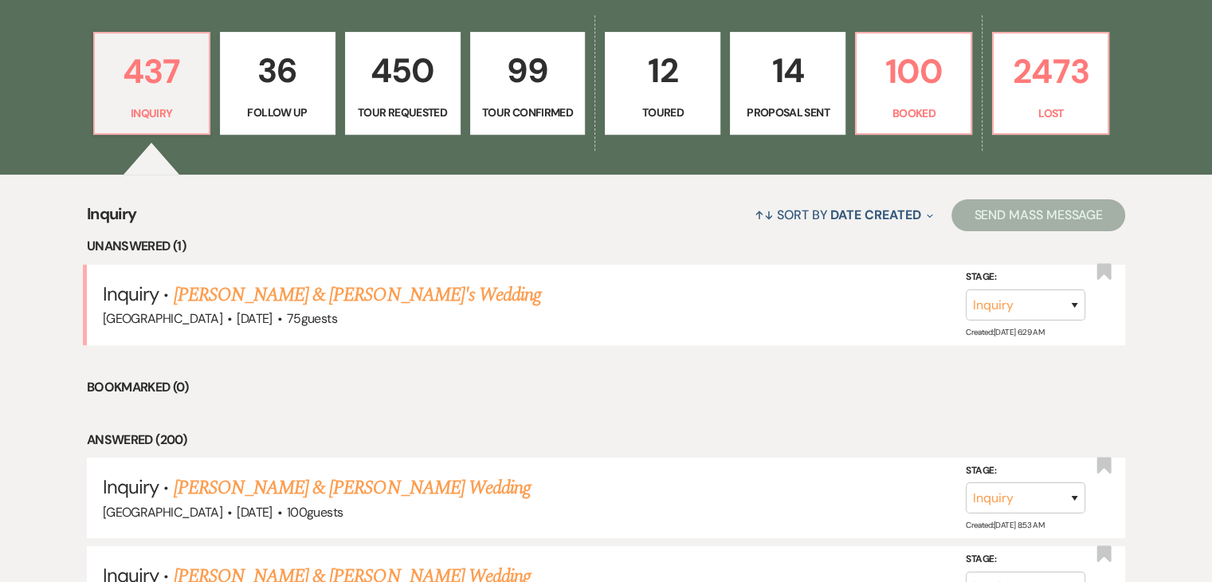
scroll to position [478, 0]
